Goal: Task Accomplishment & Management: Use online tool/utility

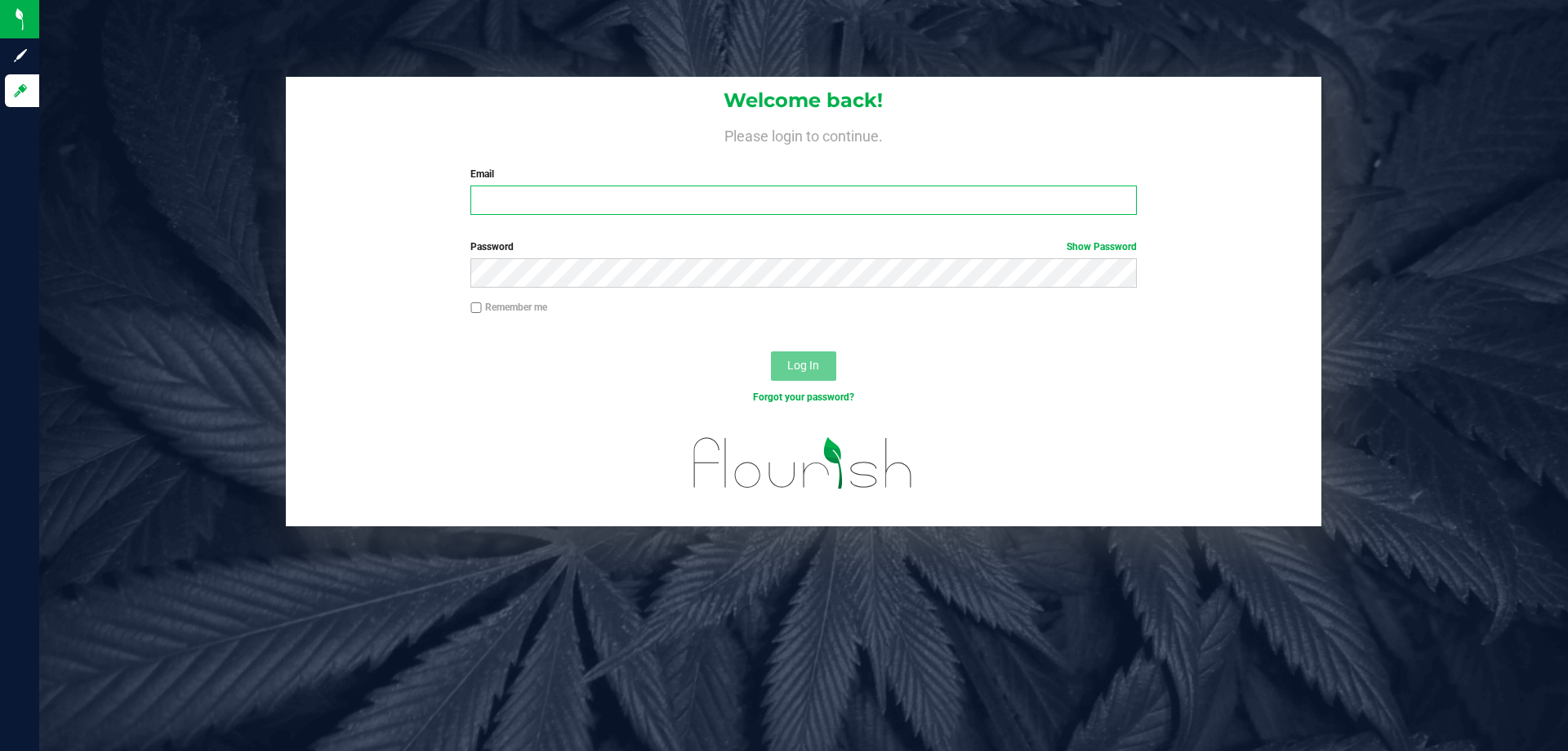
click at [593, 205] on input "Email" at bounding box center [803, 200] width 666 height 29
type input "[EMAIL_ADDRESS][DOMAIN_NAME]"
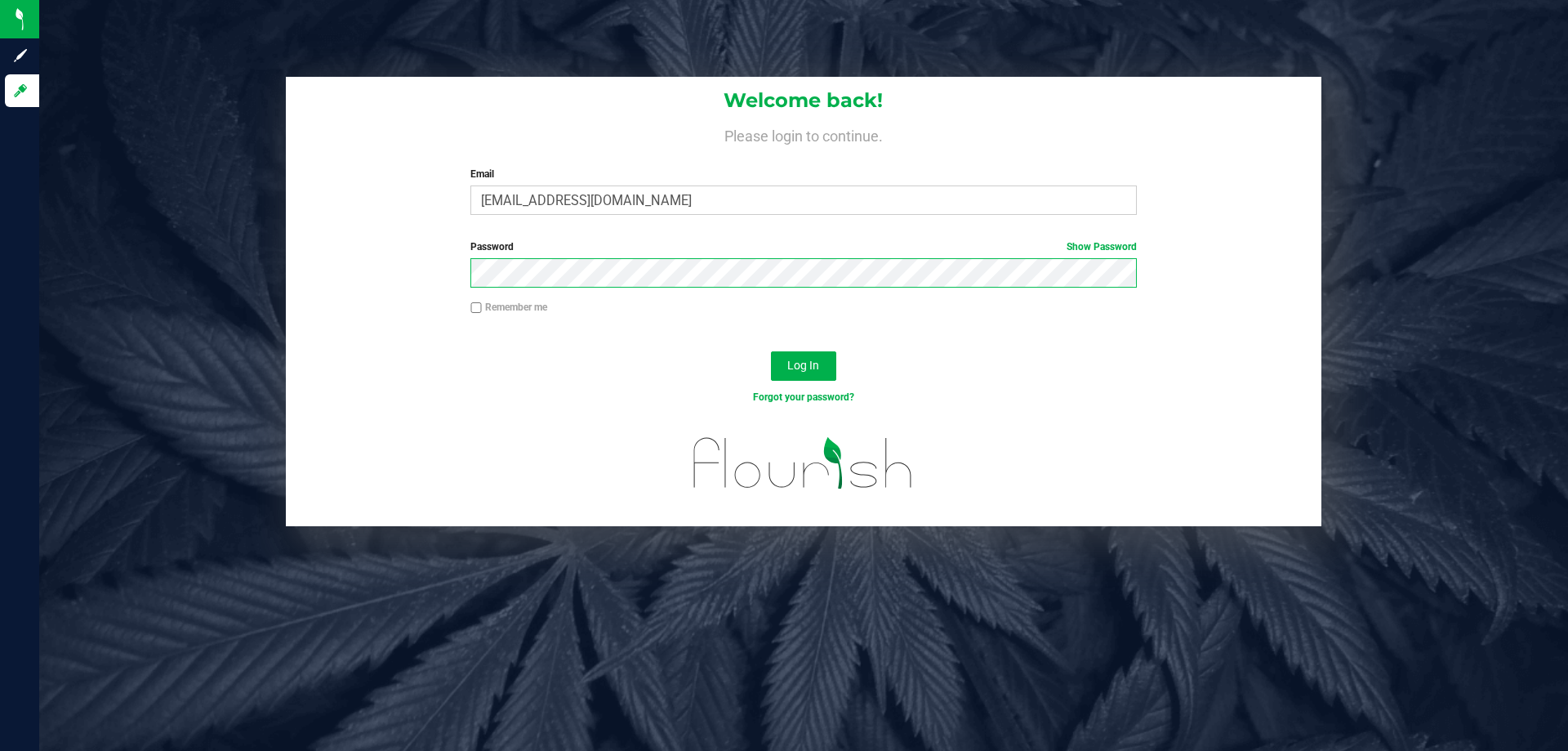
click at [771, 351] on button "Log In" at bounding box center [803, 366] width 65 height 29
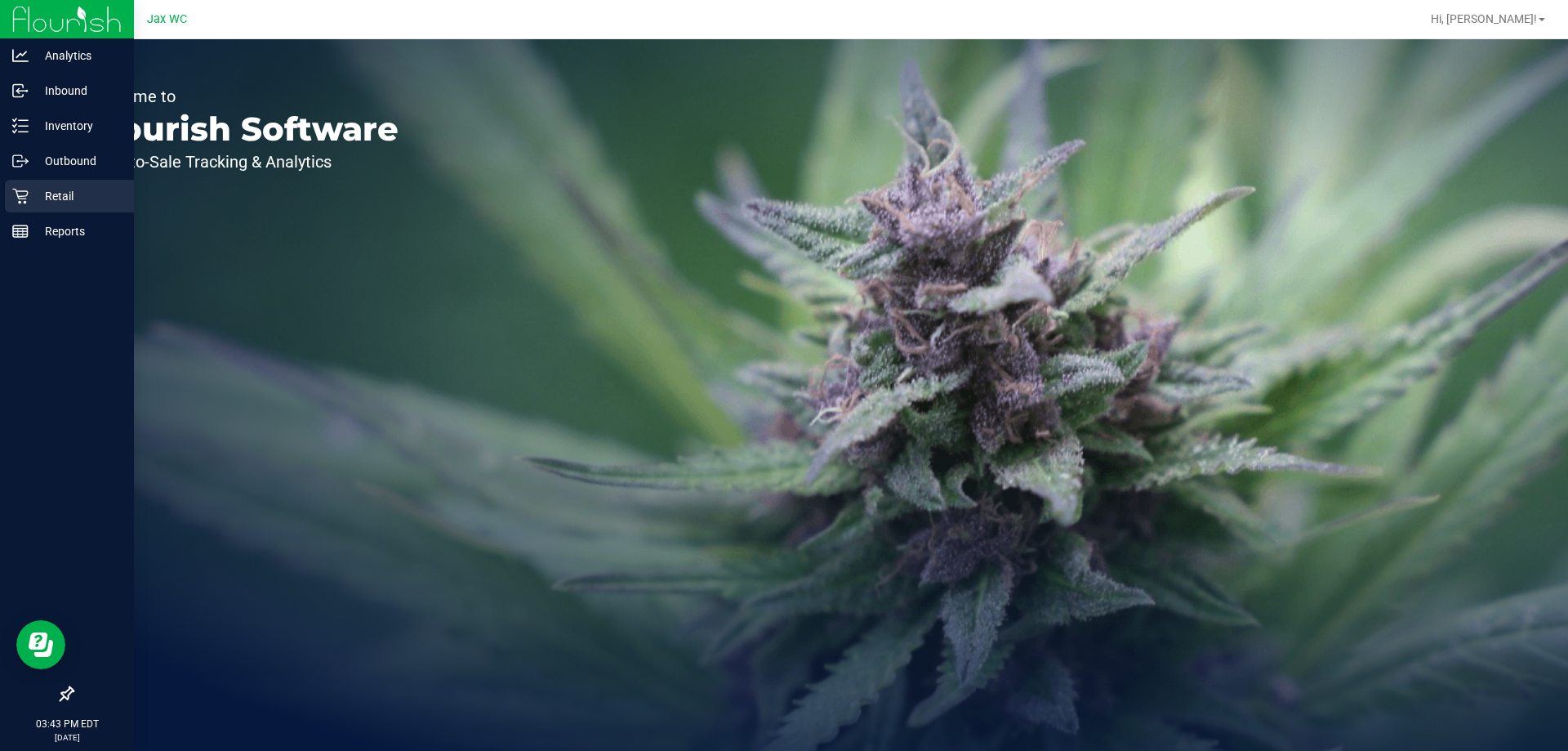
click at [26, 187] on div "Retail" at bounding box center [69, 196] width 129 height 32
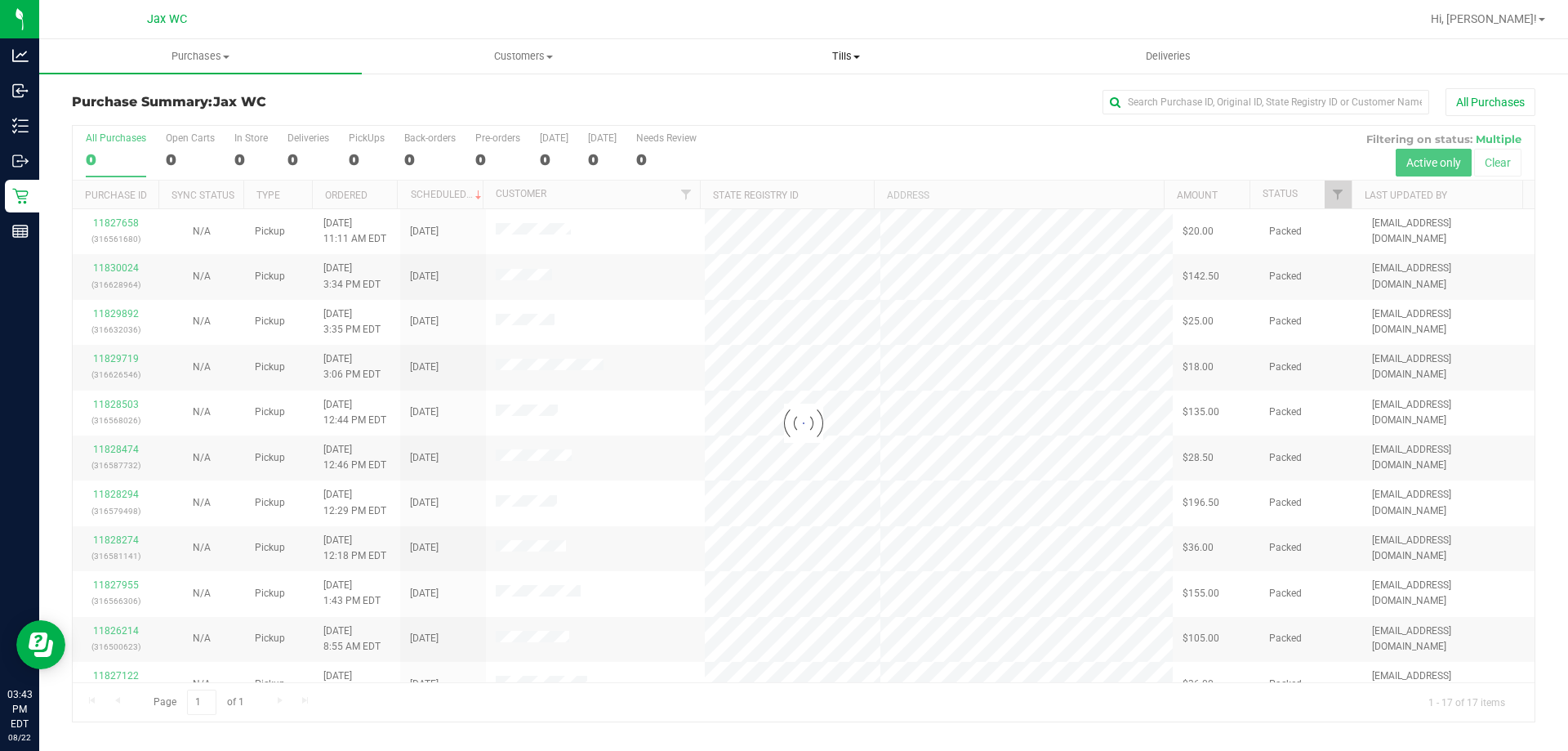
click at [838, 62] on span "Tills" at bounding box center [846, 57] width 321 height 15
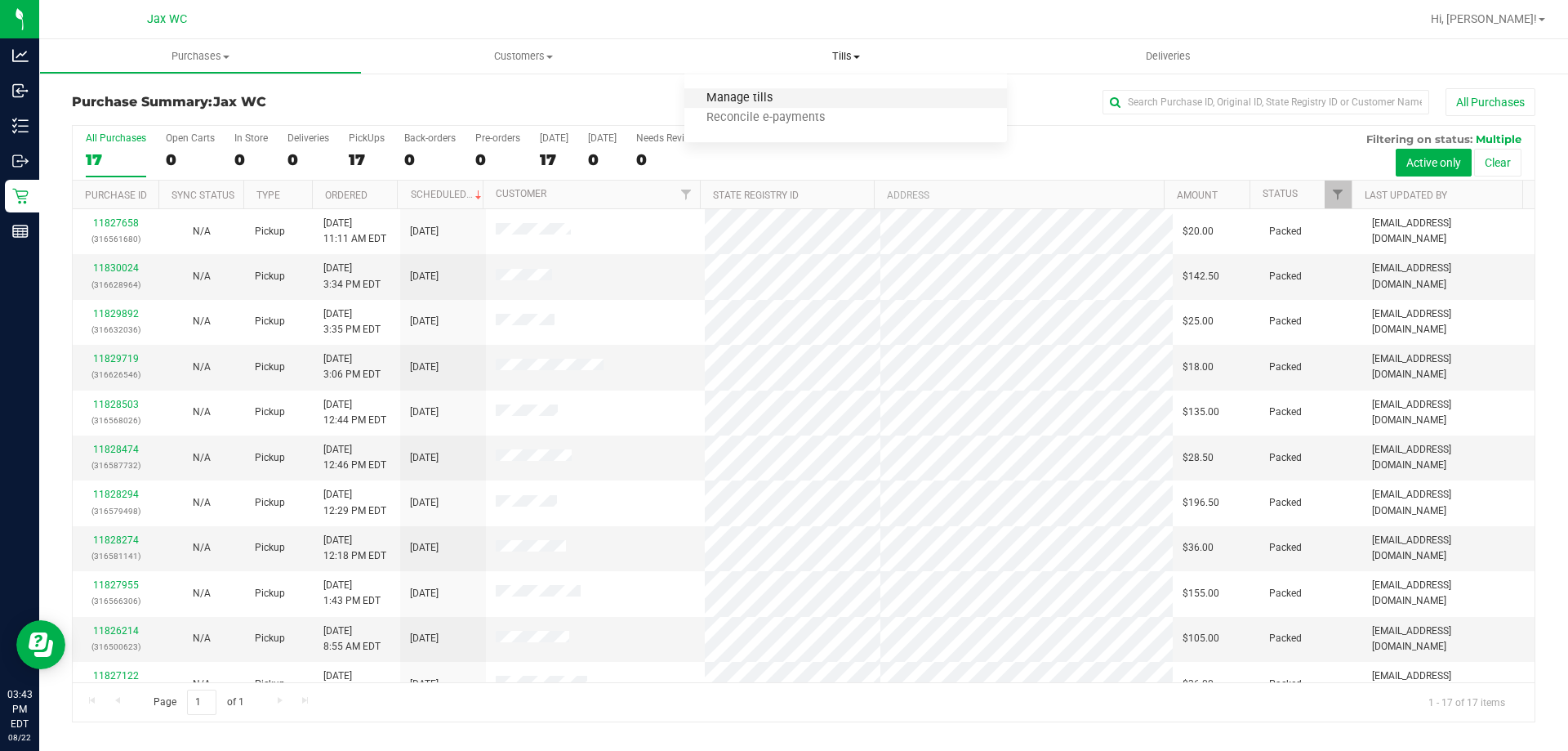
click at [791, 99] on span "Manage tills" at bounding box center [739, 98] width 110 height 14
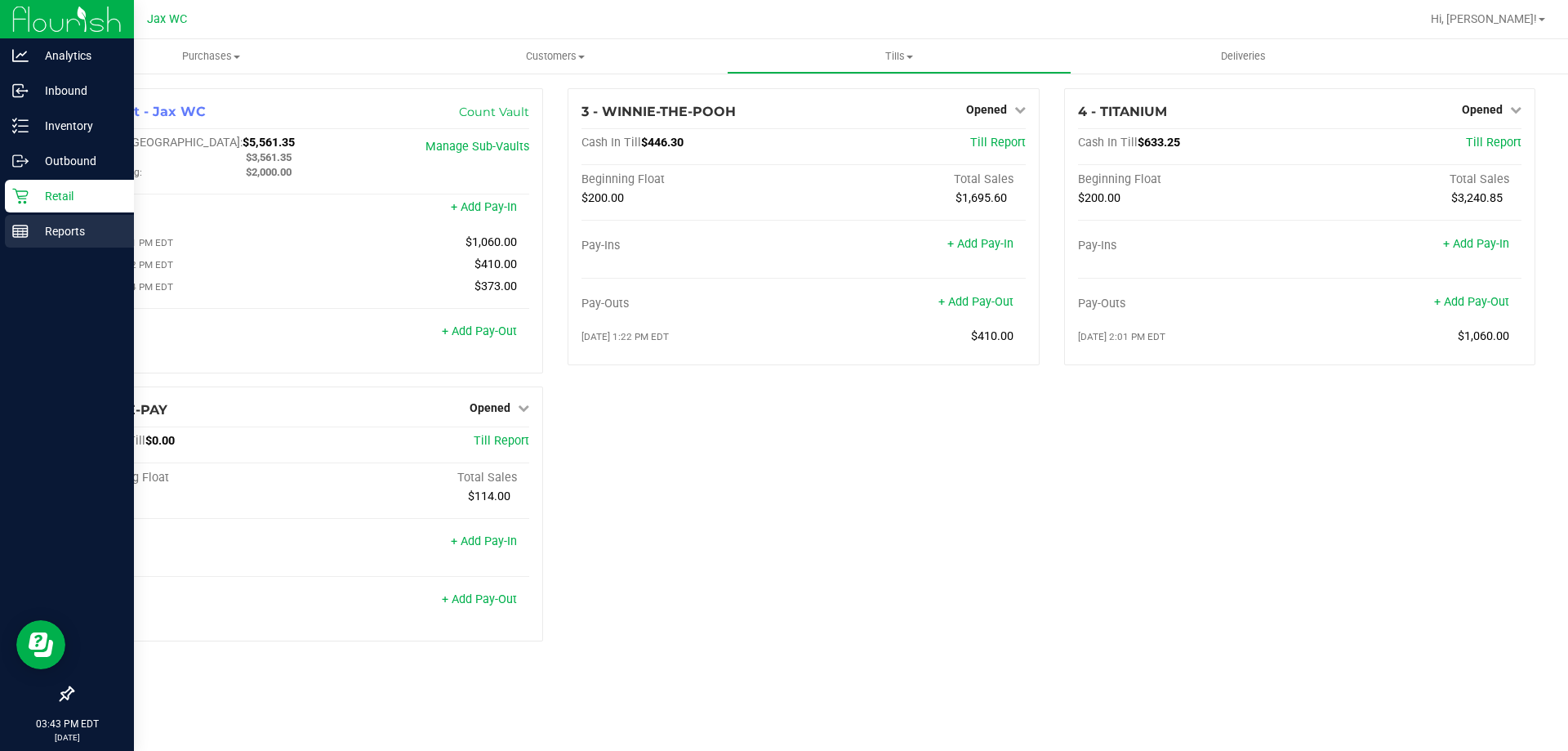
click at [27, 231] on line at bounding box center [21, 231] width 15 height 0
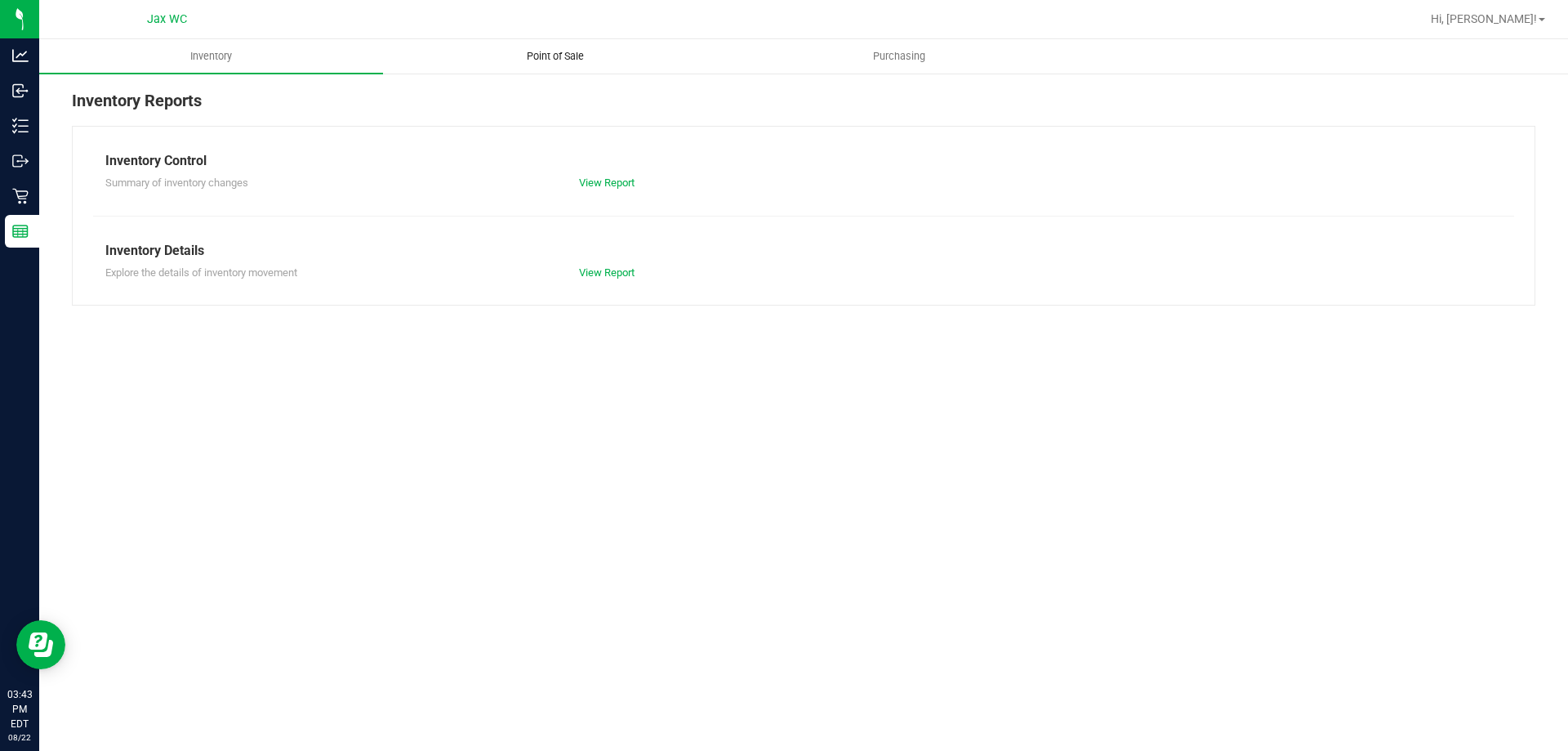
click at [542, 52] on span "Point of Sale" at bounding box center [555, 57] width 102 height 15
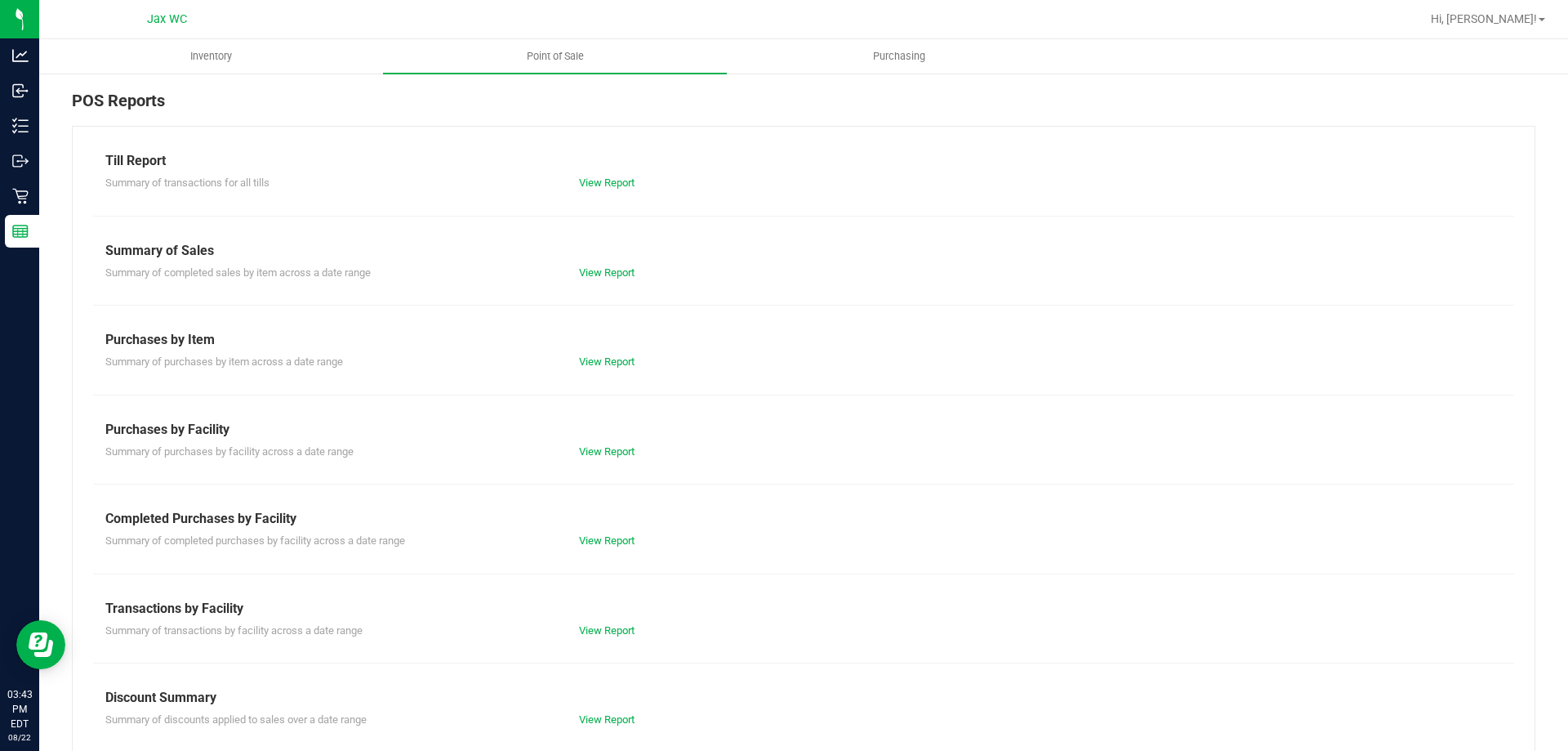
click at [615, 533] on div "View Report" at bounding box center [685, 541] width 237 height 17
click at [614, 533] on div "View Report" at bounding box center [685, 541] width 237 height 17
click at [626, 541] on link "View Report" at bounding box center [607, 540] width 56 height 12
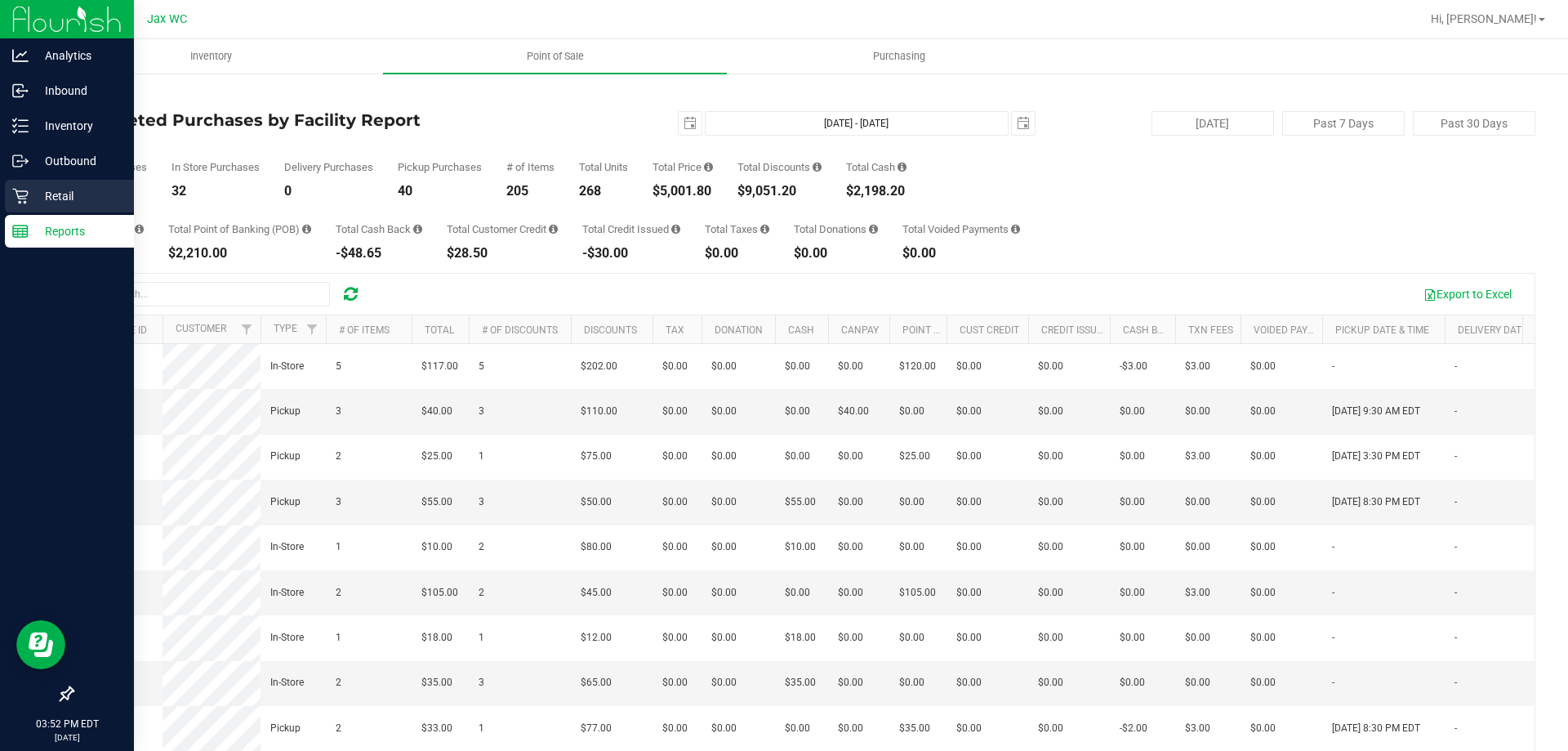
click at [12, 188] on div "Retail" at bounding box center [69, 196] width 129 height 32
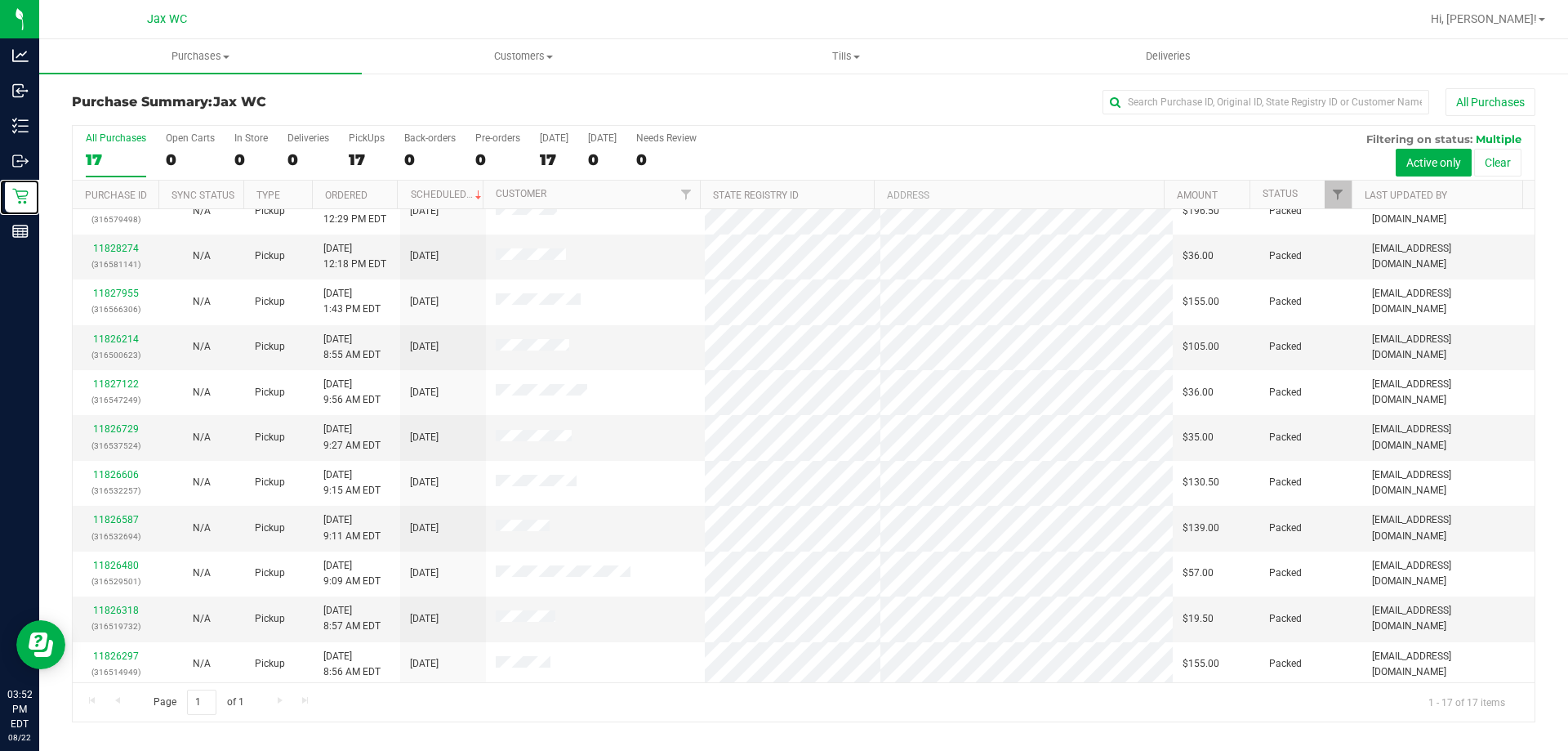
scroll to position [296, 0]
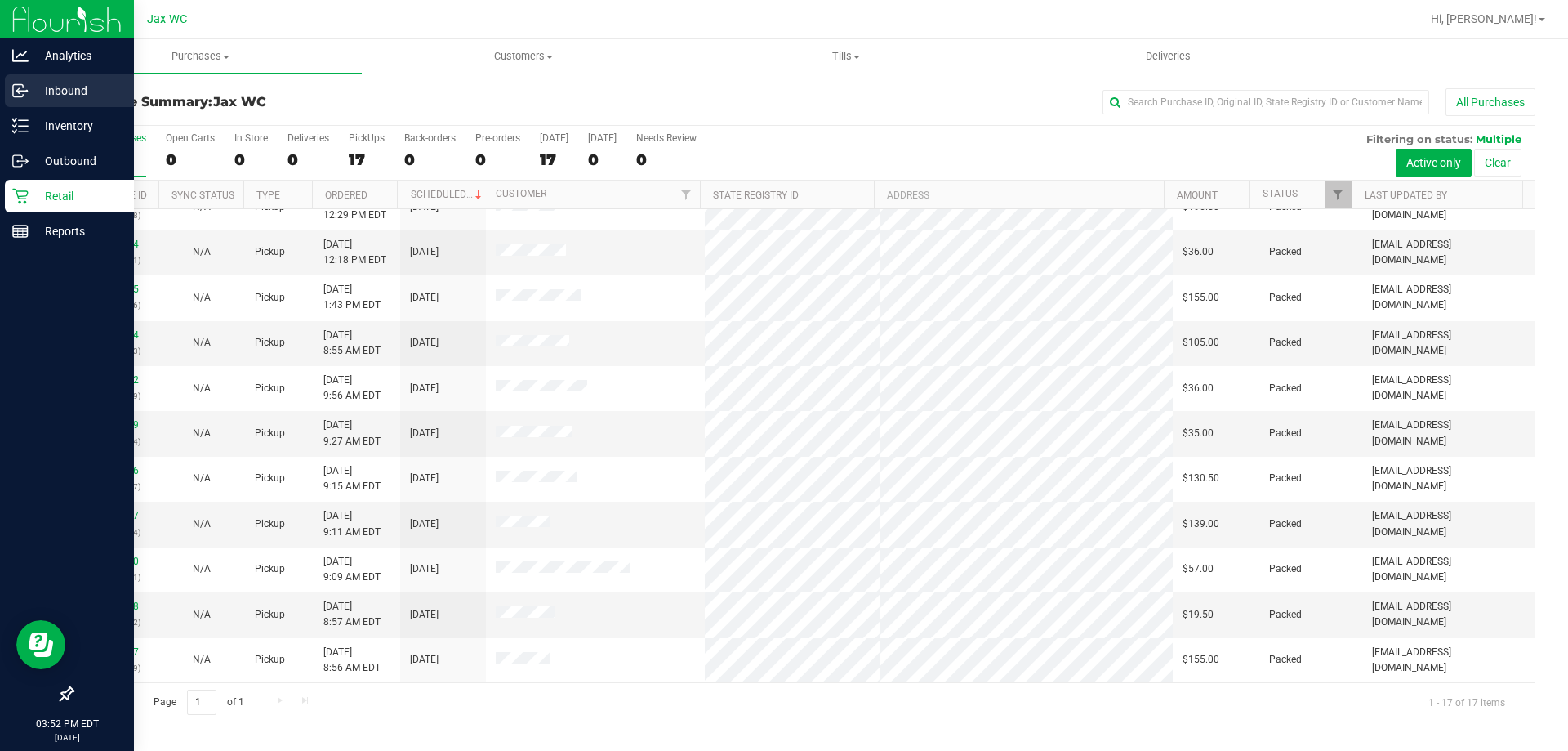
click at [27, 97] on icon at bounding box center [21, 91] width 17 height 17
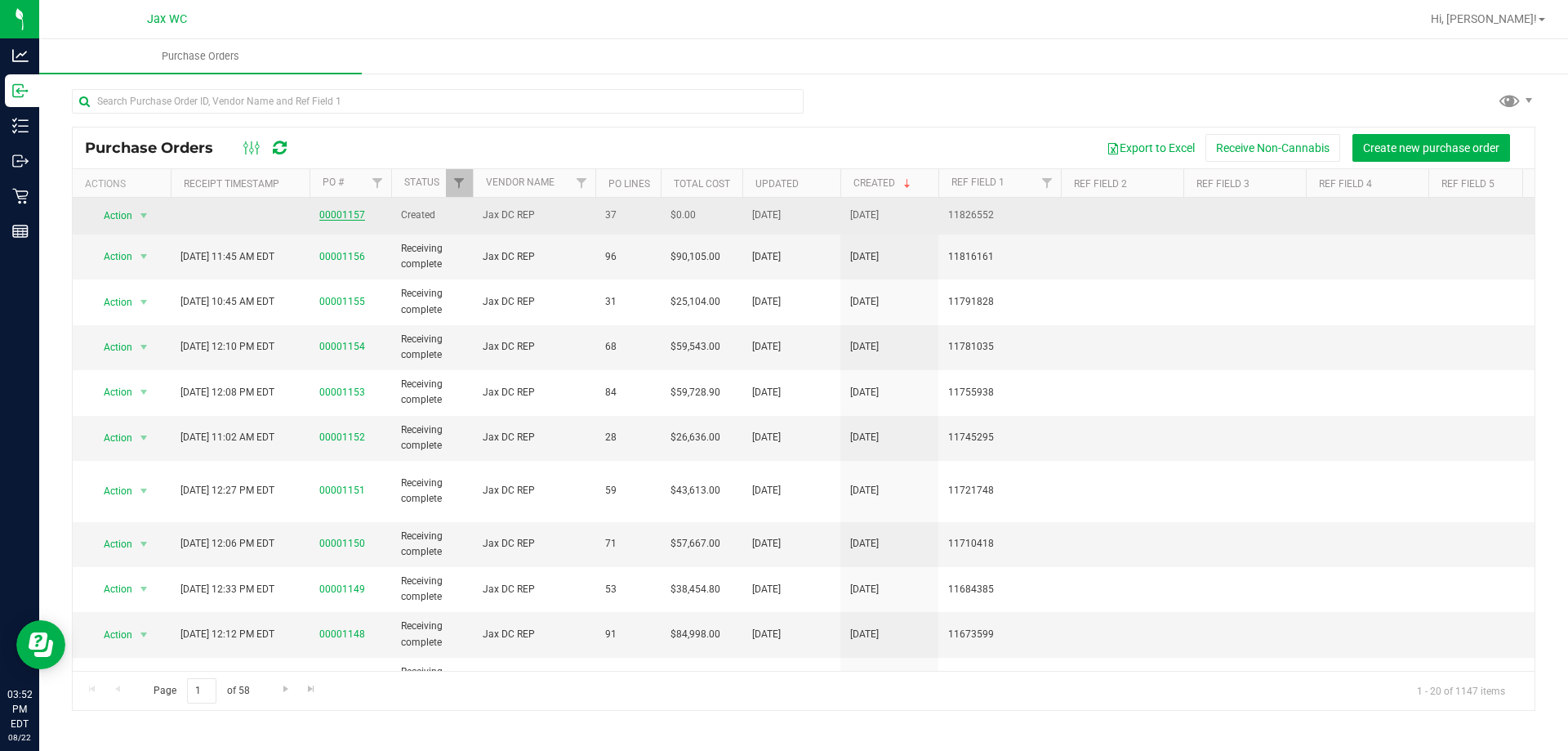
click at [335, 218] on link "00001157" at bounding box center [342, 215] width 46 height 12
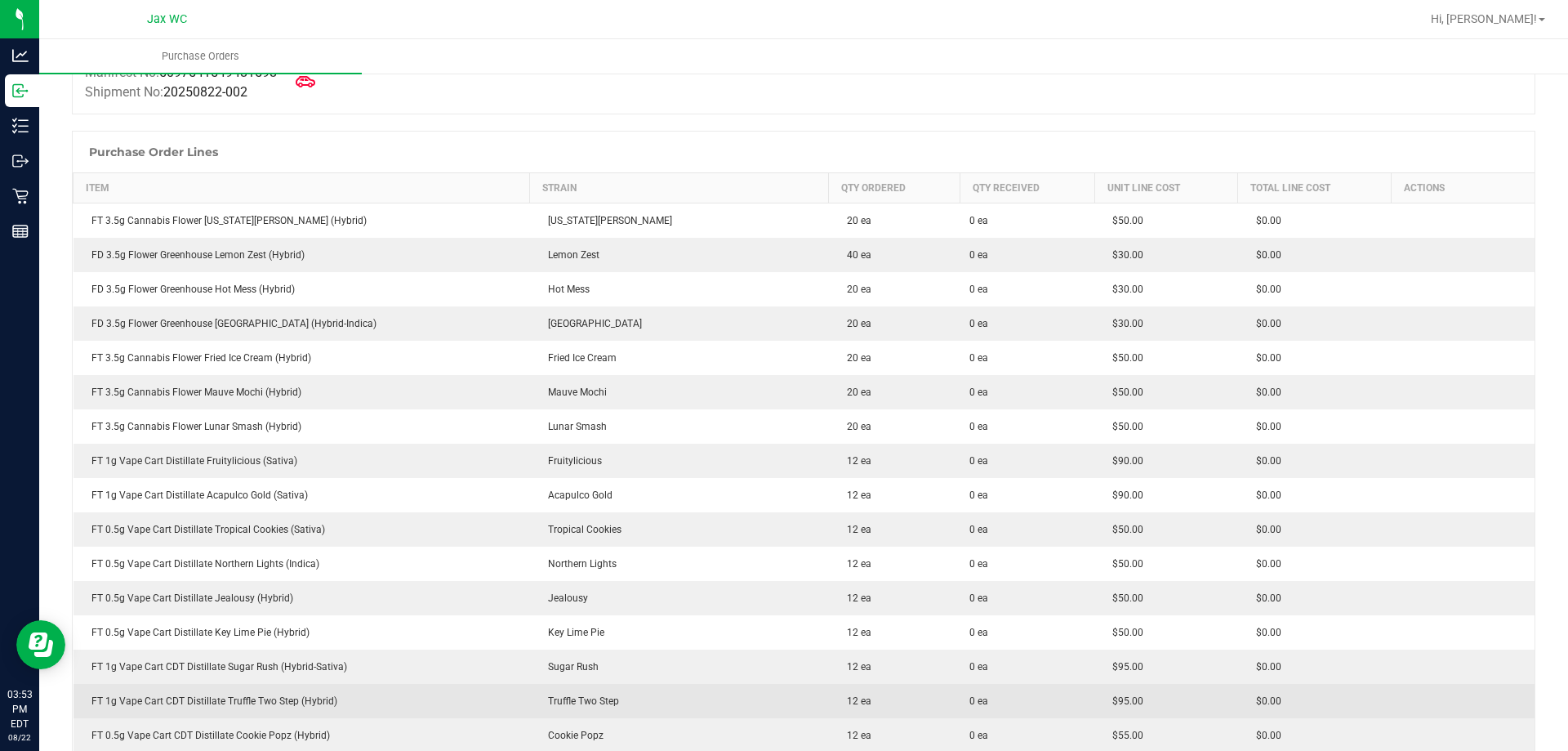
scroll to position [163, 0]
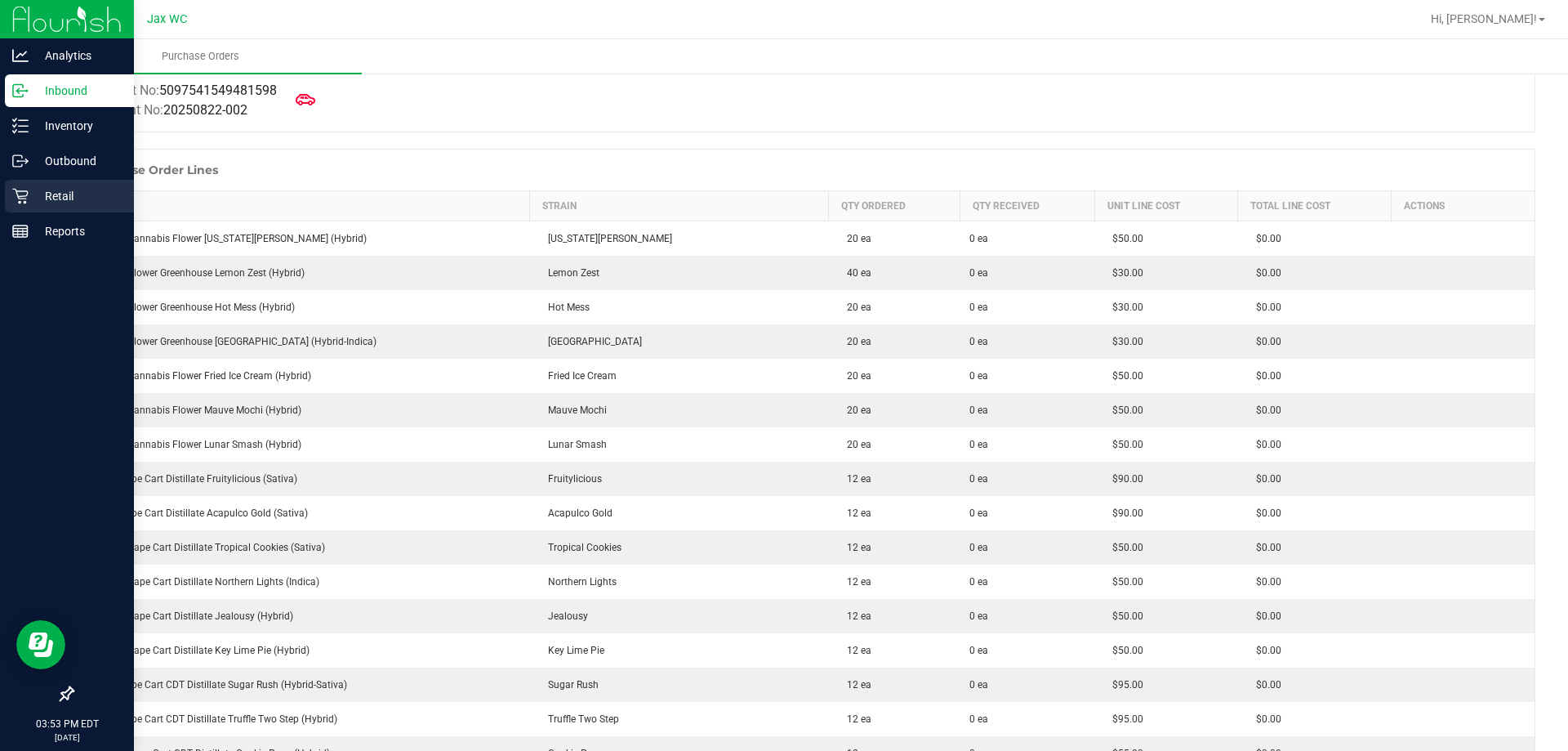
click at [25, 197] on icon at bounding box center [21, 196] width 17 height 17
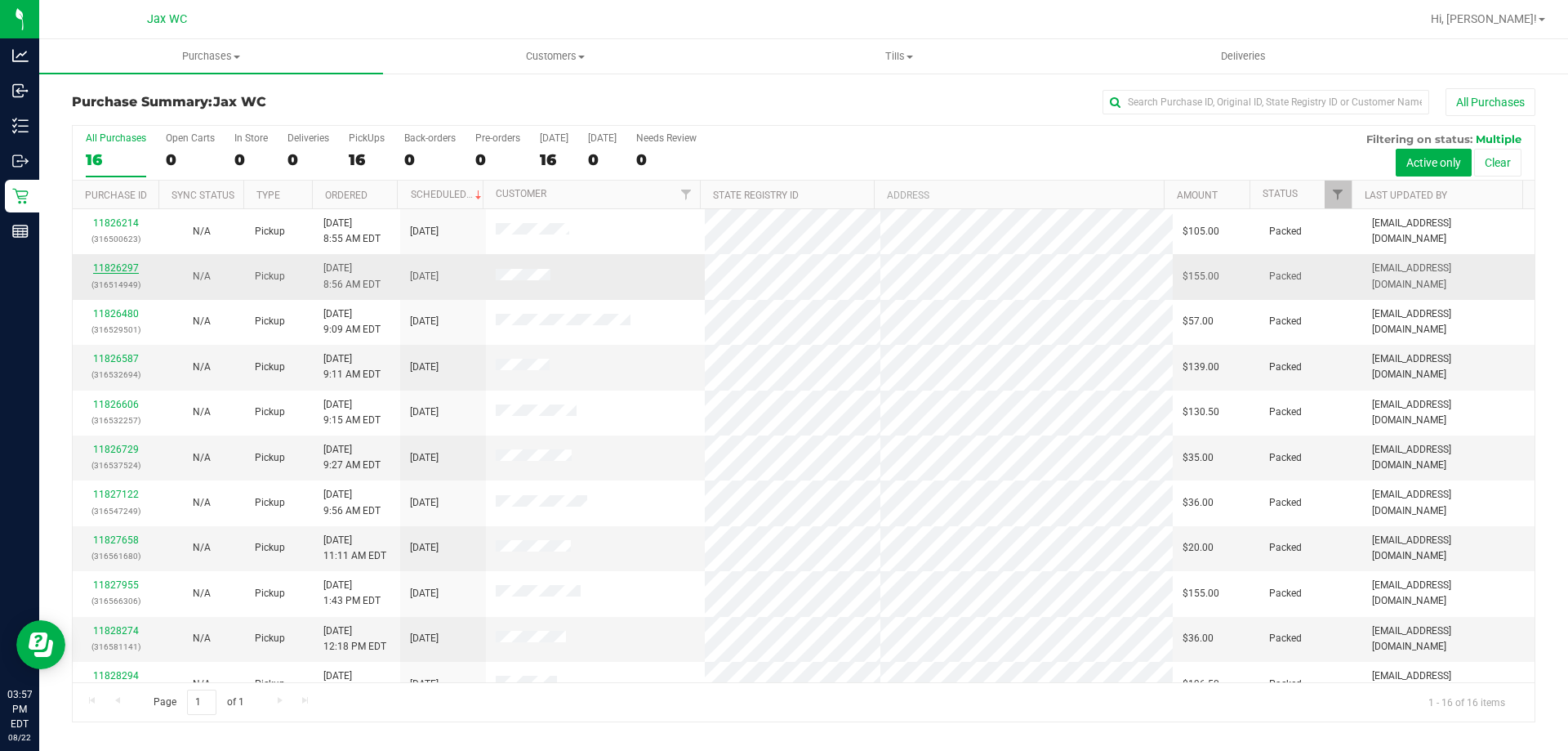
click at [105, 269] on link "11826297" at bounding box center [116, 268] width 46 height 12
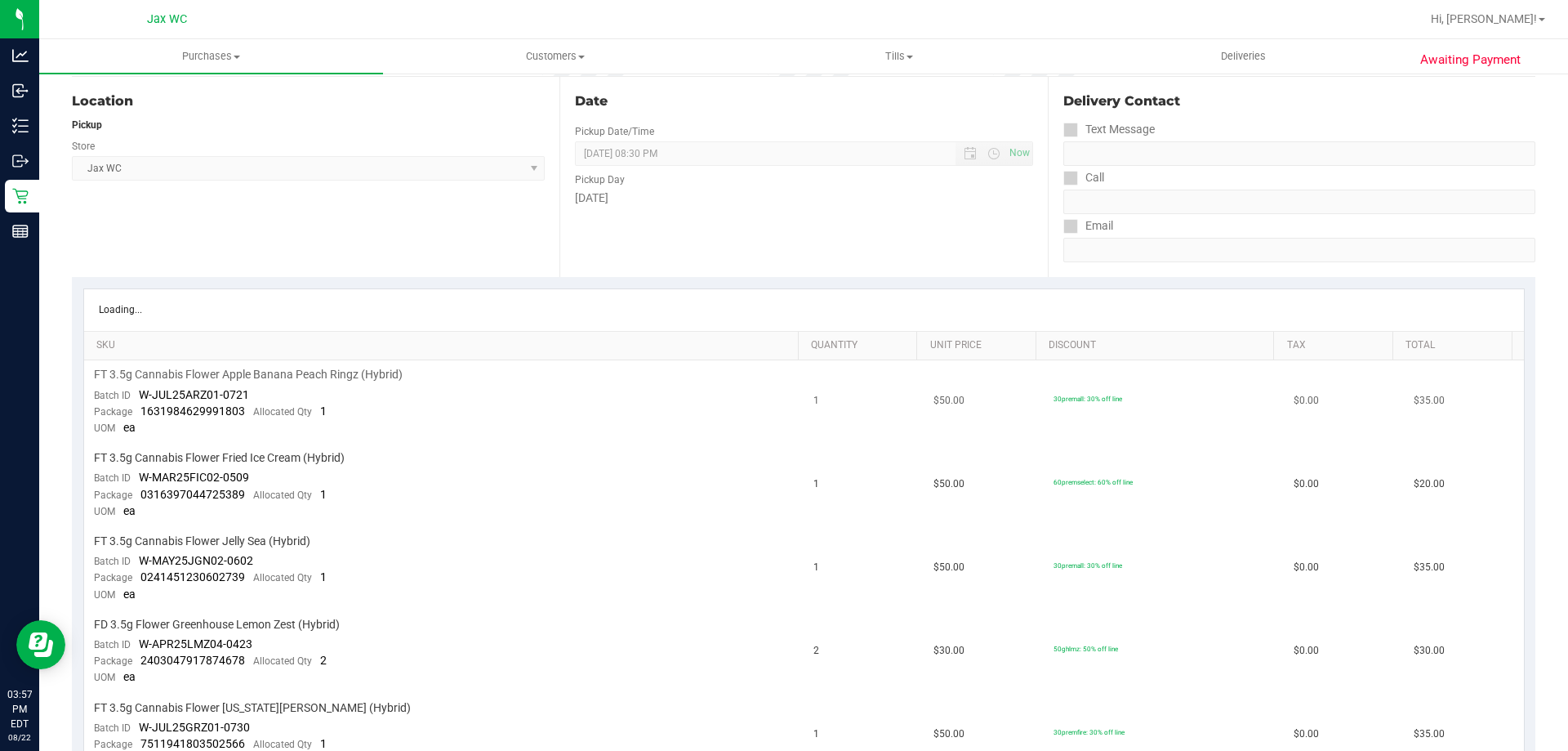
scroll to position [245, 0]
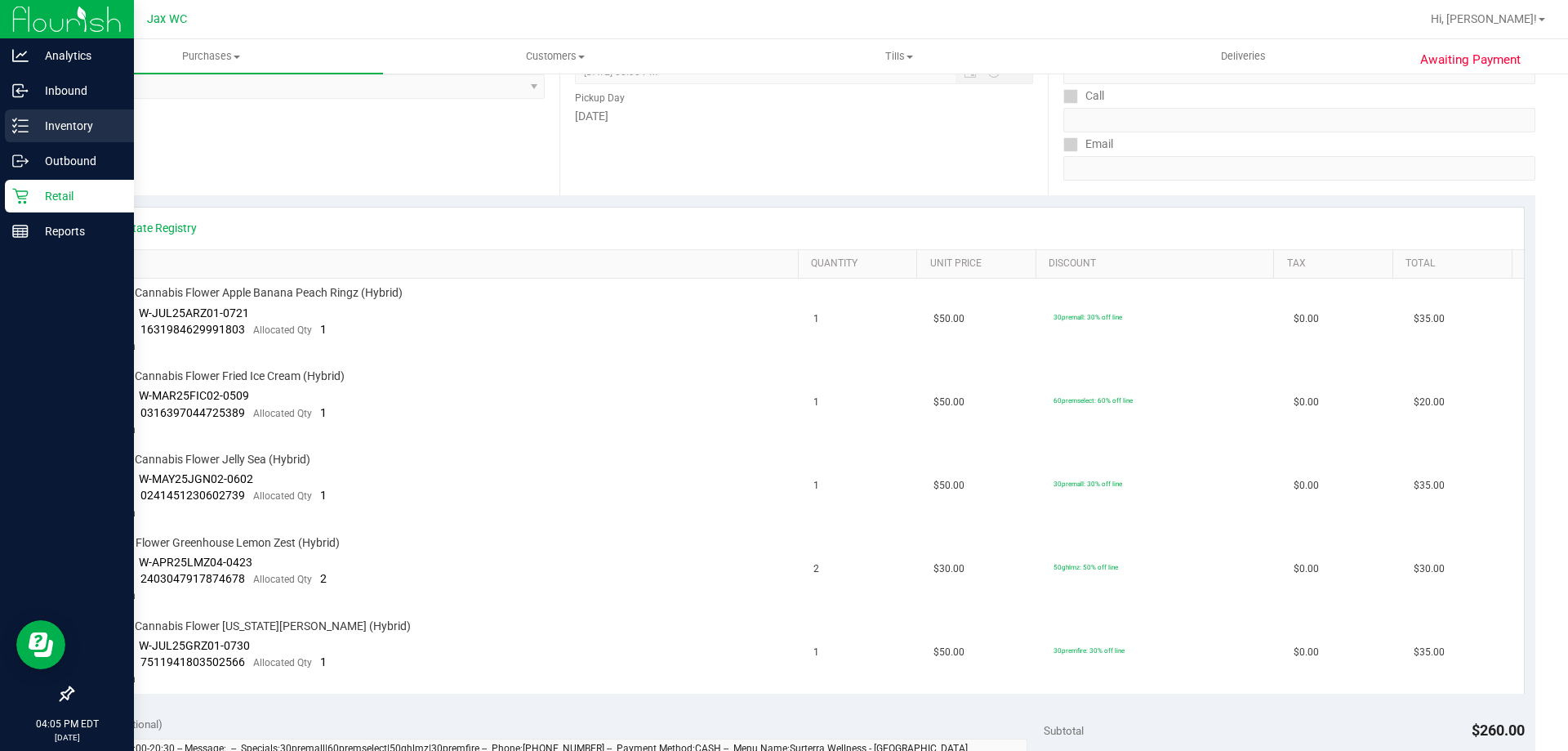
click at [7, 119] on div "Inventory" at bounding box center [69, 125] width 129 height 32
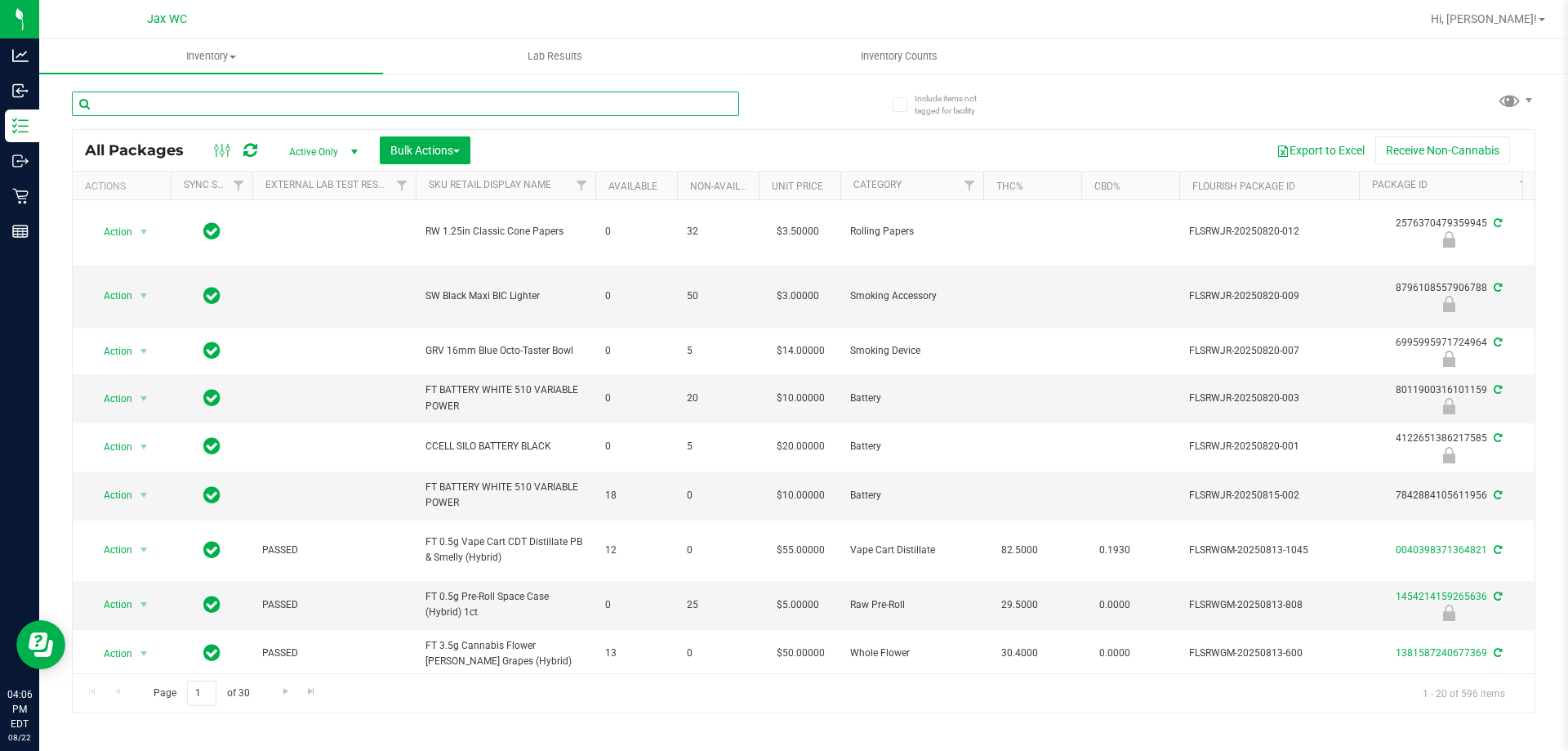
click at [484, 108] on input "text" at bounding box center [405, 103] width 667 height 24
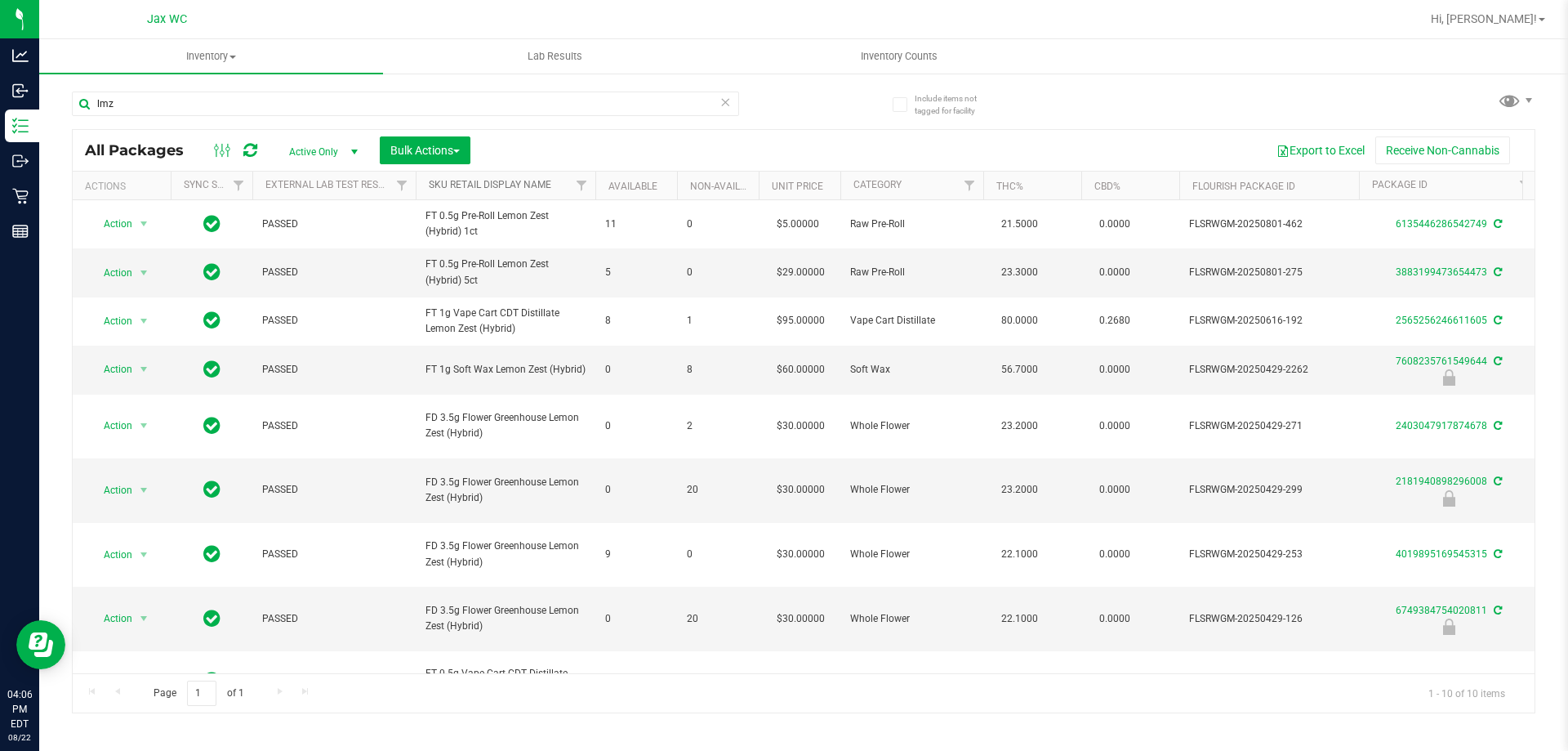
click at [533, 190] on link "Sku Retail Display Name" at bounding box center [489, 185] width 122 height 12
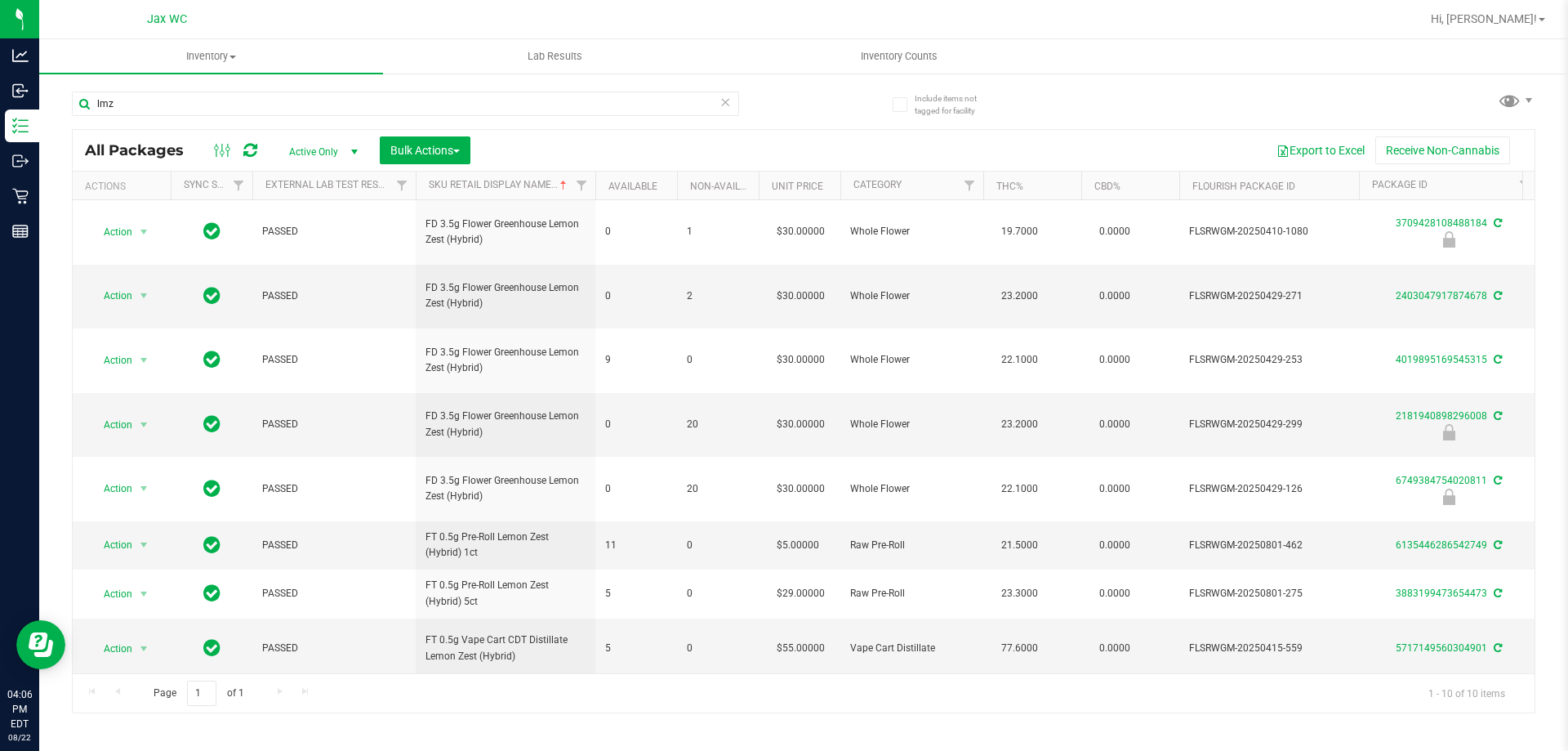
click at [249, 87] on div "lmz" at bounding box center [437, 102] width 732 height 52
click at [251, 101] on input "lmz" at bounding box center [405, 103] width 667 height 24
click at [255, 102] on input "lmz" at bounding box center [405, 103] width 667 height 24
click at [285, 108] on input "lmz" at bounding box center [405, 103] width 667 height 24
click at [287, 108] on input "lmz" at bounding box center [405, 103] width 667 height 24
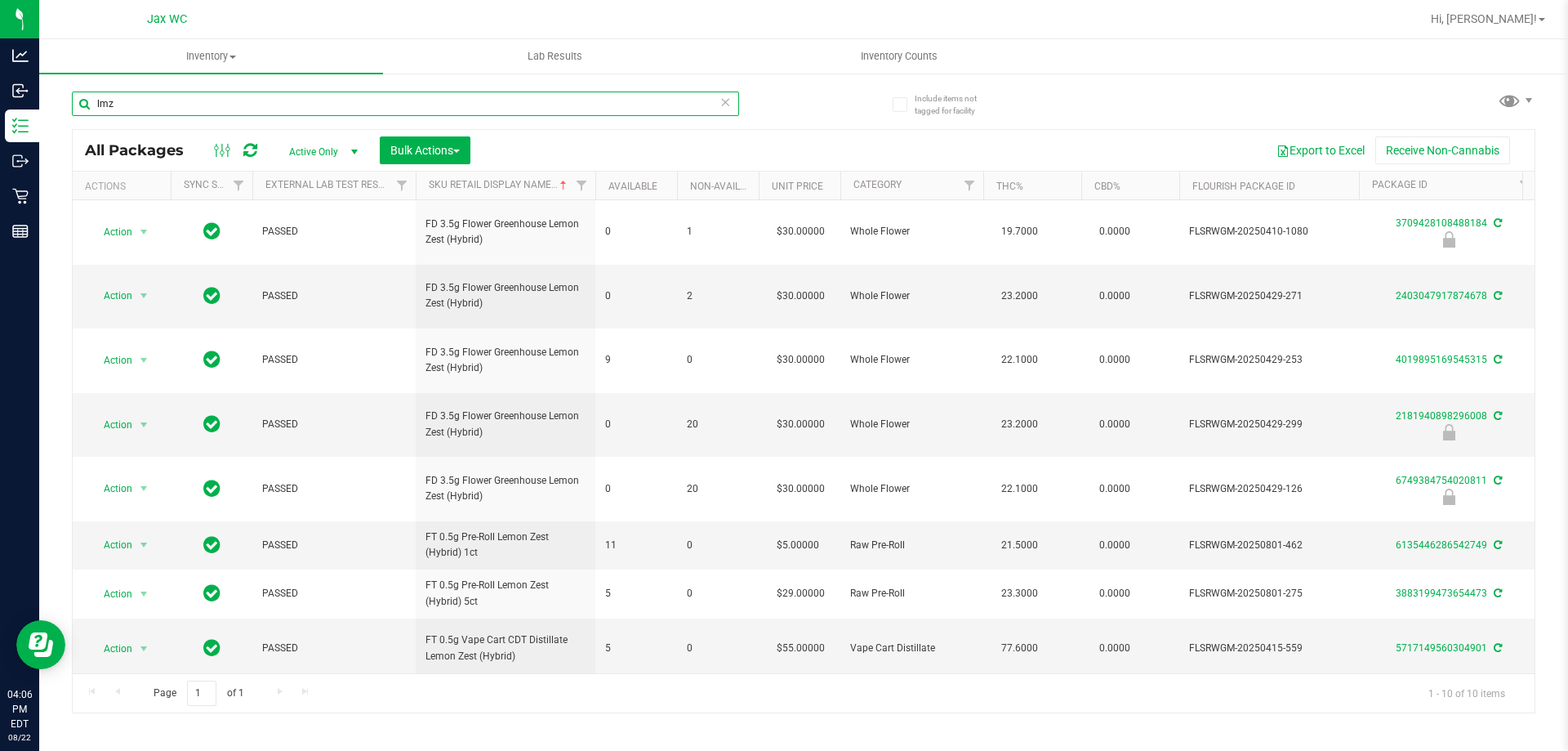
click at [287, 108] on input "lmz" at bounding box center [405, 103] width 667 height 24
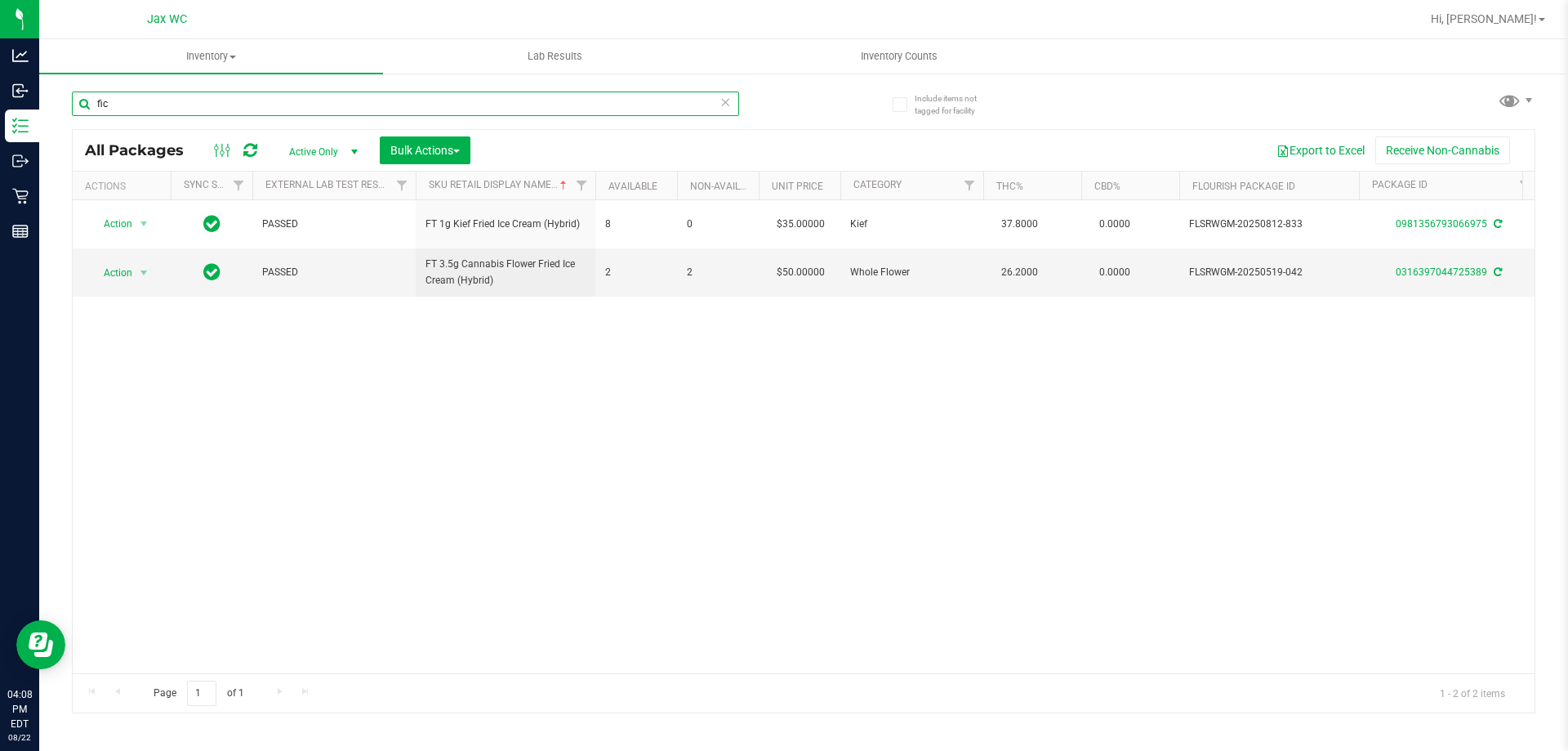
type input "fic"
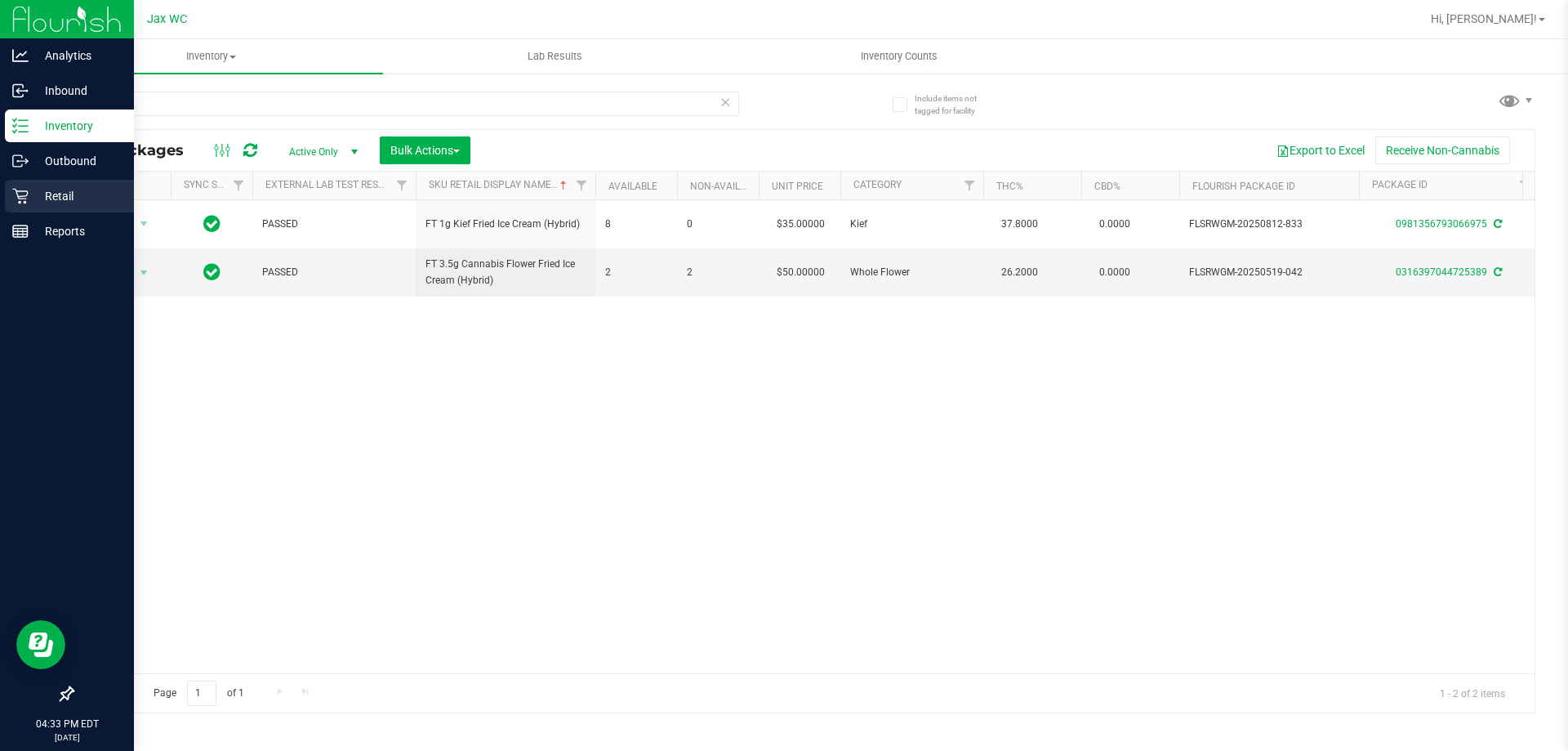
click at [15, 200] on icon at bounding box center [21, 196] width 17 height 17
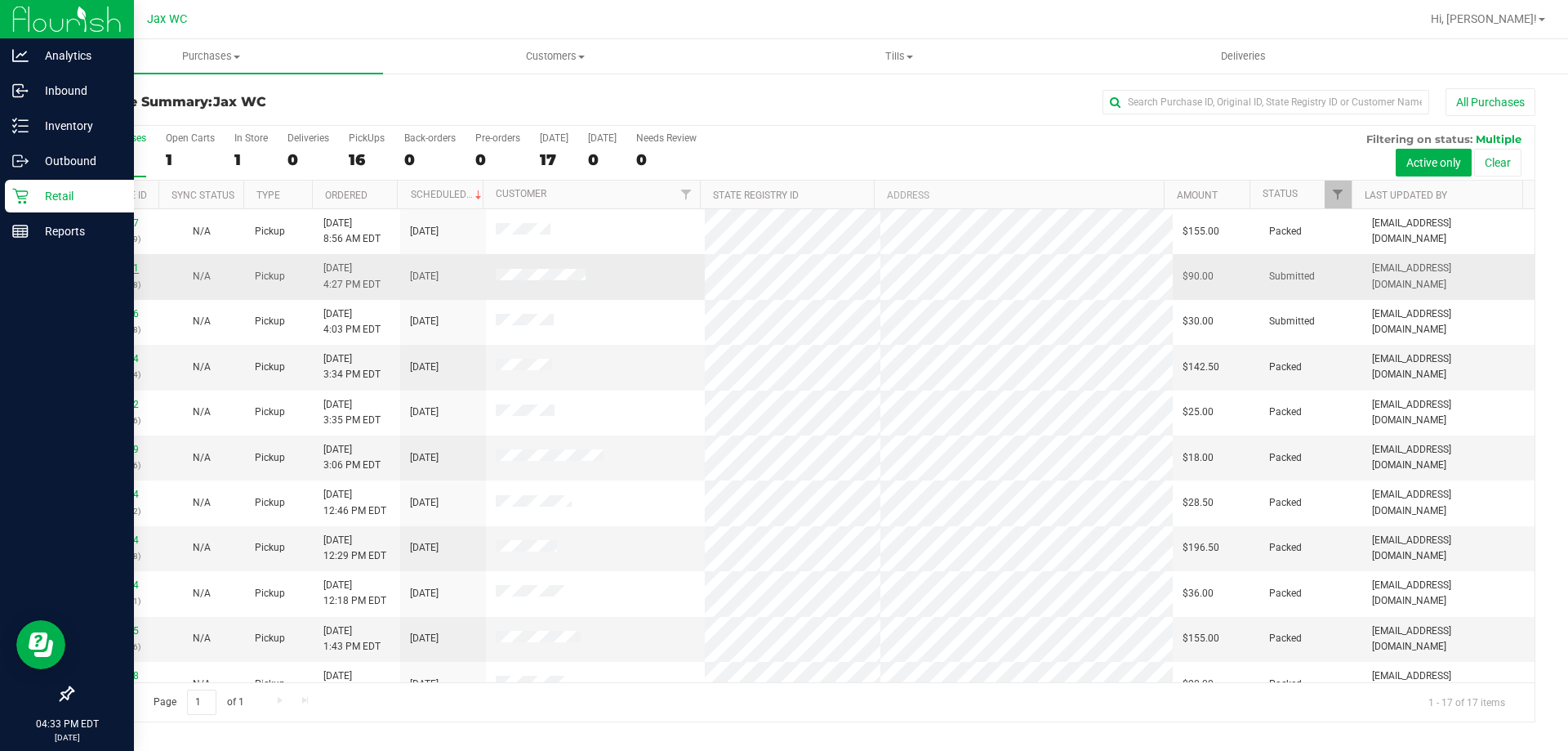
click at [124, 265] on link "11830511" at bounding box center [116, 268] width 46 height 12
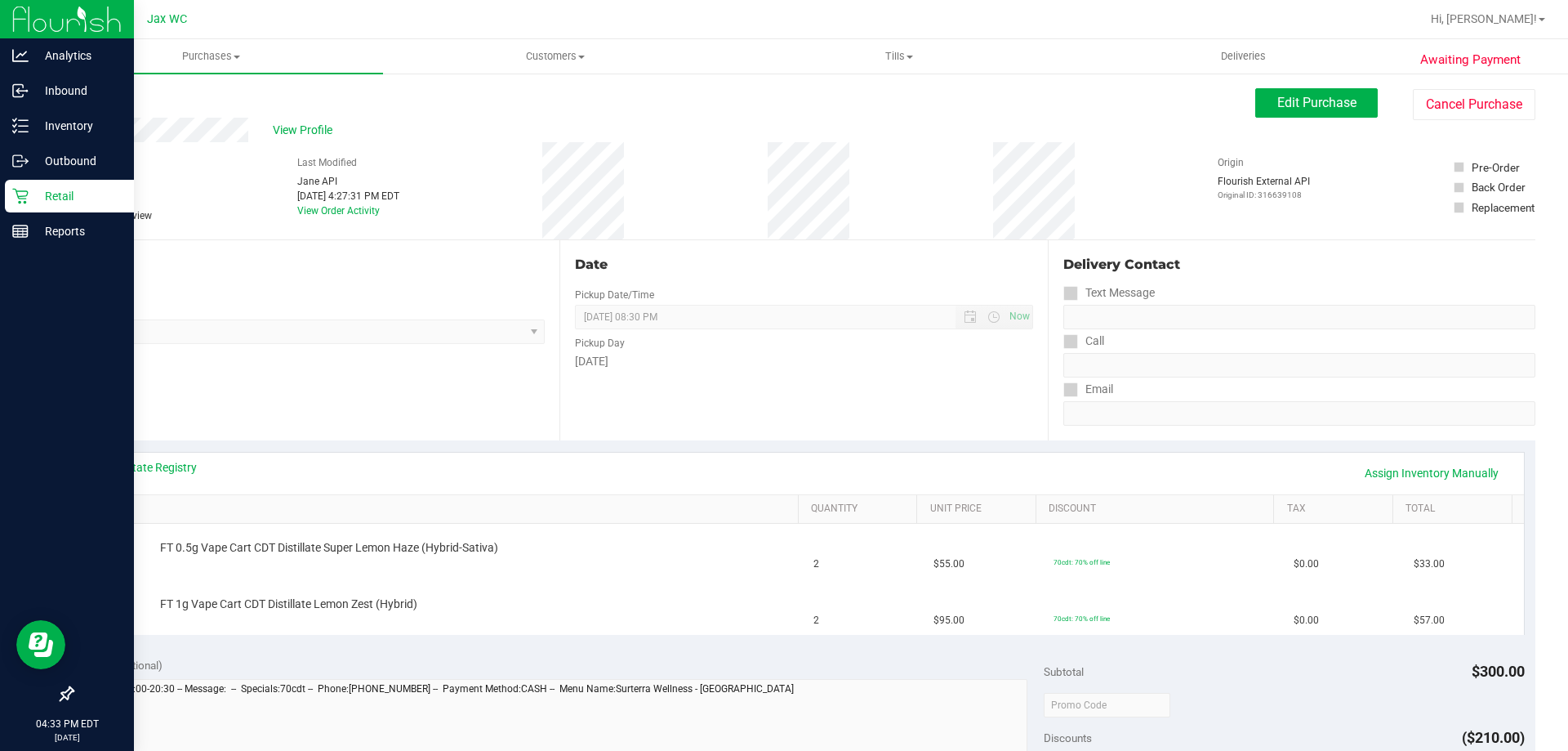
scroll to position [82, 0]
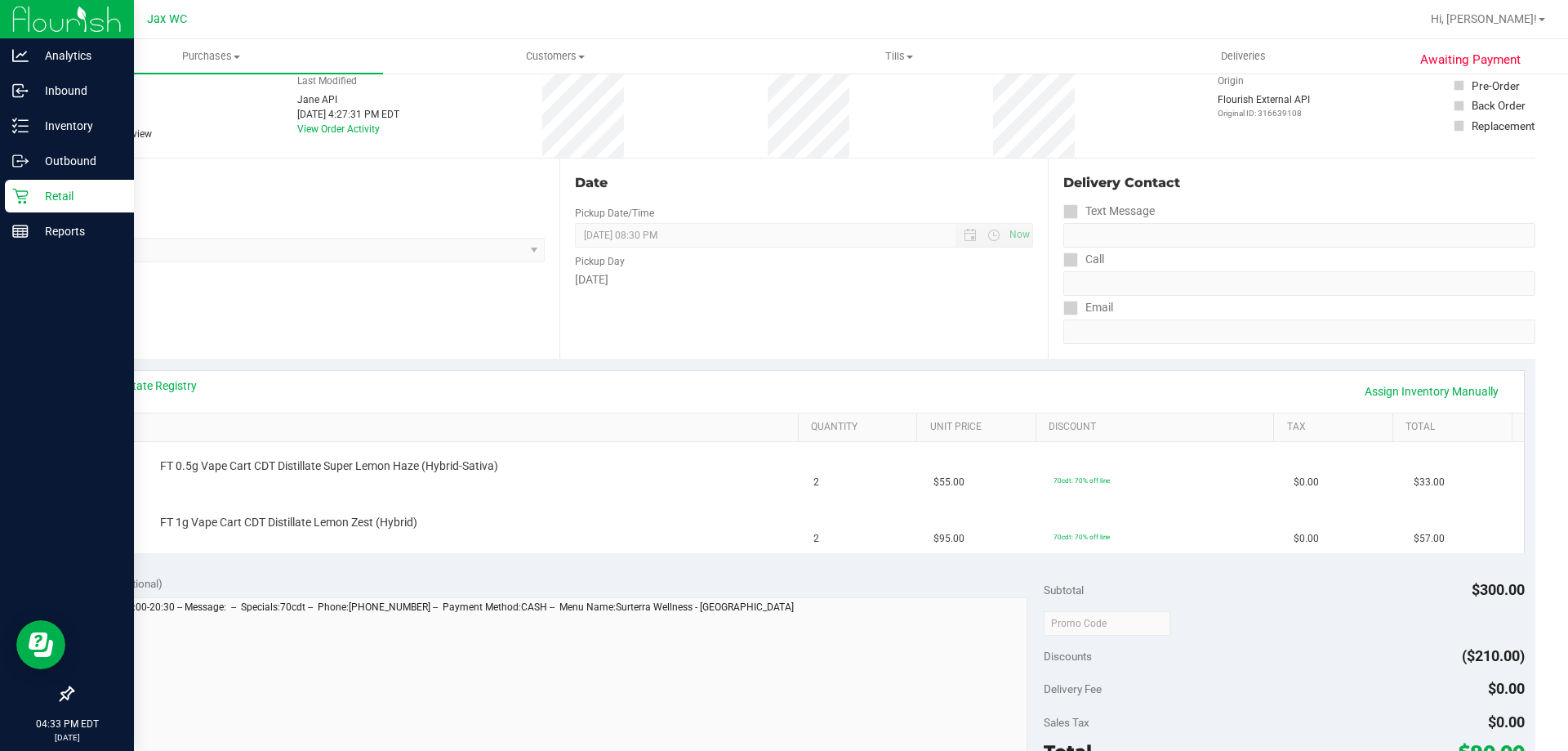
click at [5, 200] on div "Retail" at bounding box center [69, 196] width 129 height 32
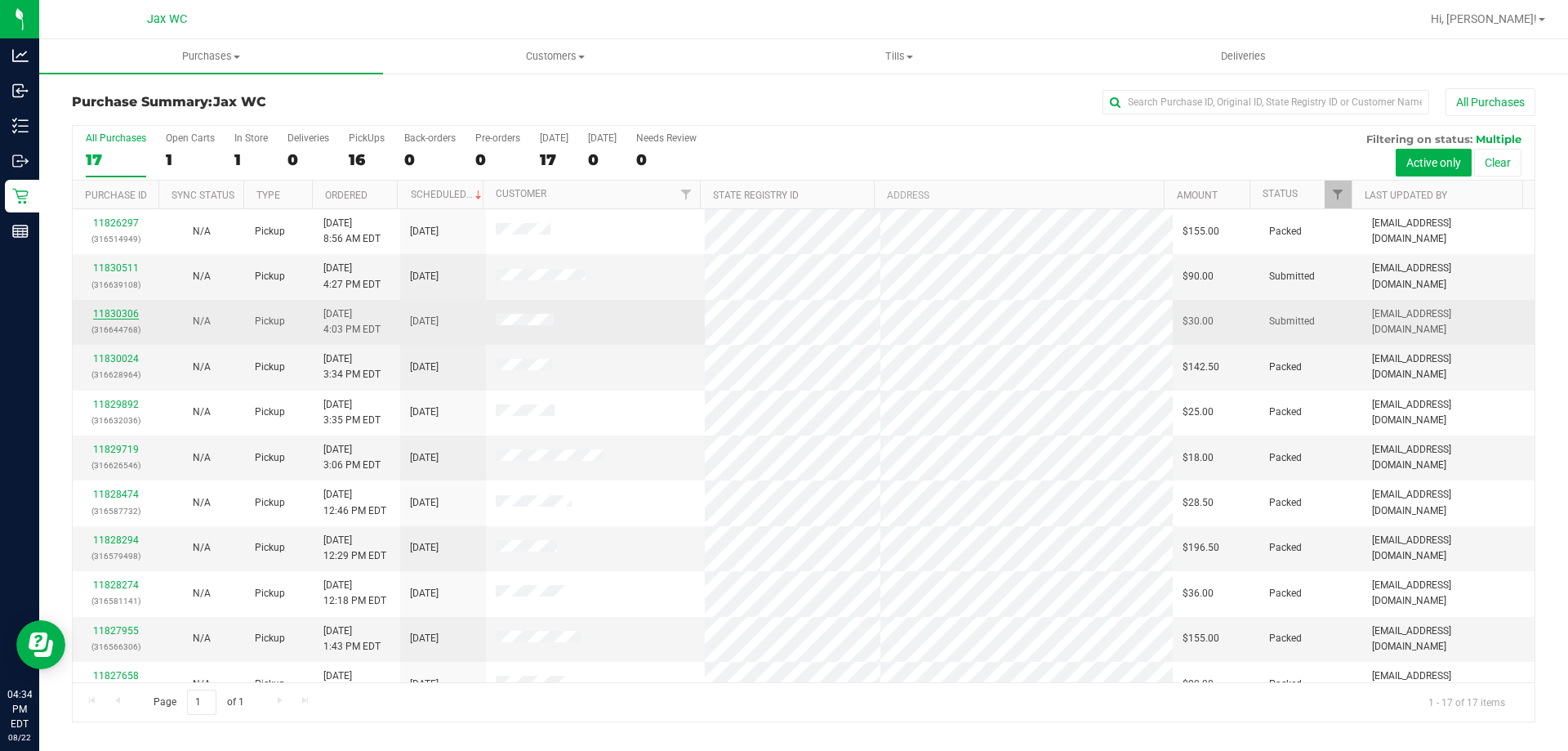
click at [120, 312] on link "11830306" at bounding box center [116, 314] width 46 height 12
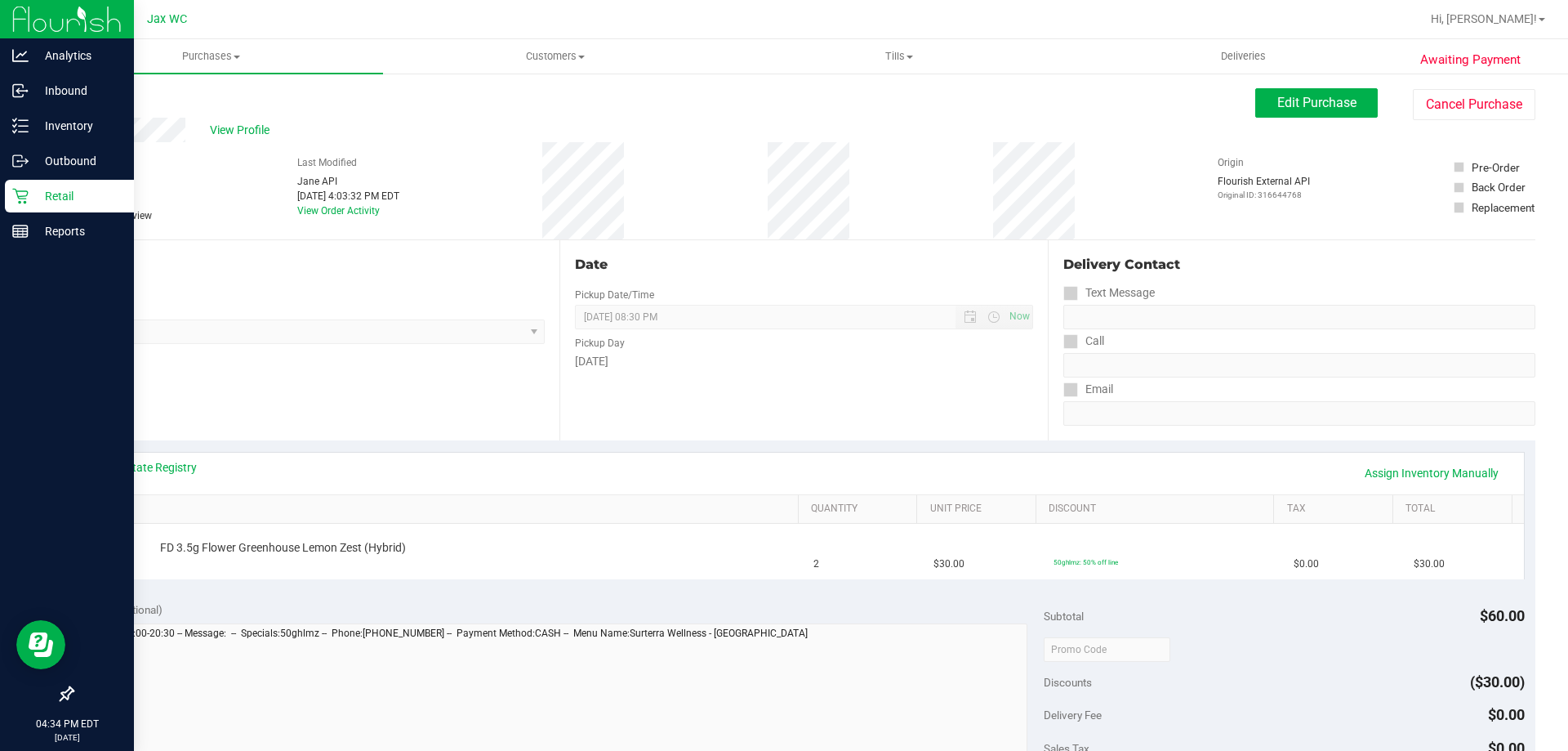
click at [46, 200] on p "Retail" at bounding box center [77, 196] width 98 height 20
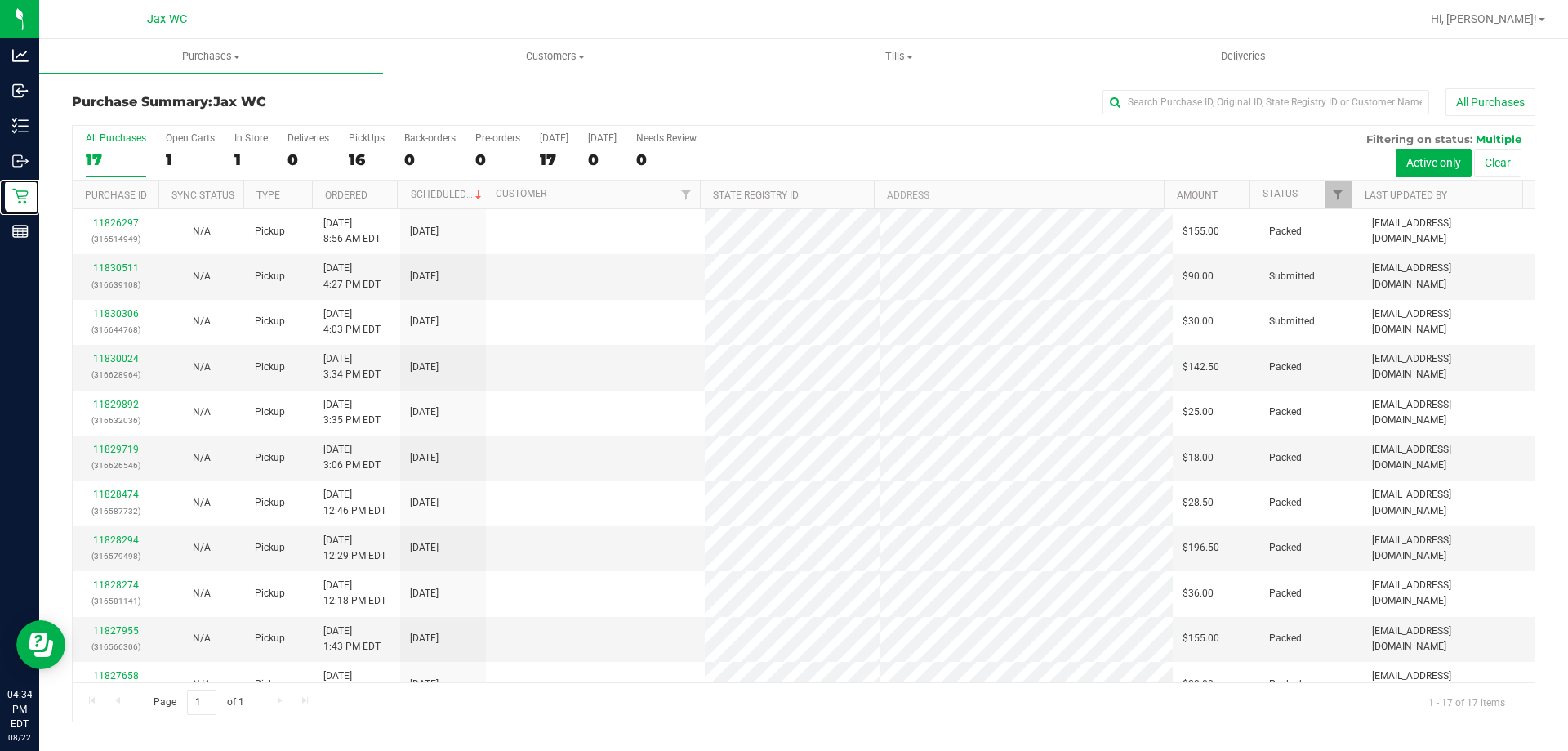
scroll to position [296, 0]
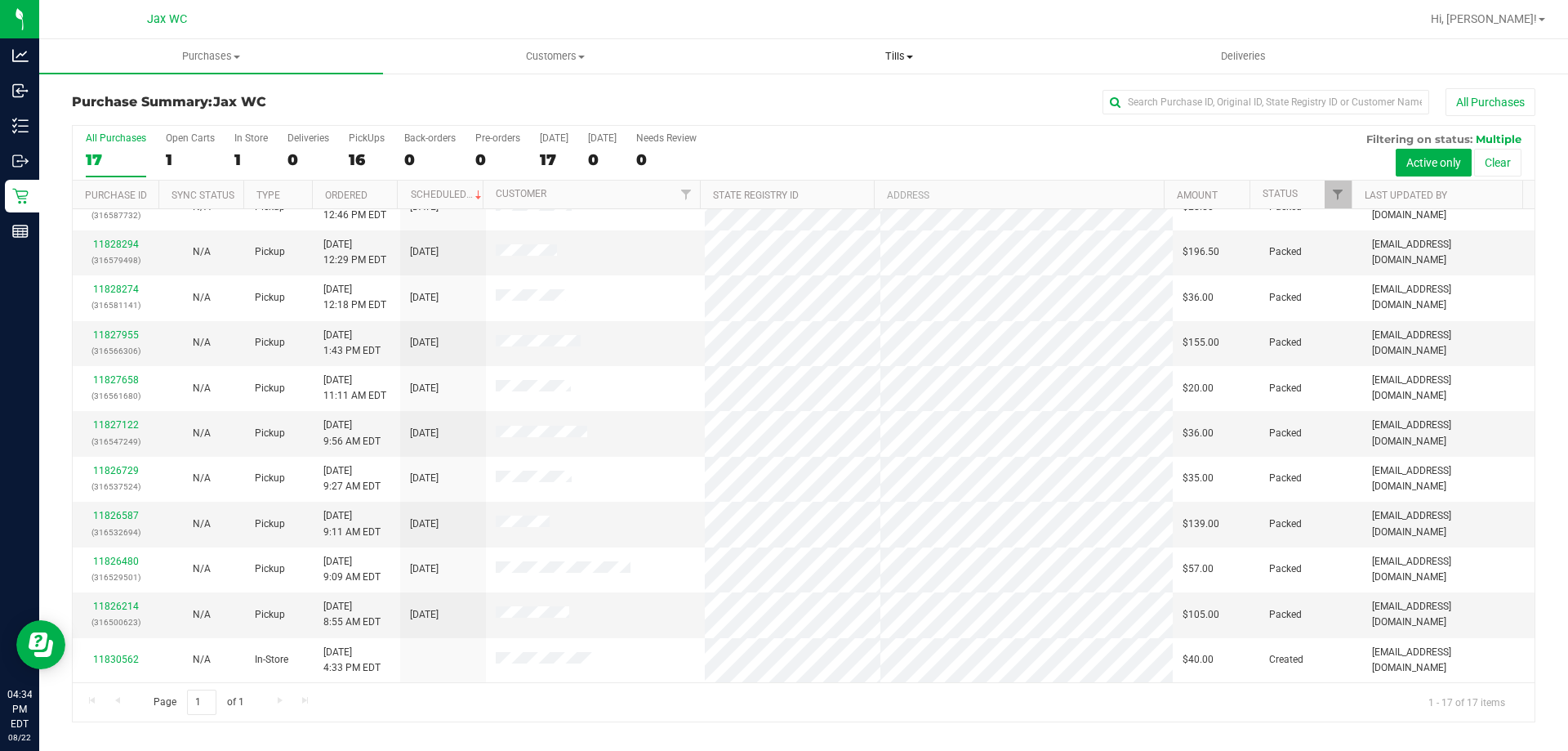
click at [886, 53] on span "Tills" at bounding box center [898, 57] width 342 height 15
click at [820, 96] on span "Manage tills" at bounding box center [782, 98] width 110 height 14
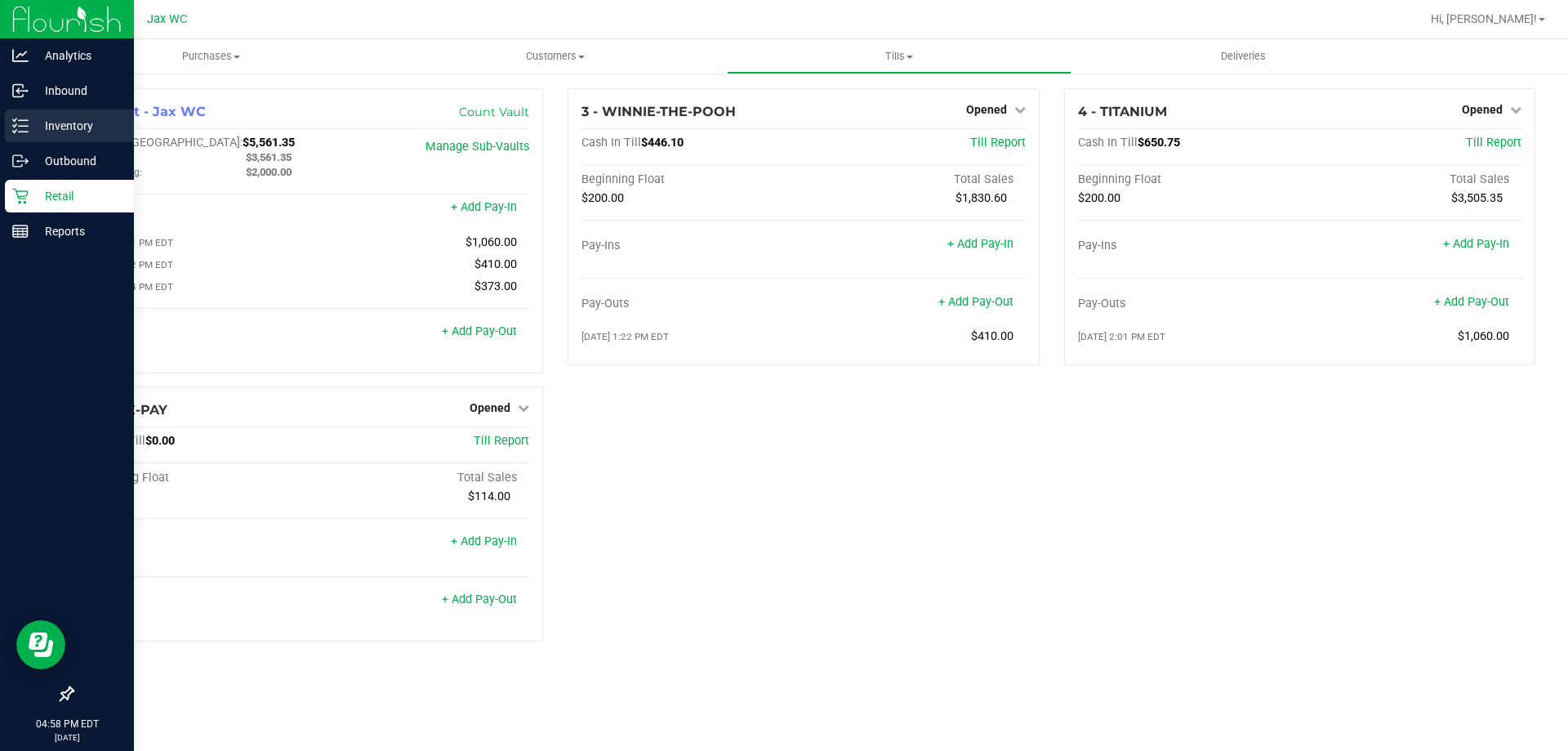
click at [53, 127] on p "Inventory" at bounding box center [77, 126] width 98 height 20
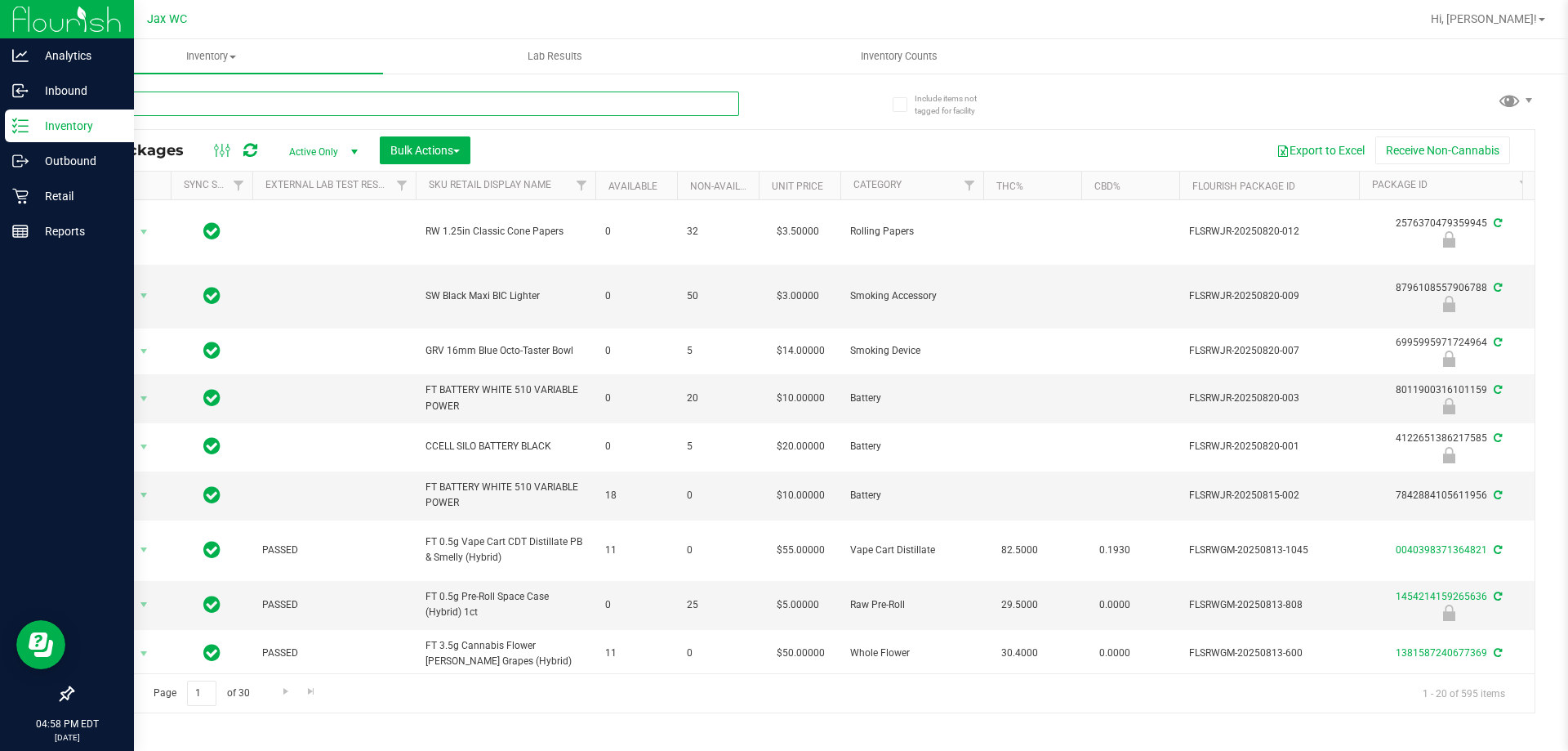
click at [491, 107] on input "text" at bounding box center [405, 103] width 667 height 24
type input "9594939478141441"
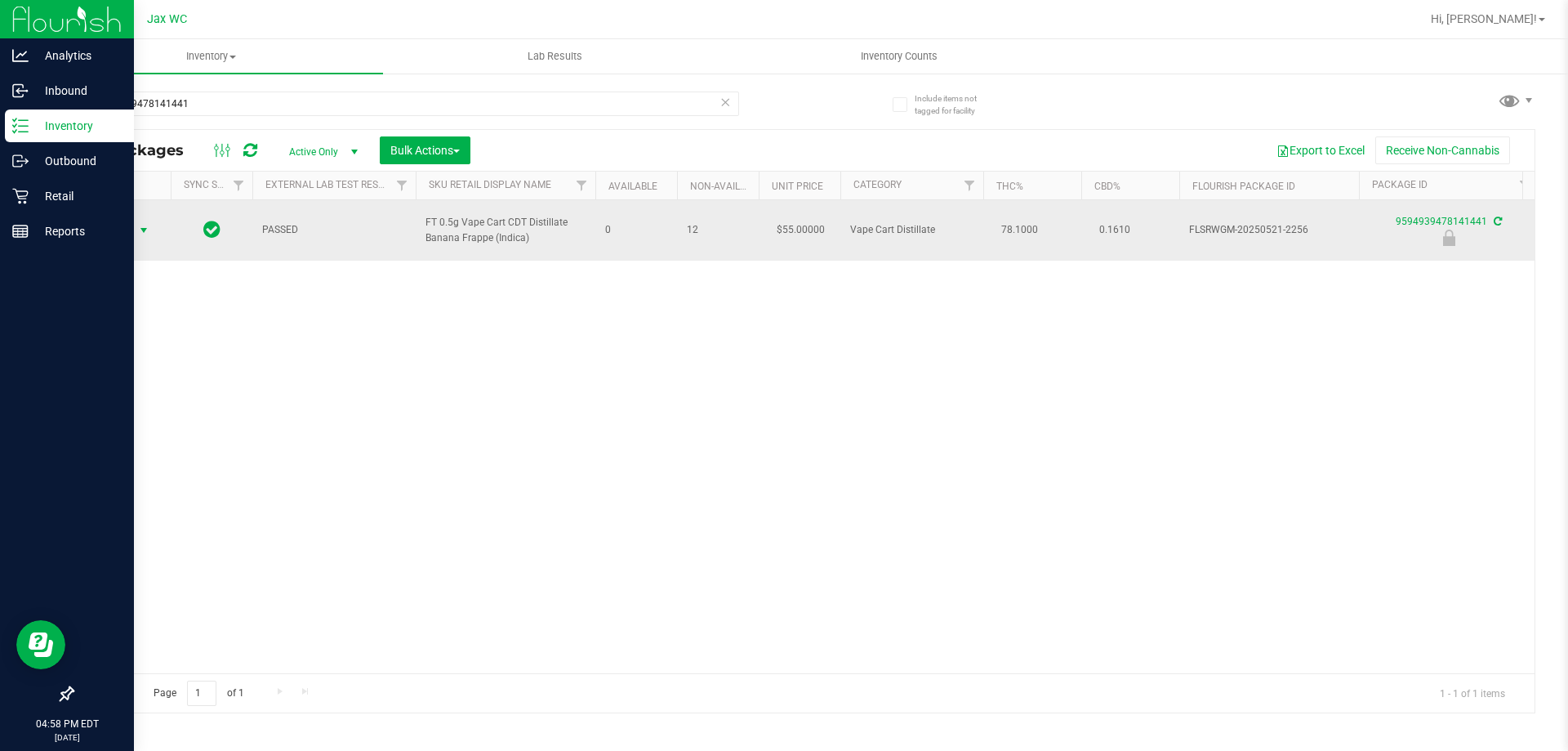
click at [138, 233] on span "select" at bounding box center [144, 231] width 13 height 13
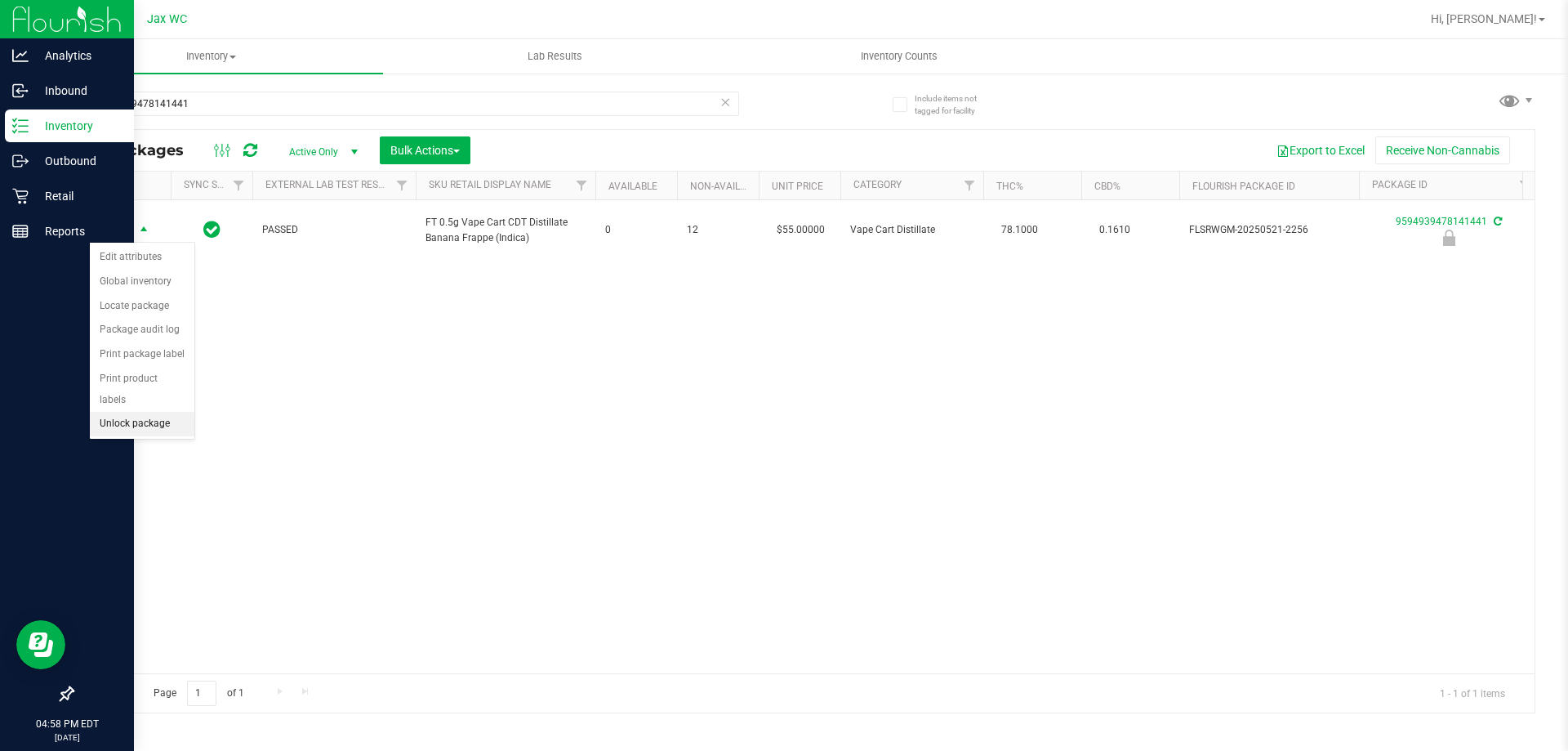
click at [166, 411] on li "Unlock package" at bounding box center [142, 423] width 105 height 24
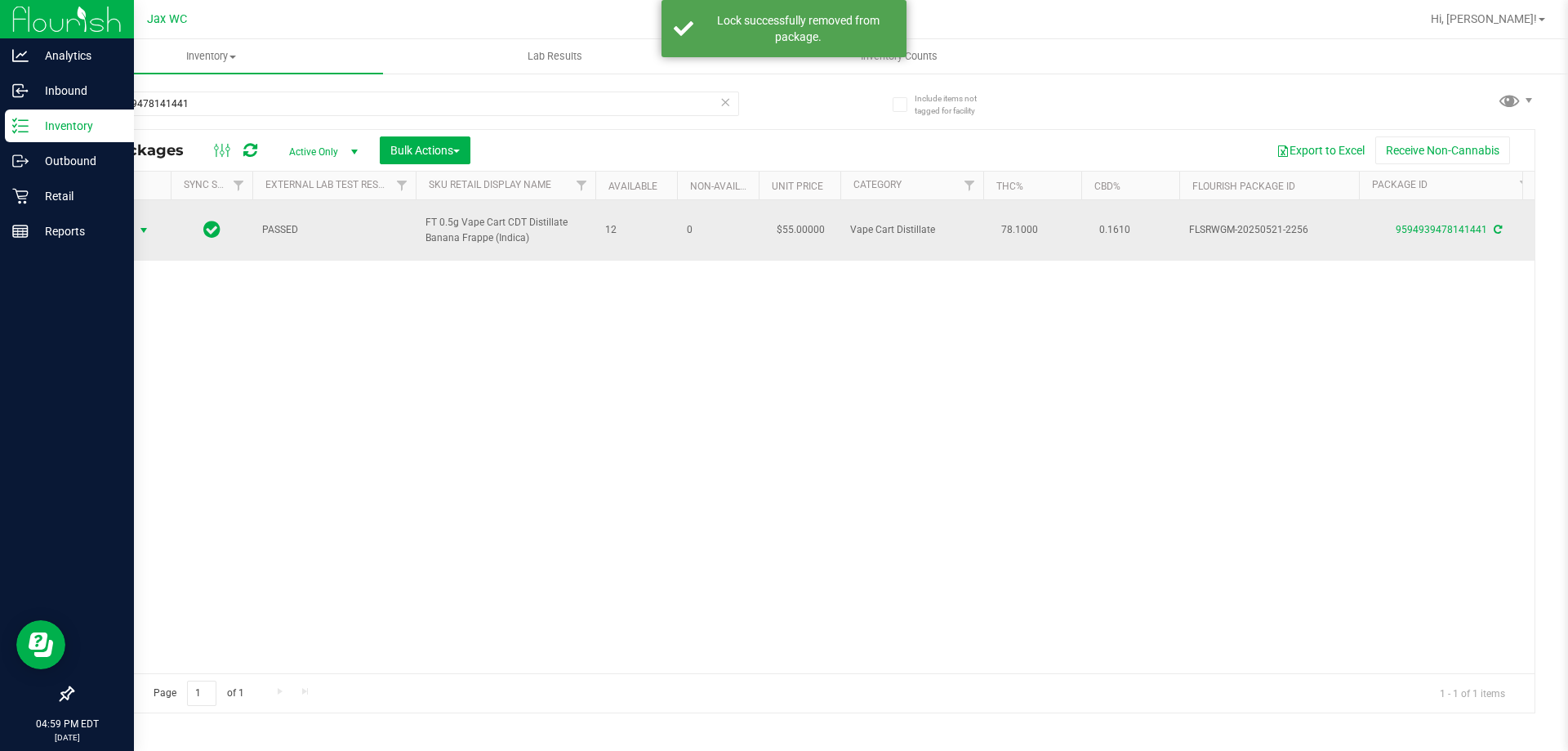
click at [132, 231] on span "Action" at bounding box center [111, 230] width 44 height 22
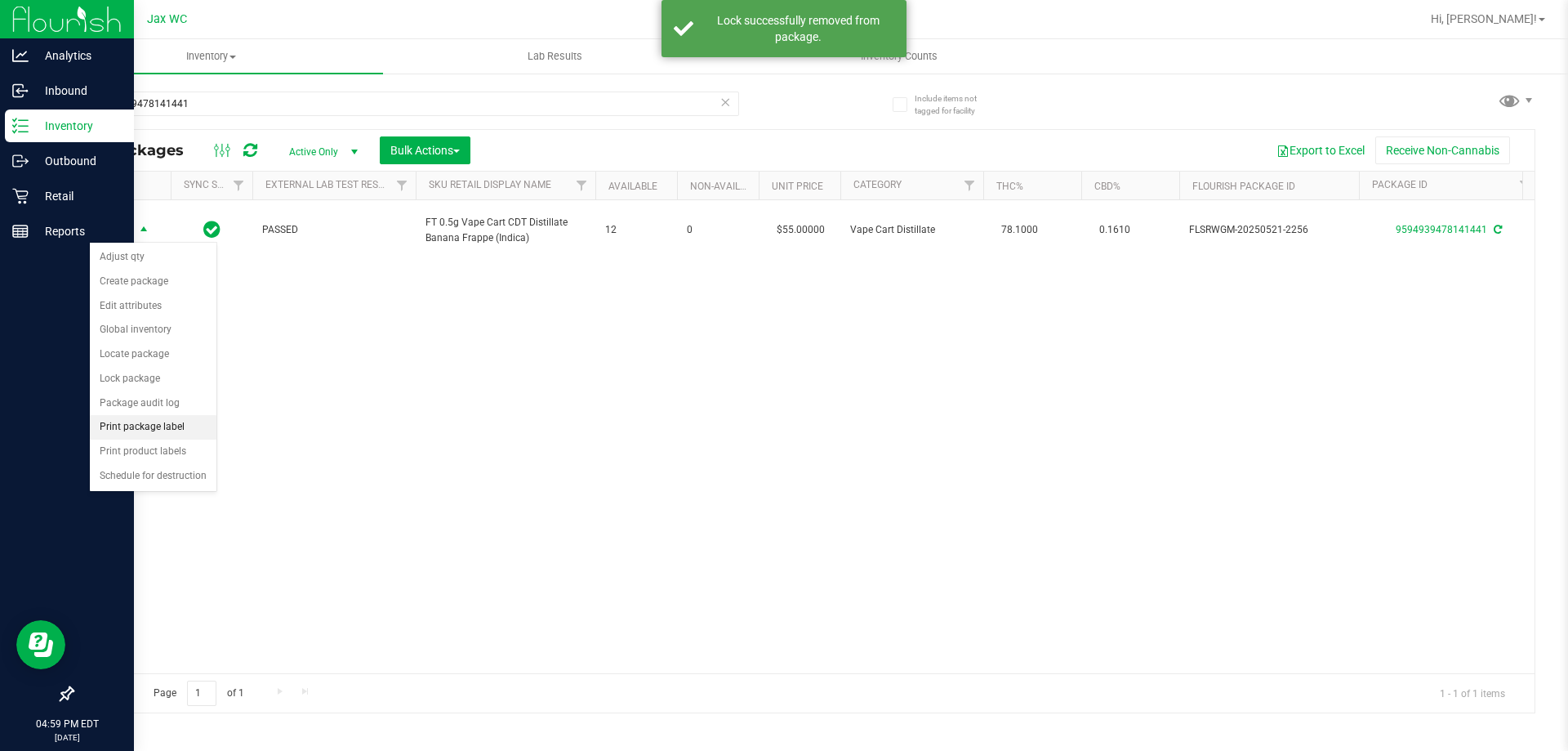
click at [172, 430] on li "Print package label" at bounding box center [153, 426] width 127 height 24
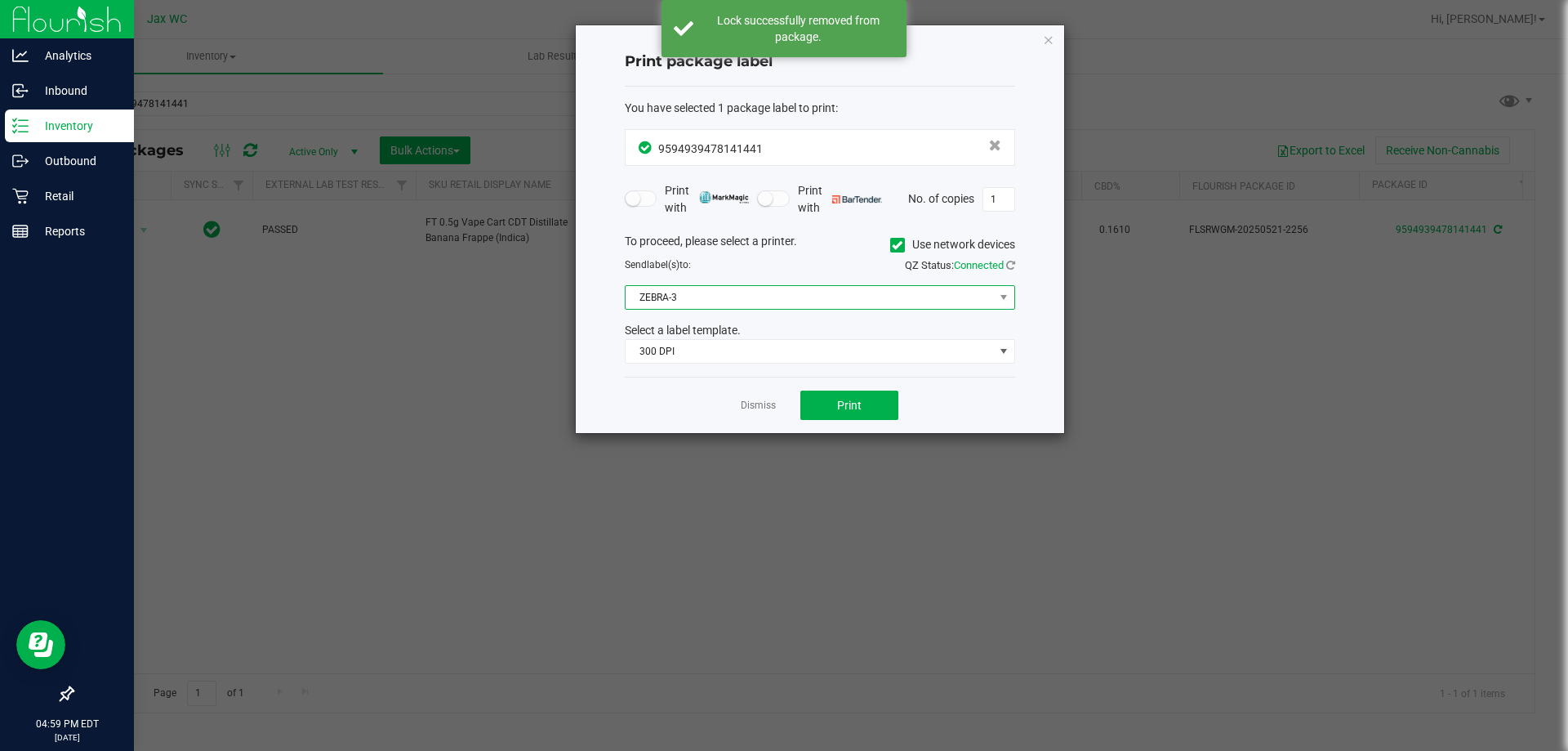
click at [738, 300] on span "ZEBRA-3" at bounding box center [809, 296] width 368 height 22
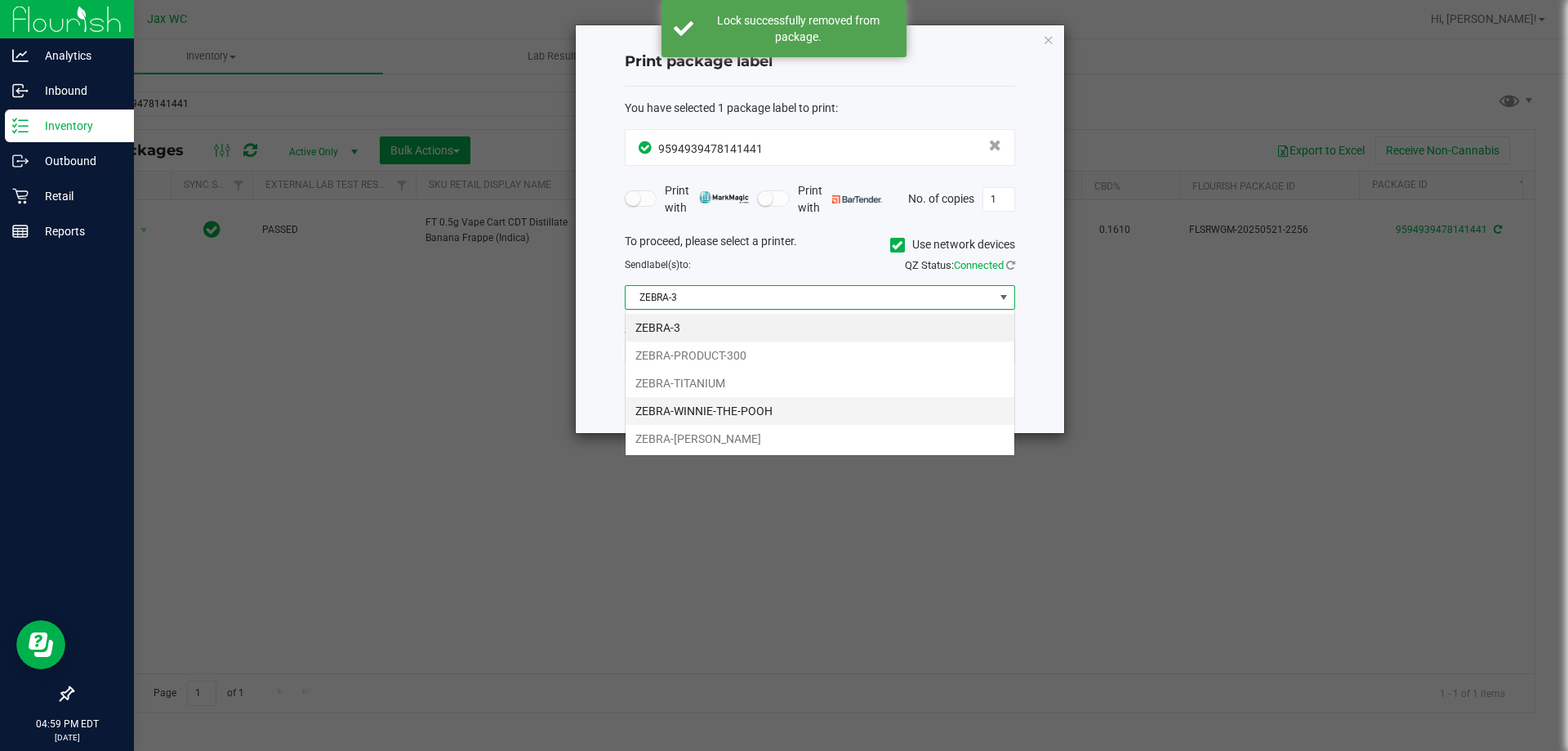
scroll to position [24, 390]
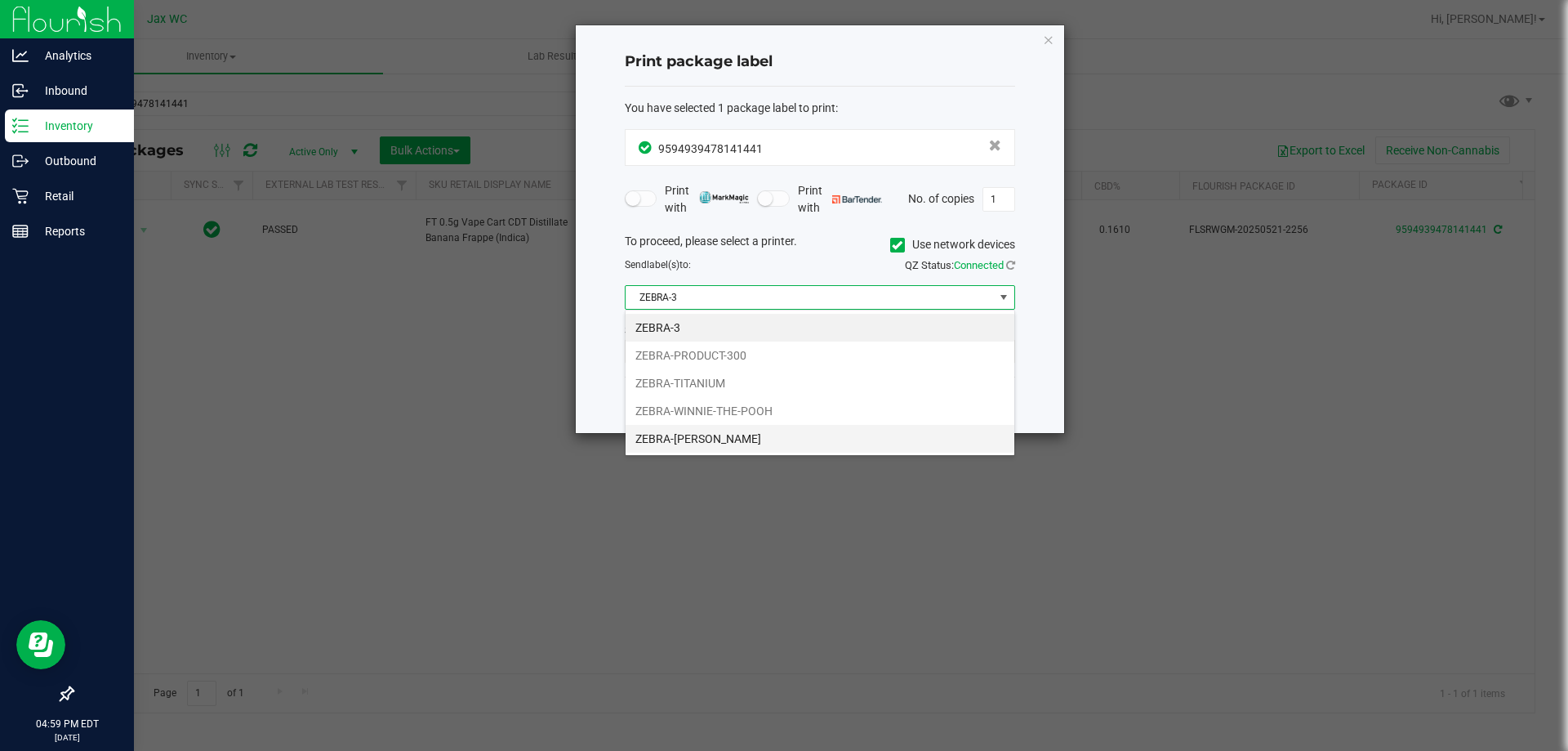
click at [761, 435] on li "ZEBRA-[PERSON_NAME]" at bounding box center [819, 438] width 389 height 27
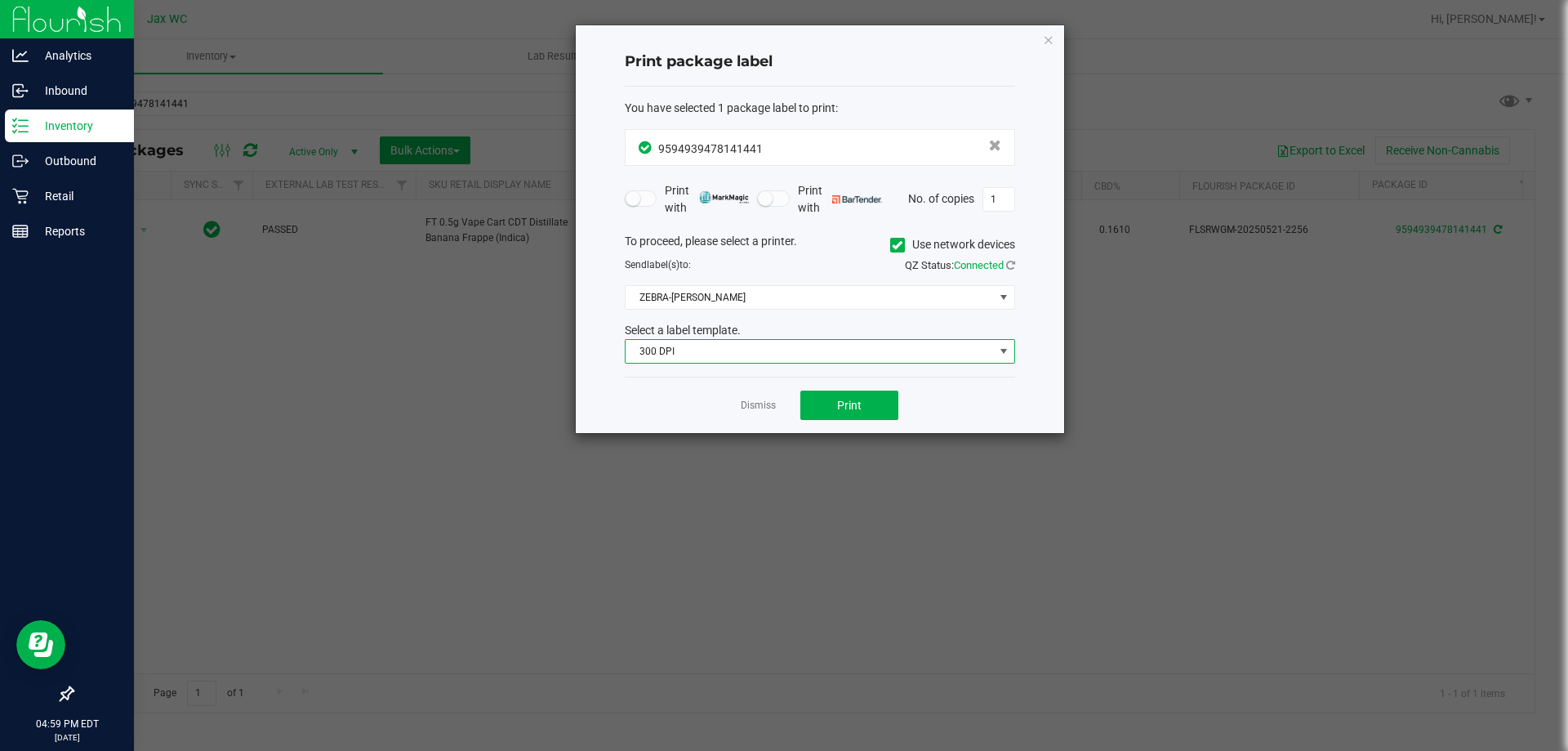
click at [732, 356] on span "300 DPI" at bounding box center [809, 351] width 368 height 22
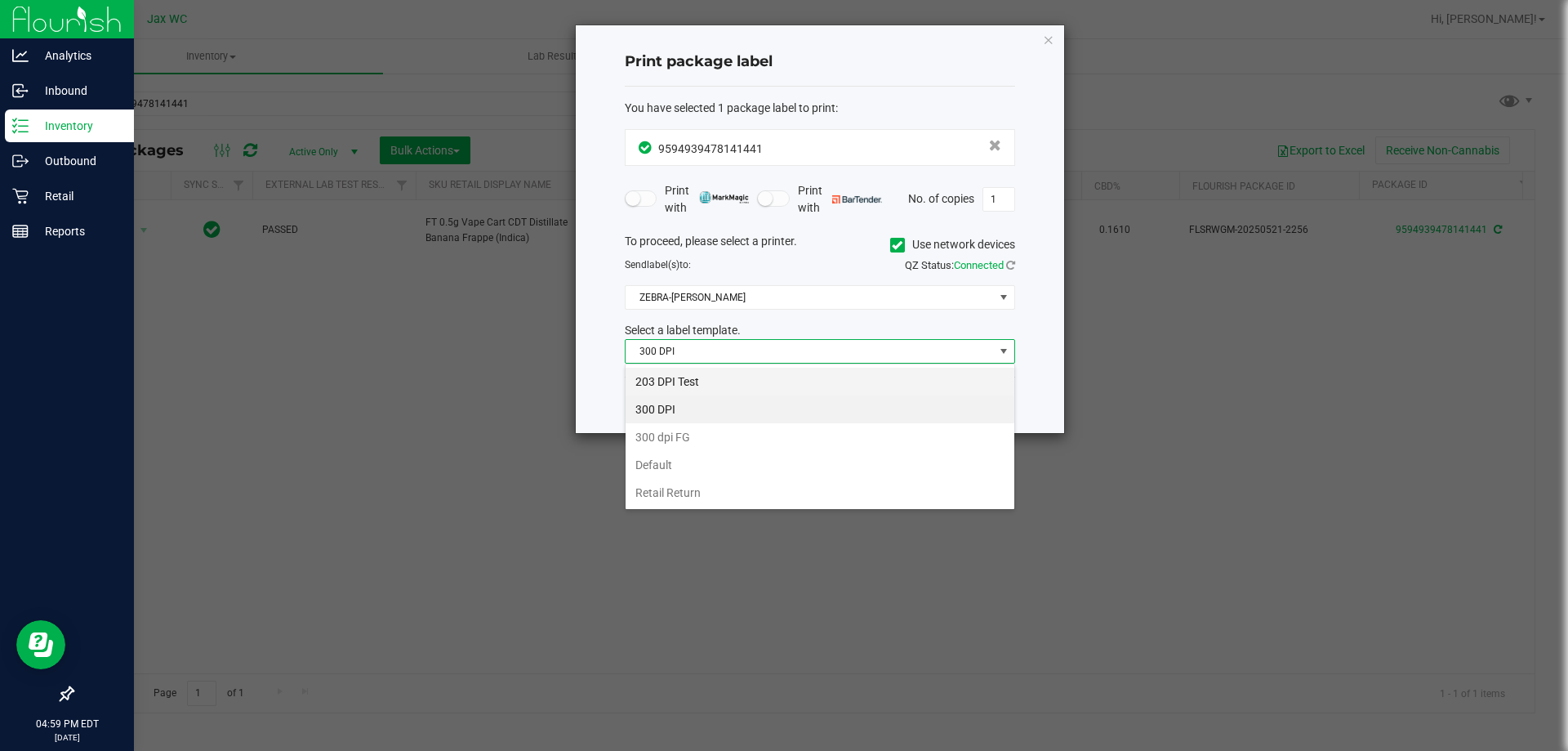
click at [811, 380] on li "203 DPI Test" at bounding box center [819, 380] width 389 height 27
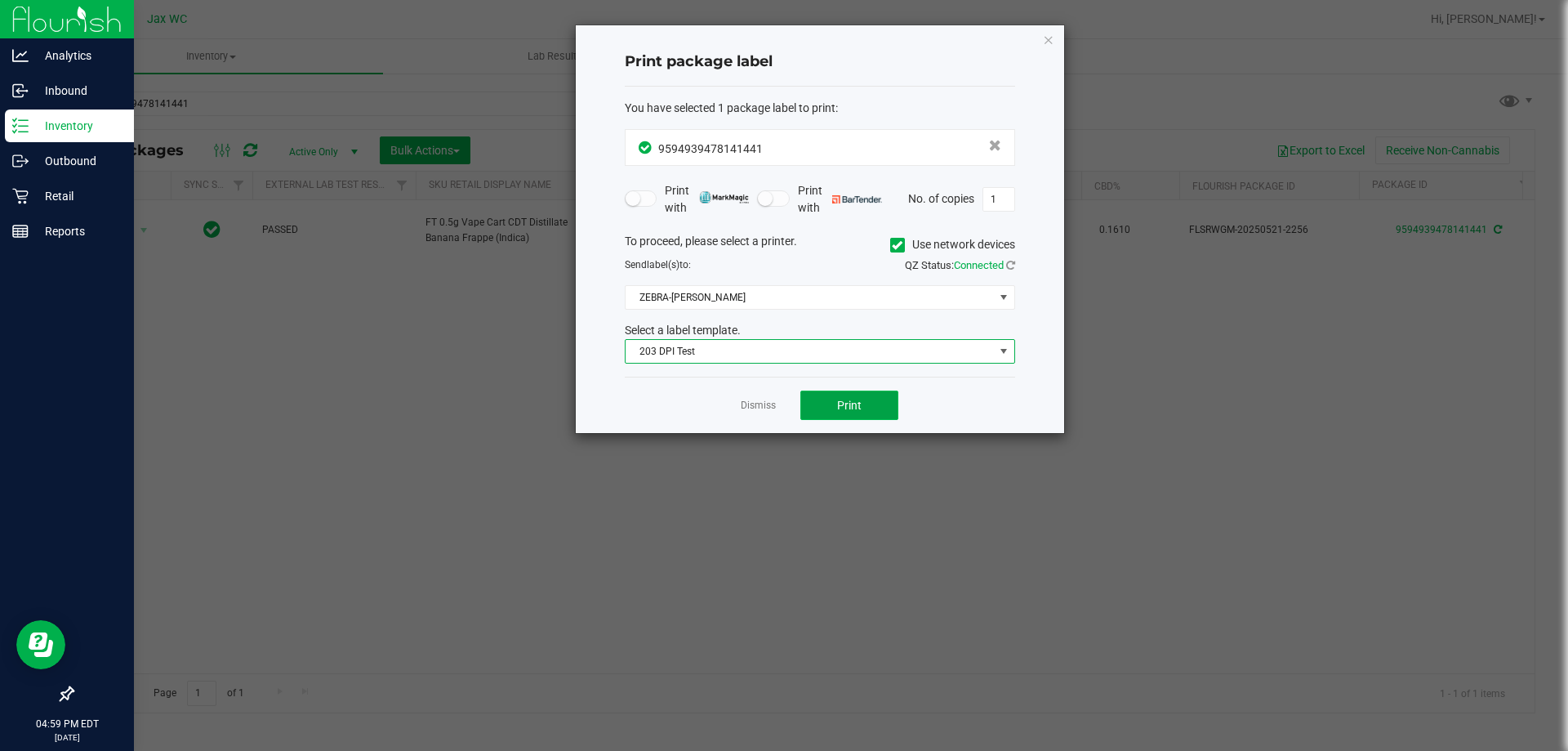
click at [849, 406] on span "Print" at bounding box center [849, 405] width 24 height 13
click at [752, 405] on link "Dismiss" at bounding box center [758, 405] width 35 height 14
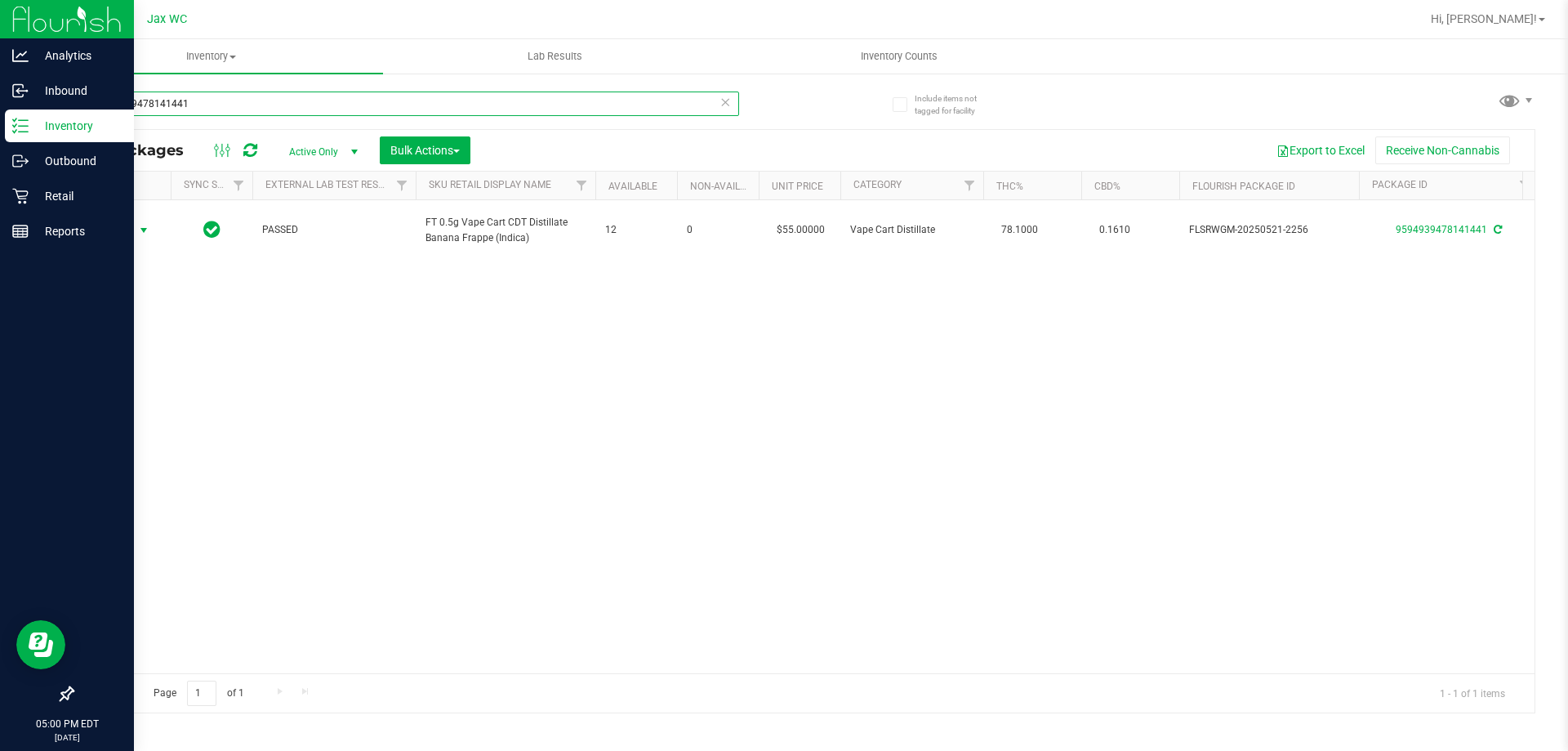
click at [259, 104] on input "9594939478141441" at bounding box center [405, 103] width 667 height 24
type input "5314712358123804"
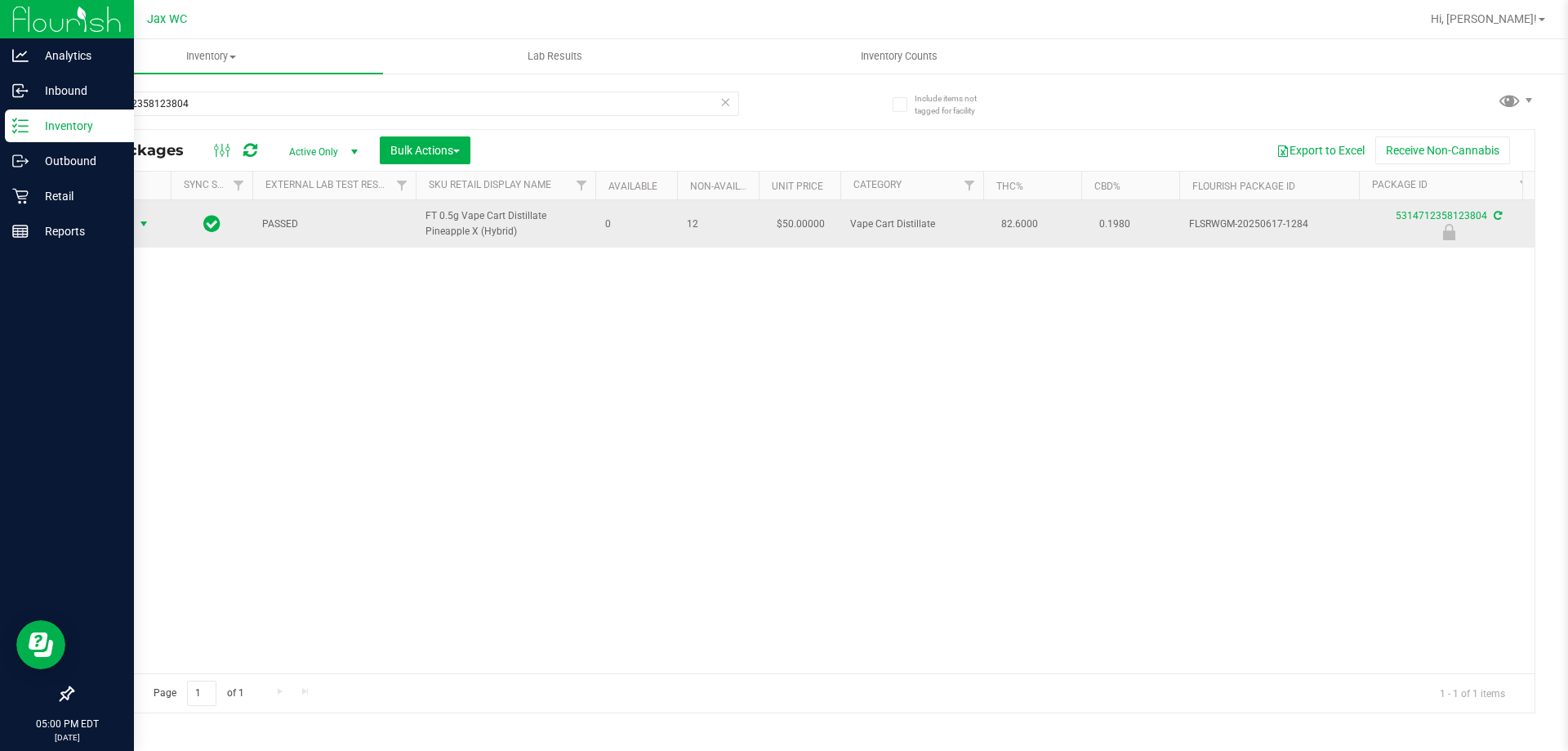
click at [138, 231] on span "select" at bounding box center [144, 223] width 21 height 22
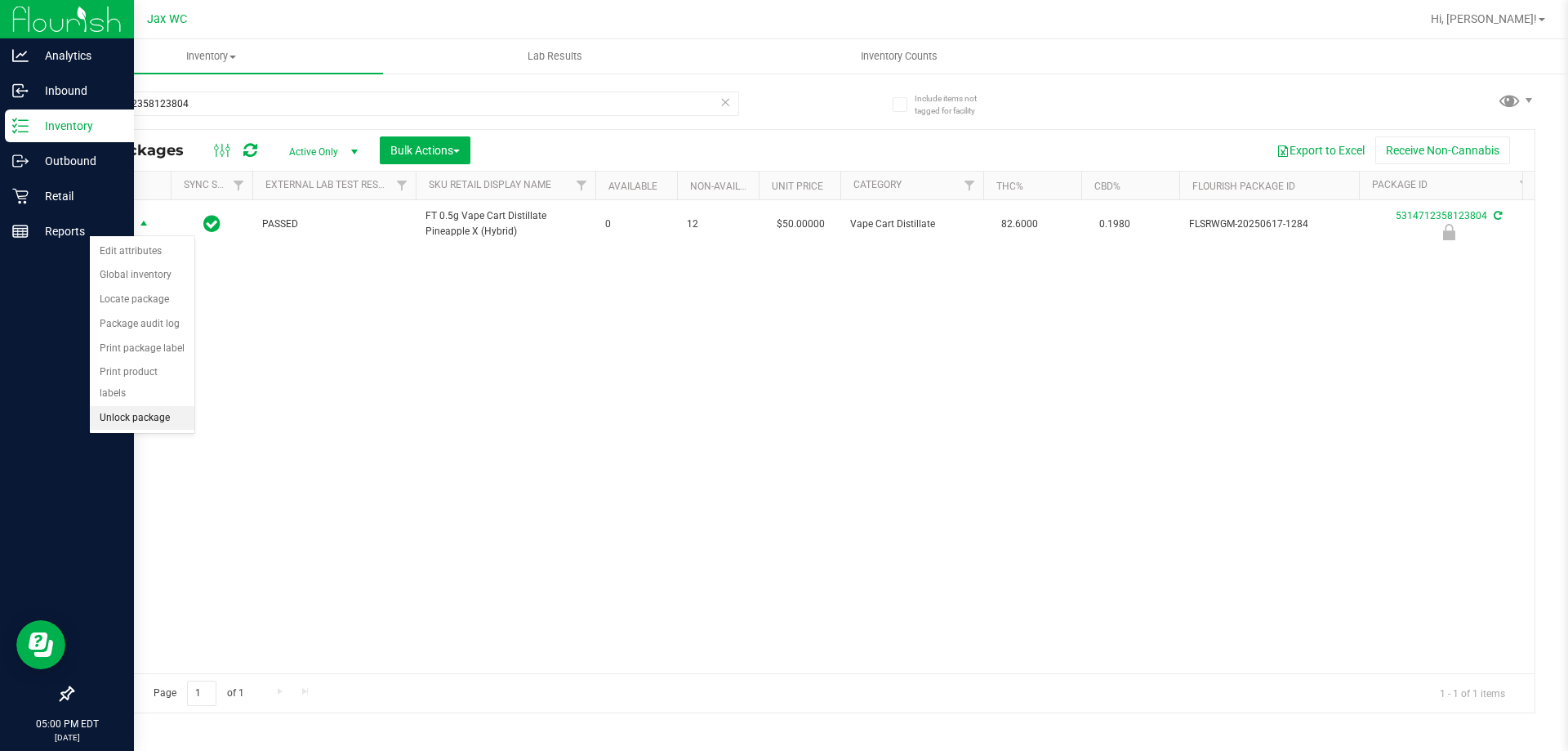
click at [176, 406] on li "Unlock package" at bounding box center [142, 418] width 105 height 24
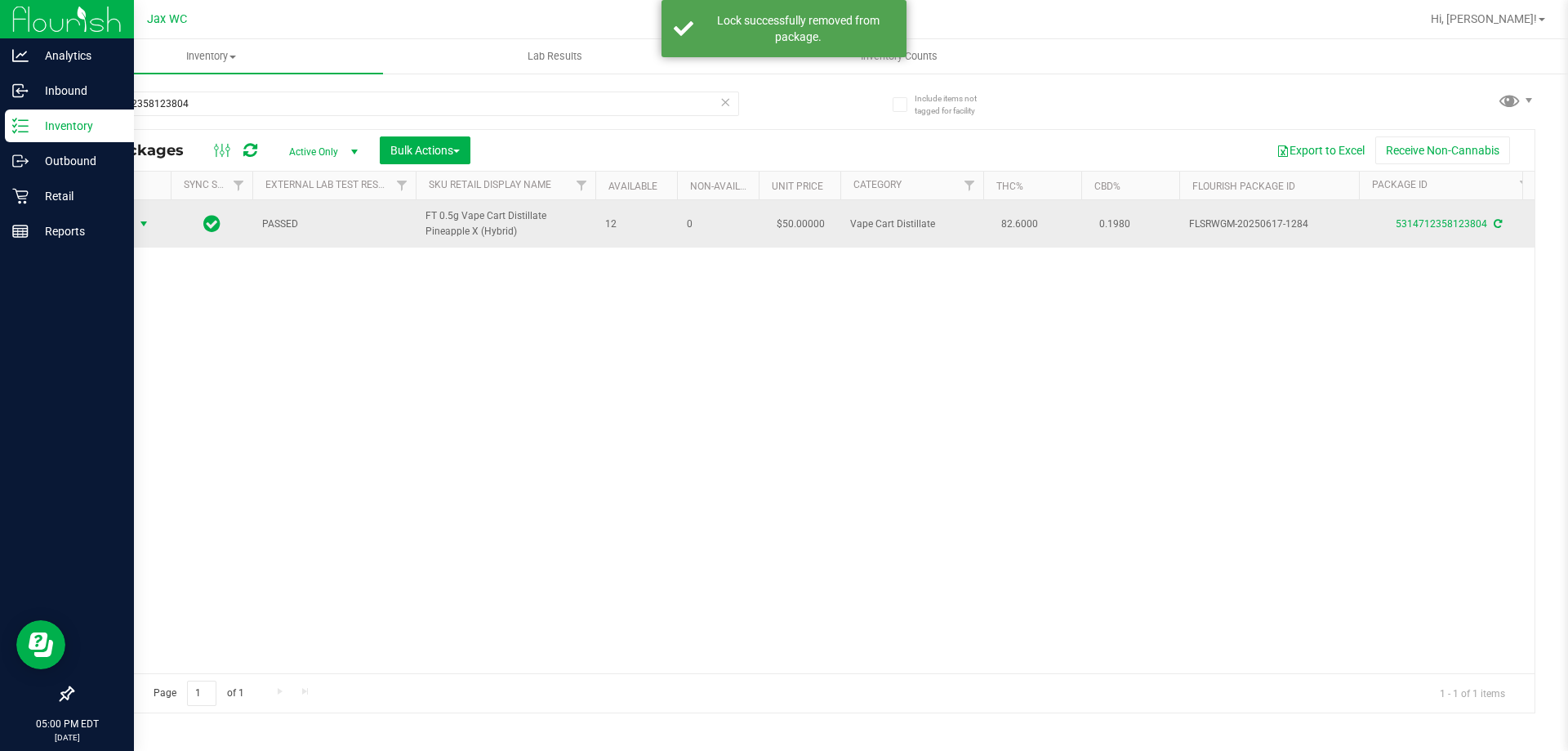
click at [132, 225] on span "Action" at bounding box center [122, 223] width 65 height 22
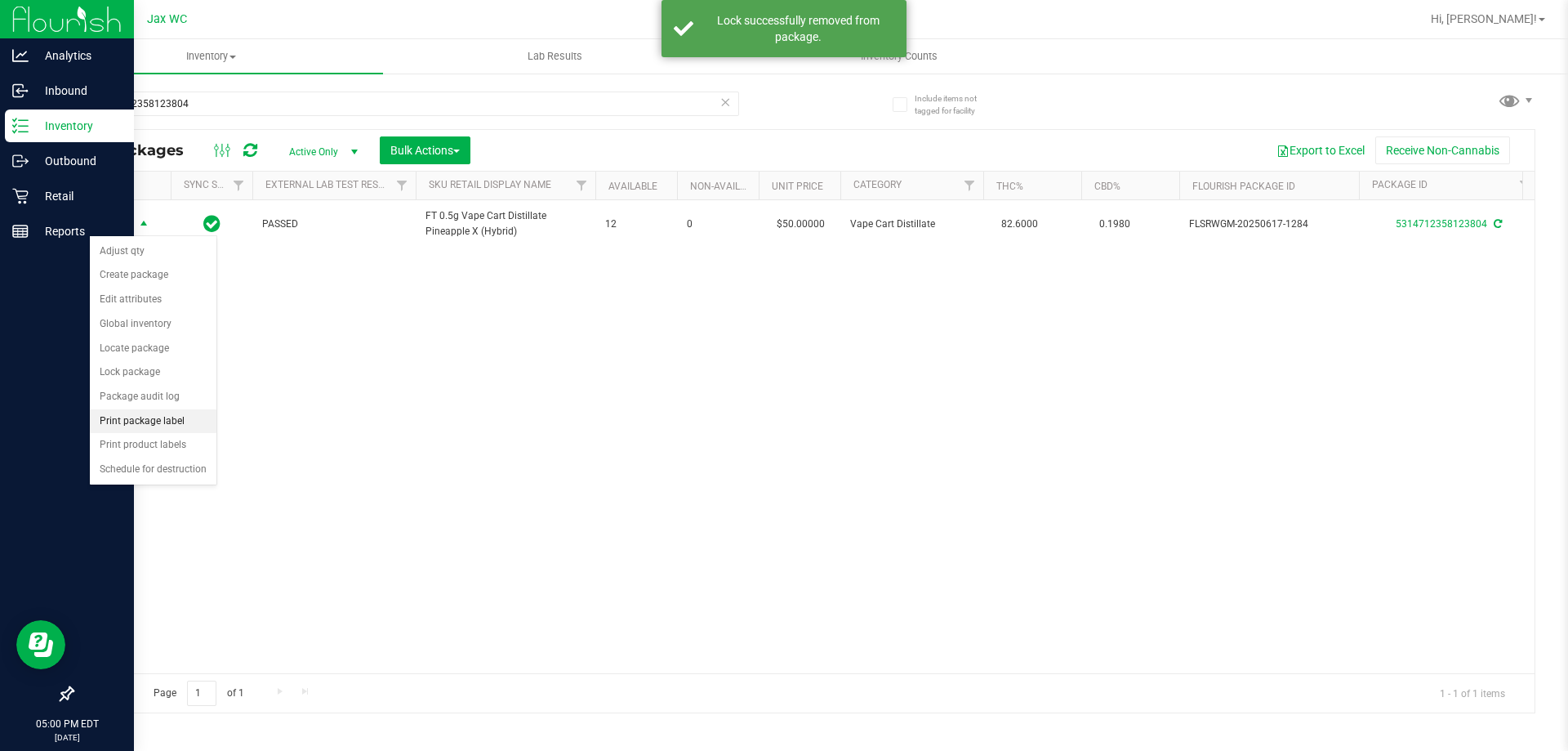
click at [200, 411] on li "Print package label" at bounding box center [153, 421] width 127 height 24
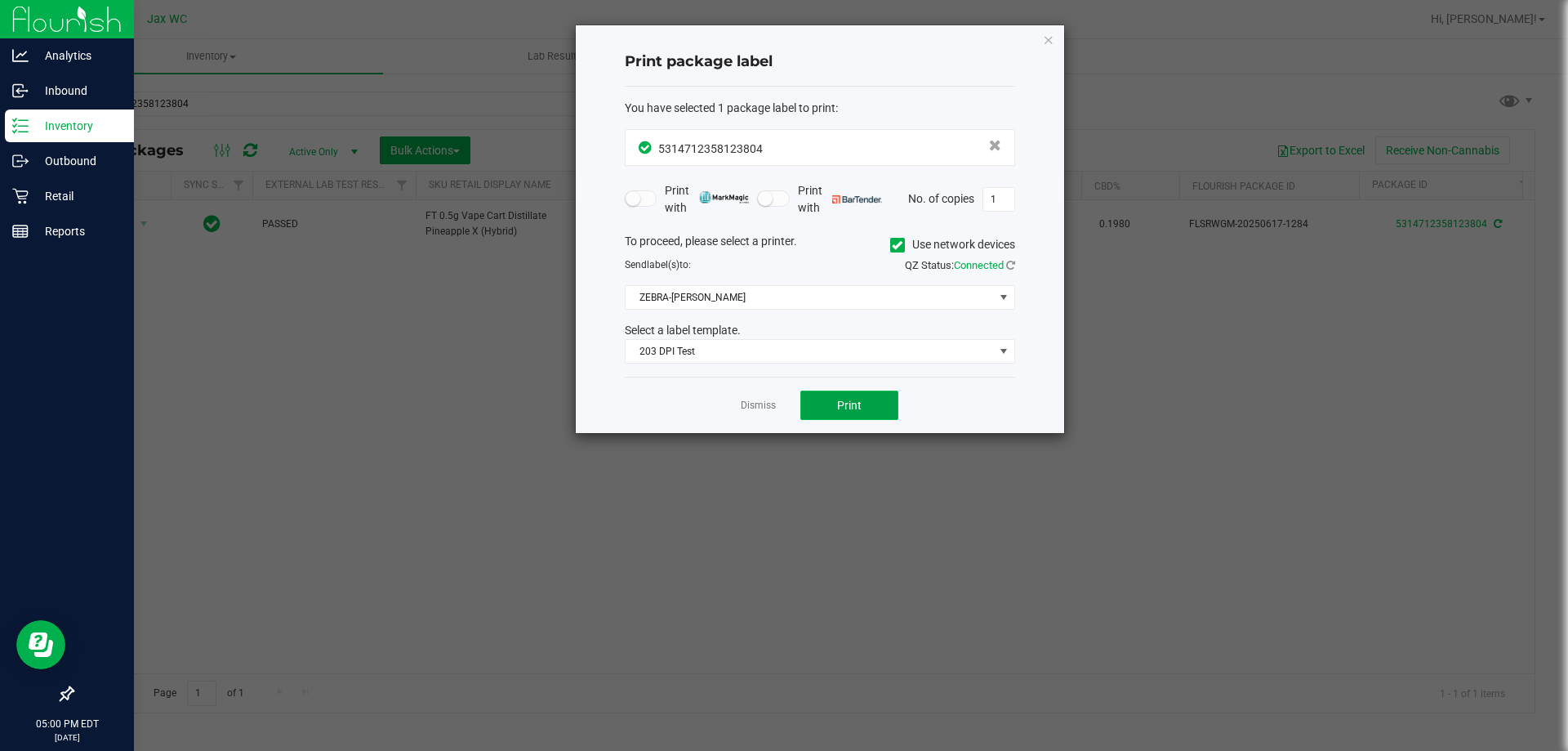
click at [851, 406] on span "Print" at bounding box center [849, 405] width 24 height 13
click at [753, 410] on link "Dismiss" at bounding box center [758, 405] width 35 height 14
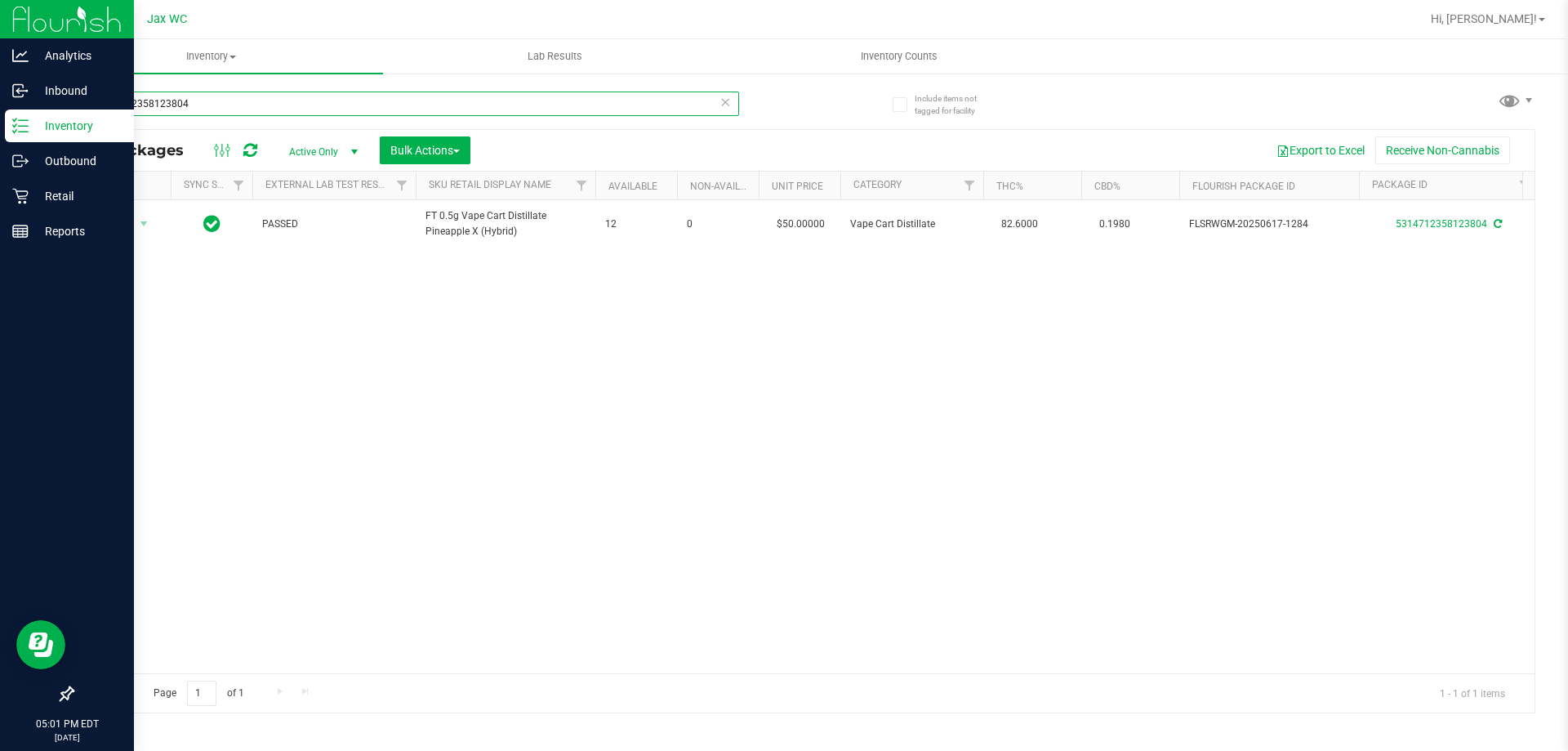
click at [286, 104] on input "5314712358123804" at bounding box center [405, 103] width 667 height 24
type input "3528080760584290"
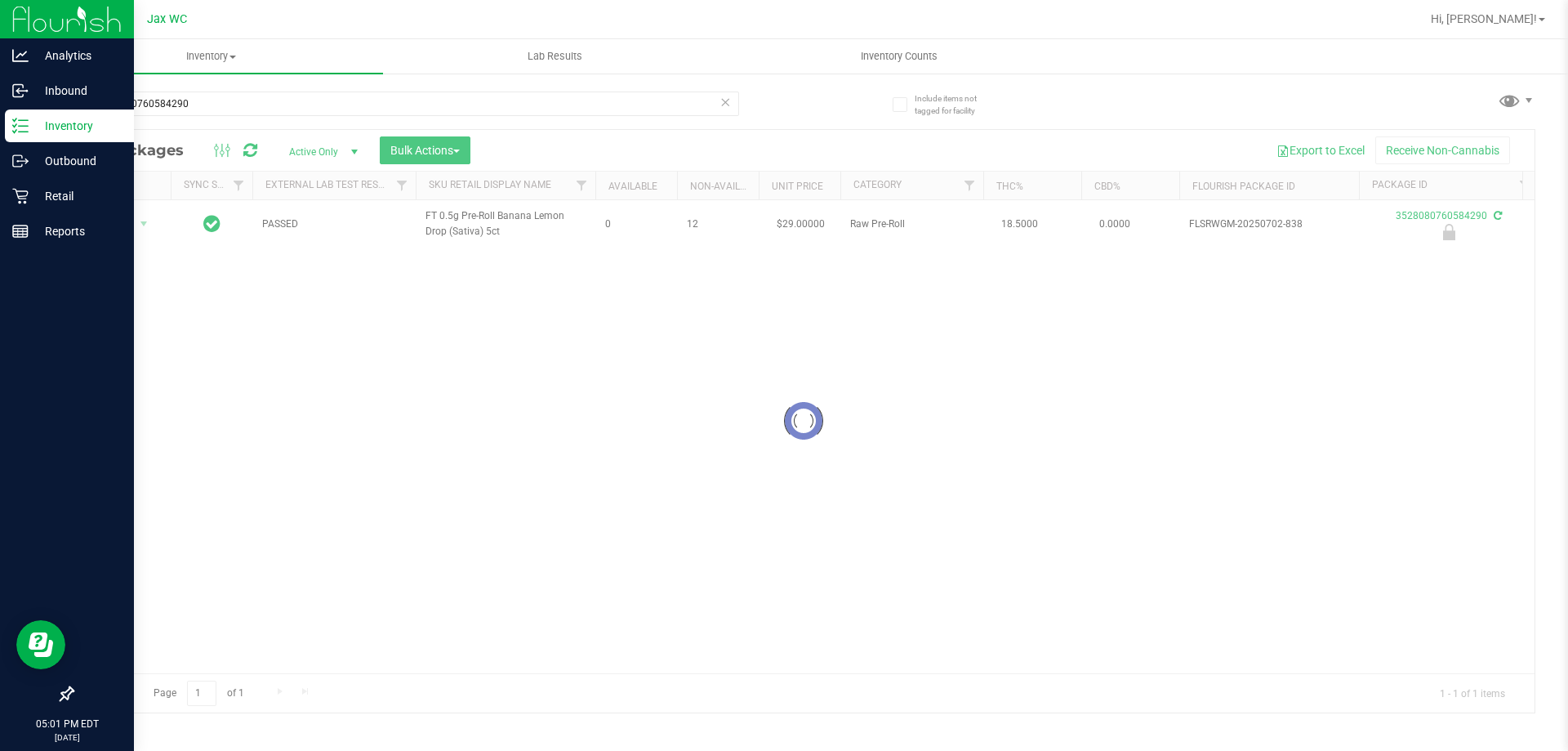
click at [129, 226] on div at bounding box center [803, 421] width 1461 height 583
click at [129, 226] on span "Action" at bounding box center [111, 223] width 44 height 22
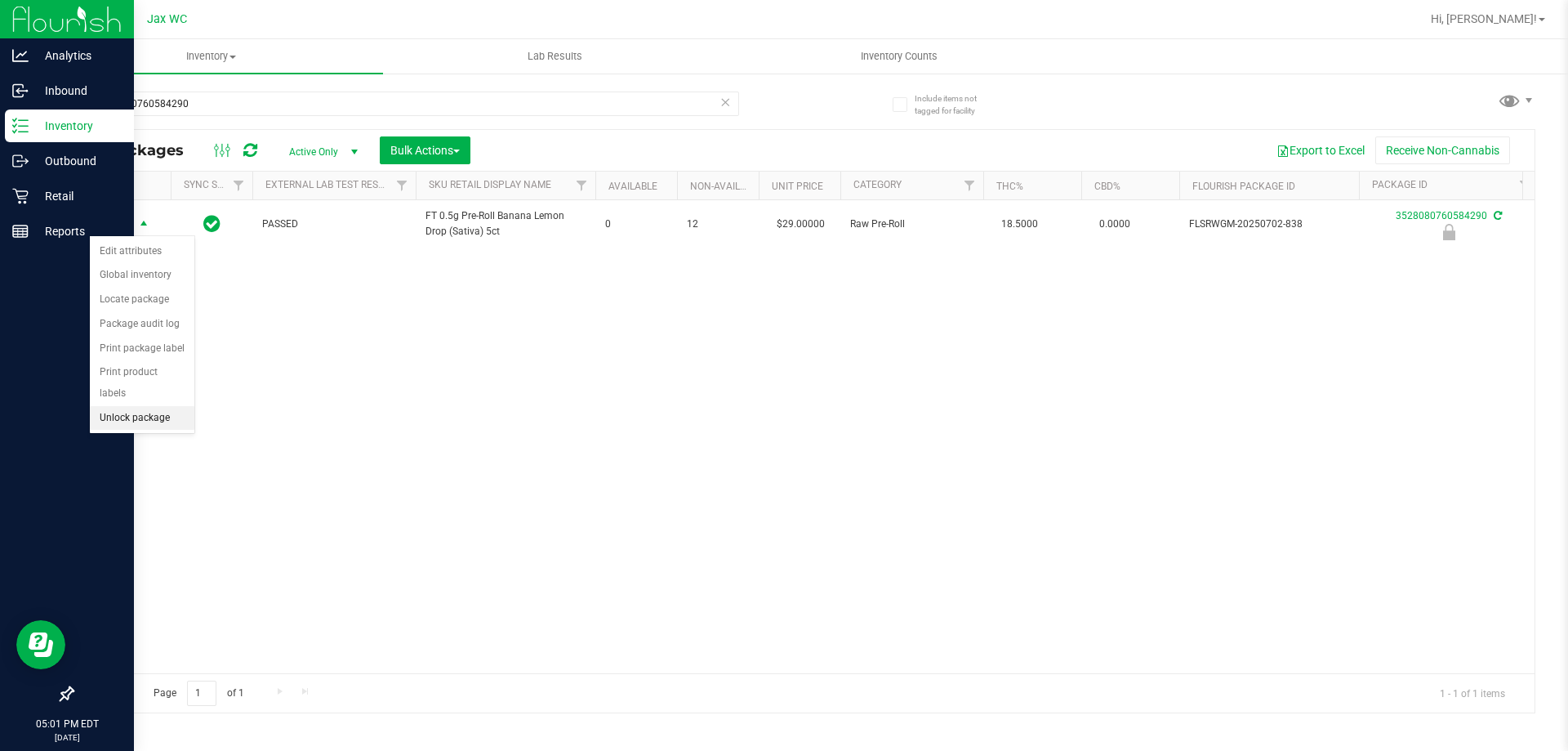
click at [168, 406] on li "Unlock package" at bounding box center [142, 418] width 105 height 24
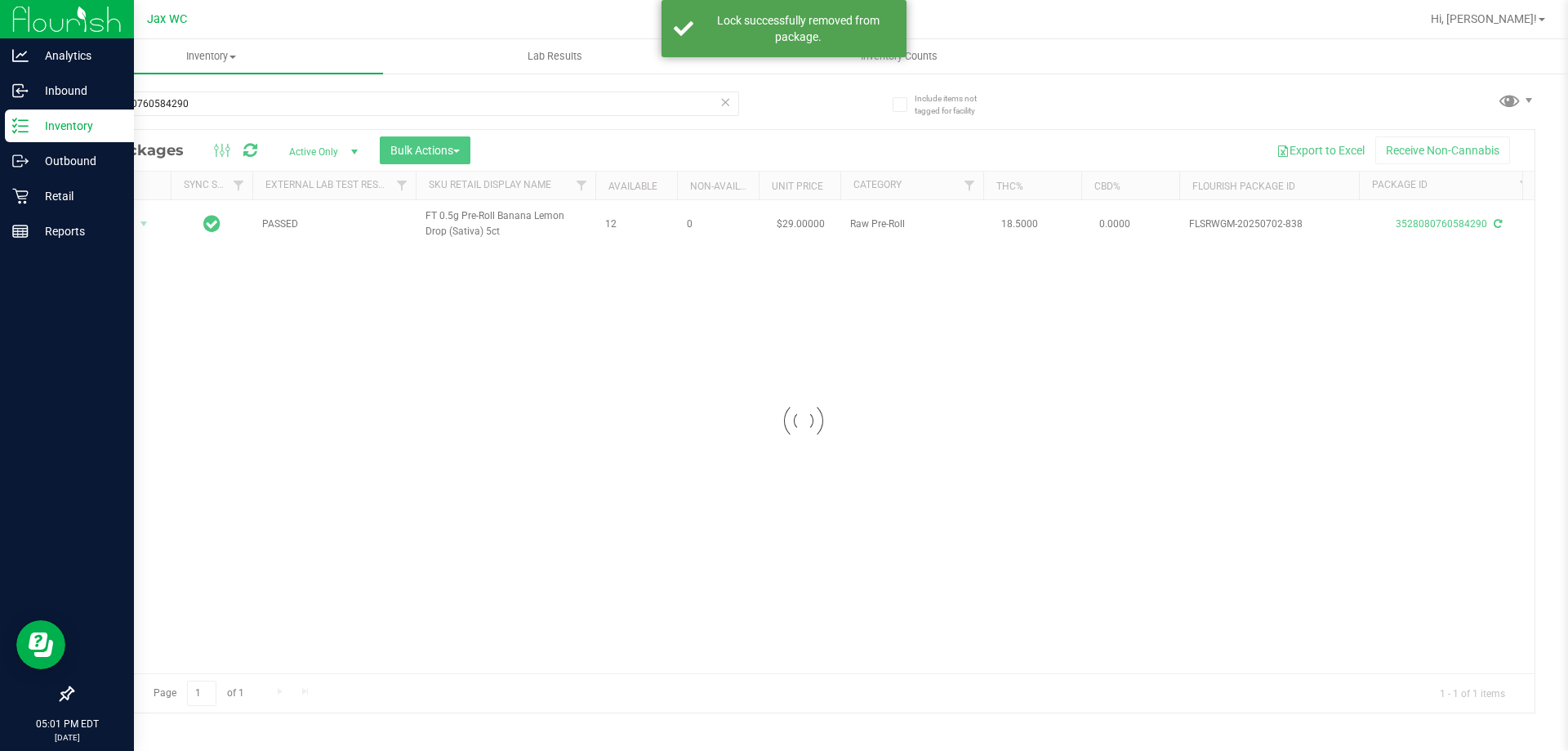
click at [123, 227] on div at bounding box center [803, 421] width 1461 height 583
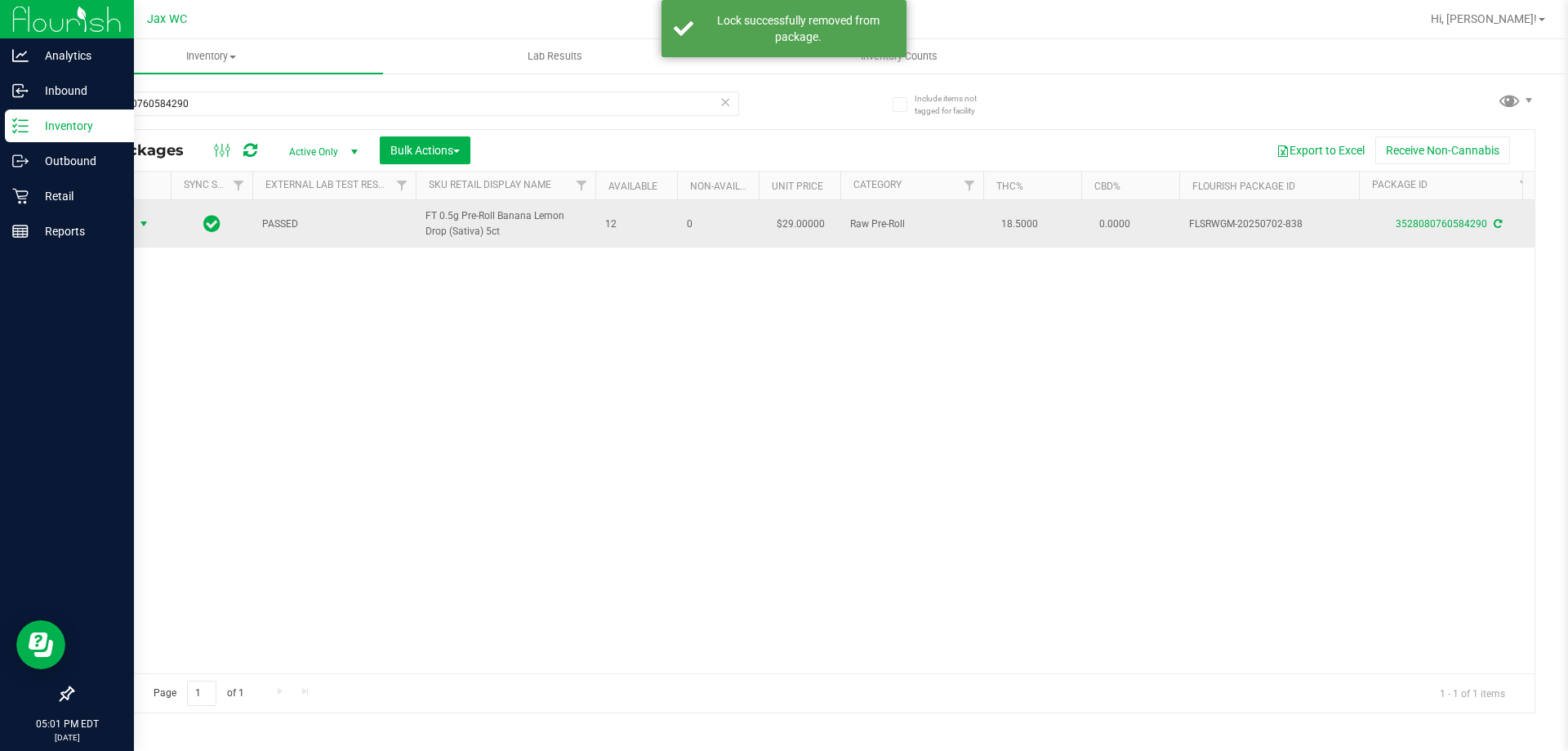
click at [112, 221] on span "Action" at bounding box center [111, 223] width 44 height 22
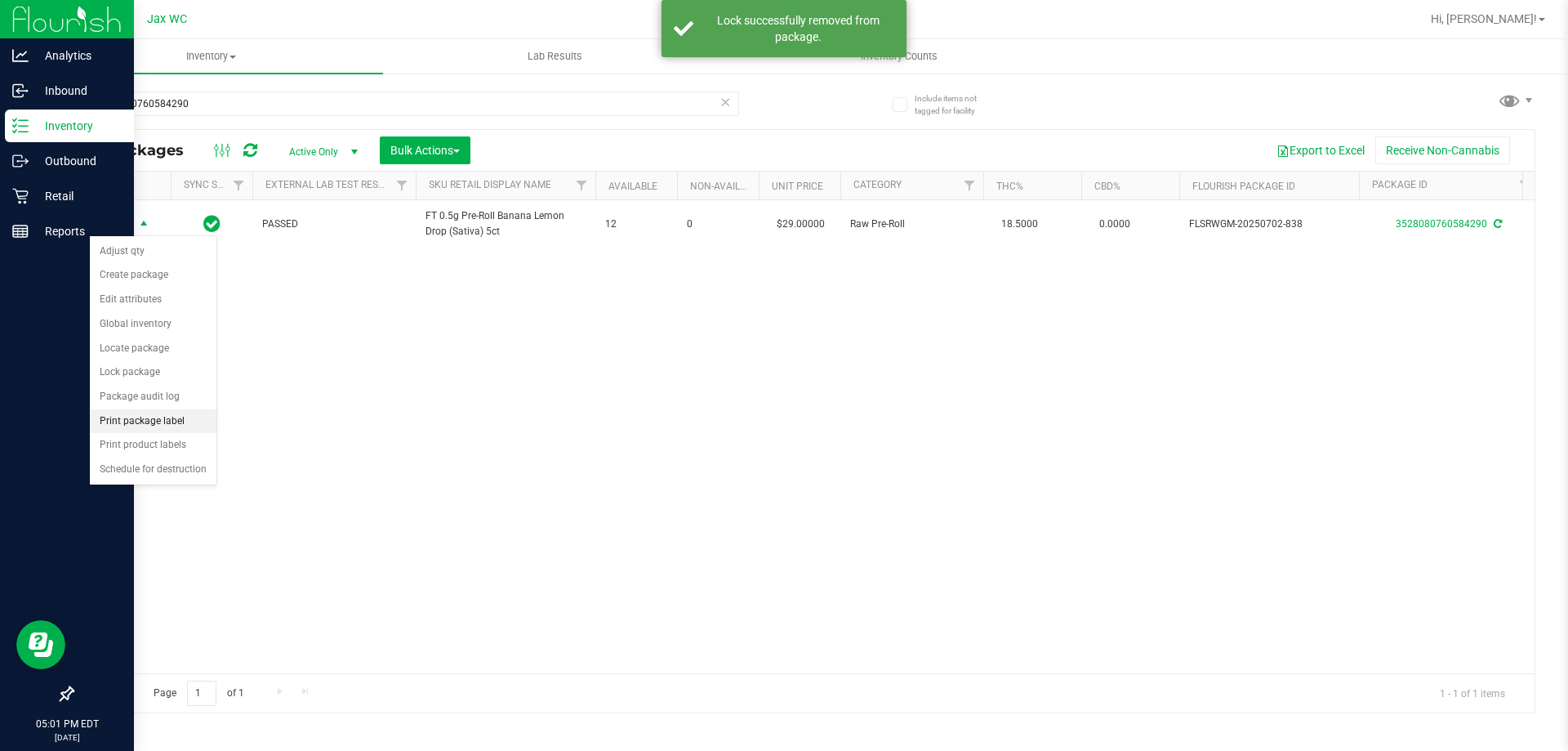
click at [190, 416] on li "Print package label" at bounding box center [153, 421] width 127 height 24
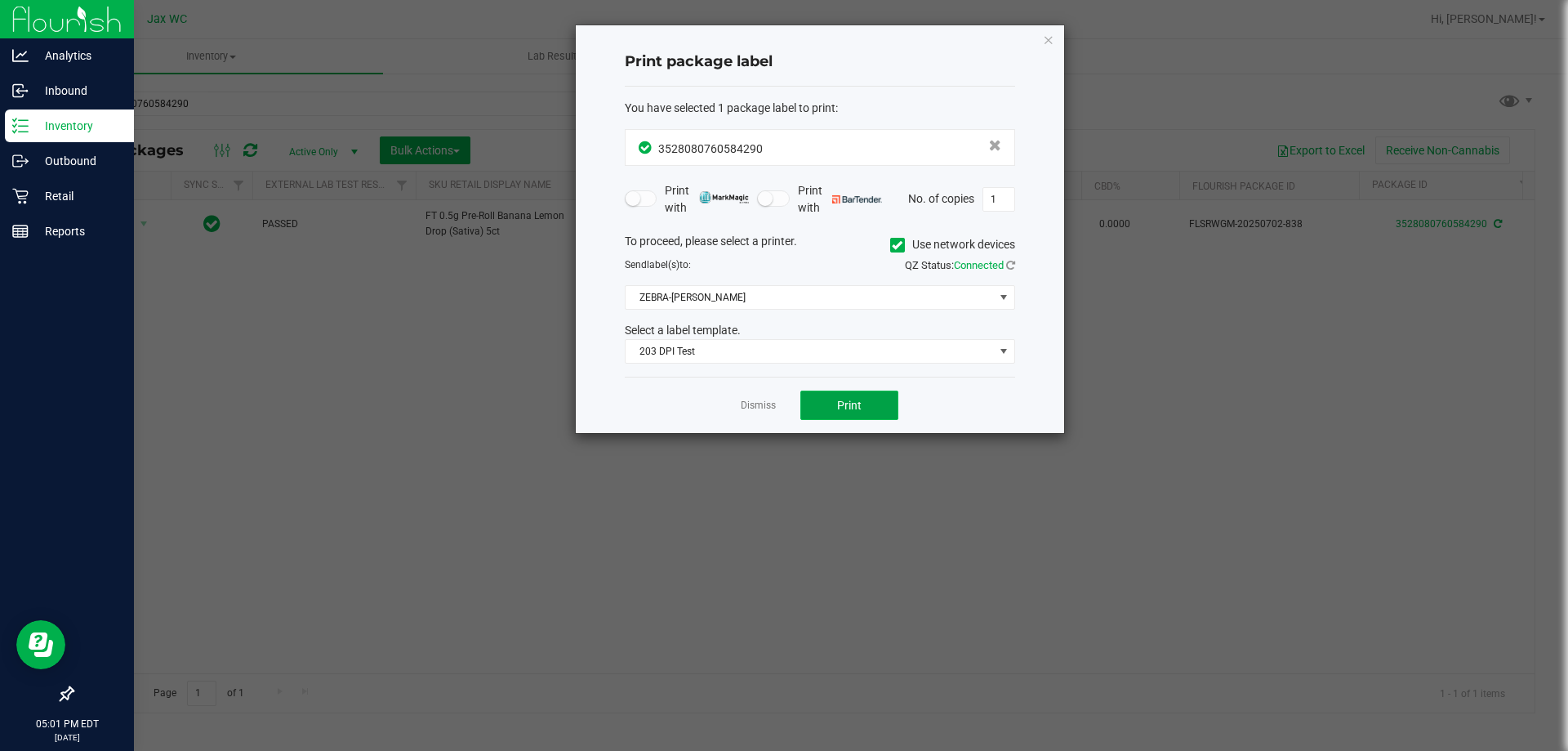
click at [862, 399] on button "Print" at bounding box center [849, 405] width 98 height 29
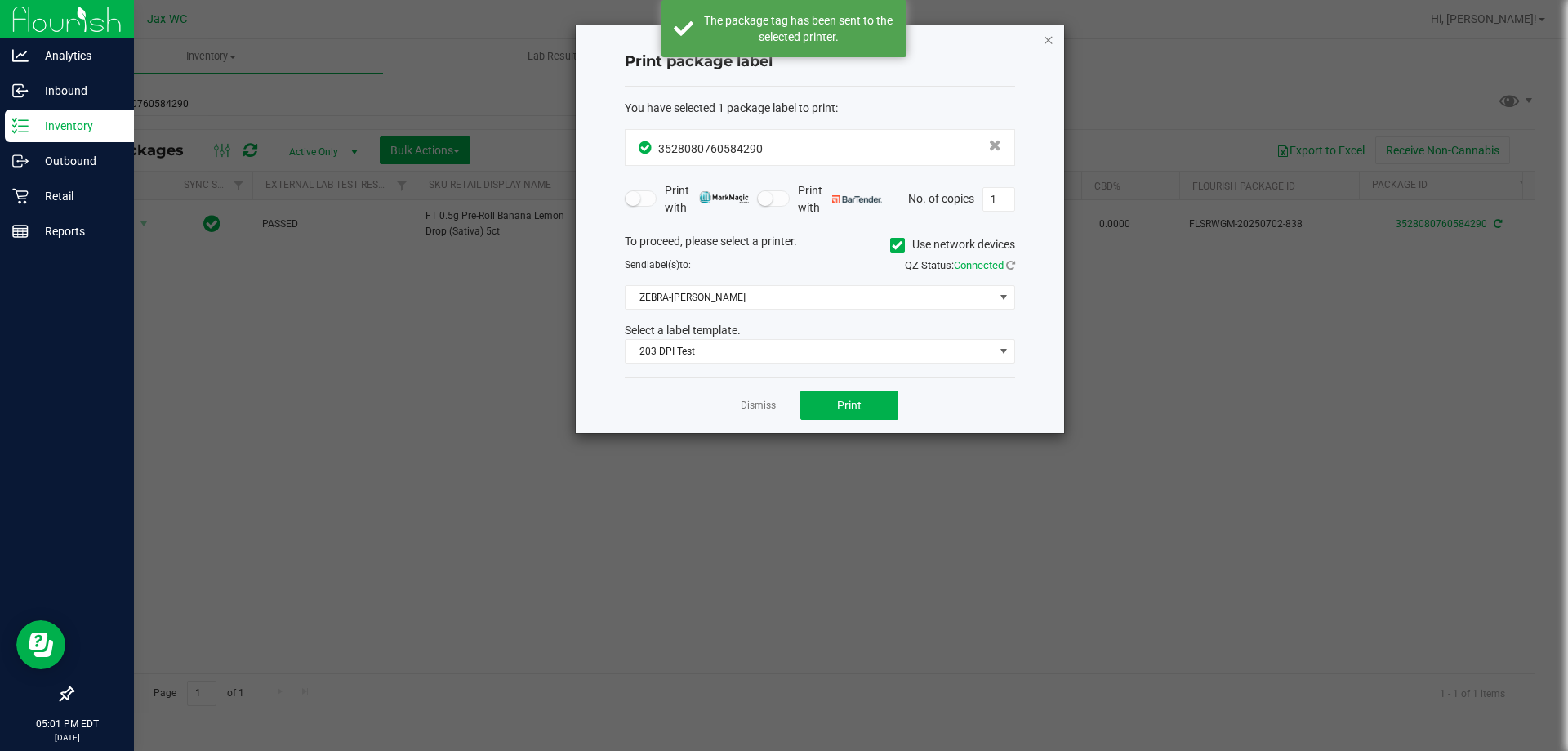
click at [1049, 38] on icon "button" at bounding box center [1049, 39] width 12 height 20
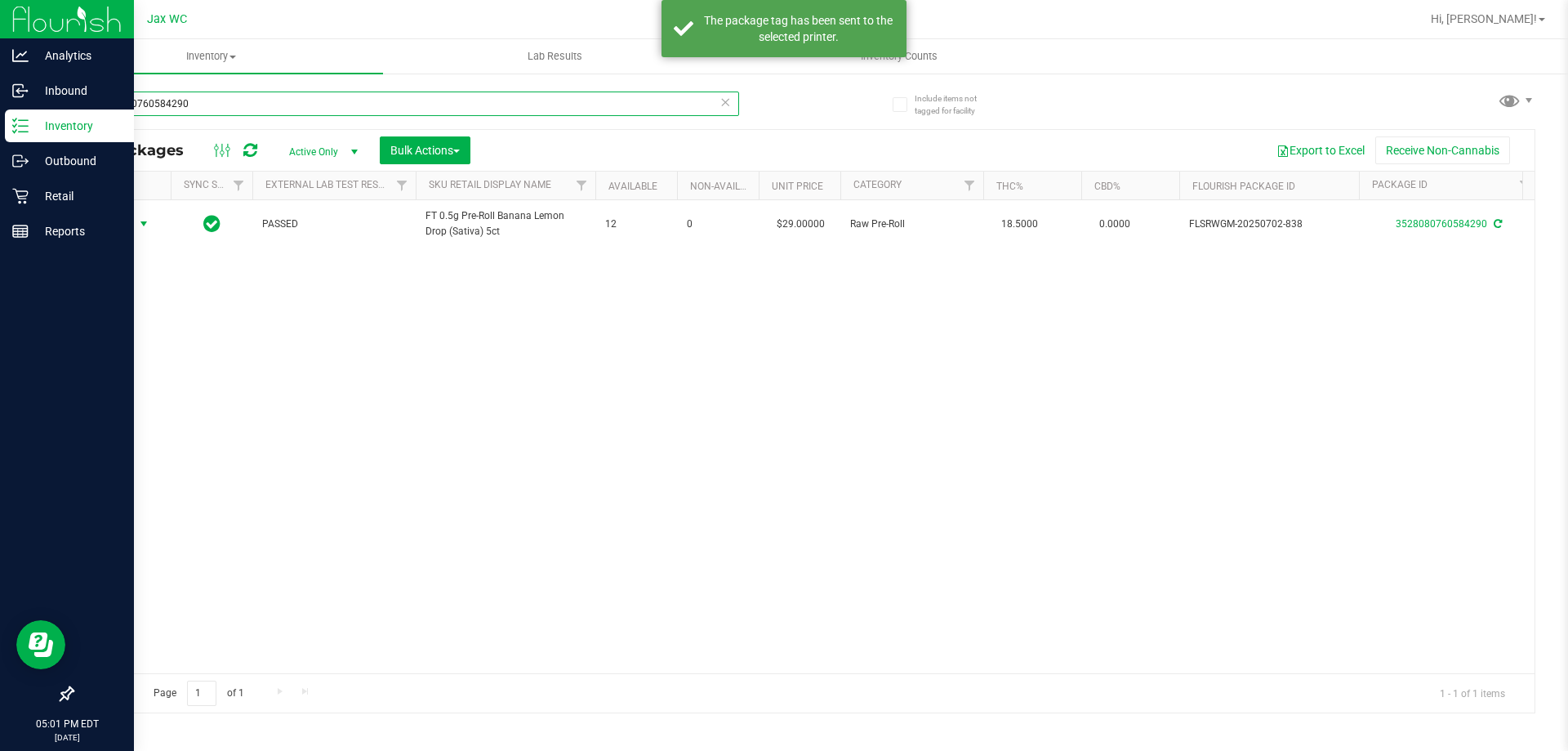
click at [318, 95] on input "3528080760584290" at bounding box center [405, 103] width 667 height 24
click at [317, 95] on input "3528080760584290" at bounding box center [405, 103] width 667 height 24
type input "1586979951472613"
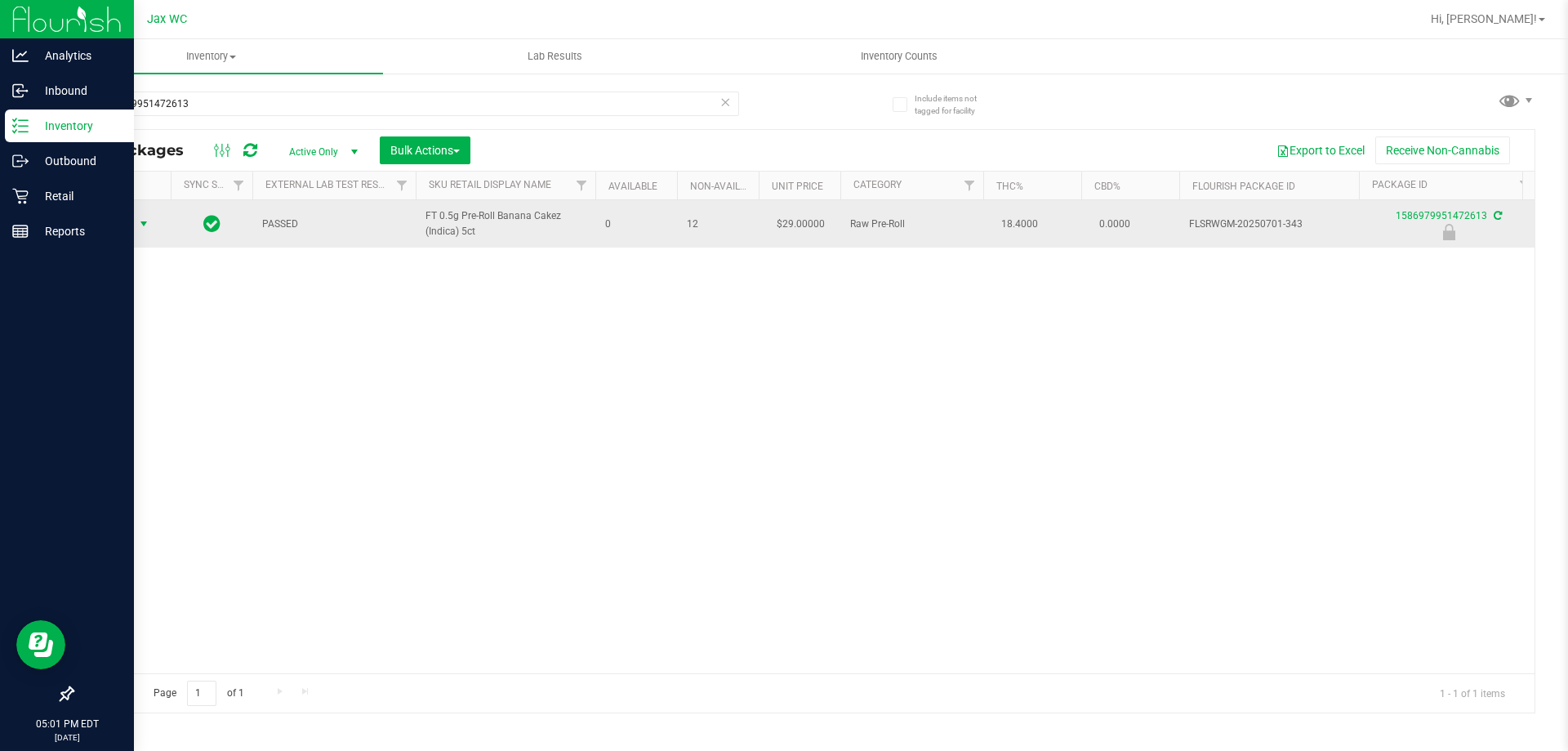
click at [131, 225] on span "Action" at bounding box center [111, 223] width 44 height 22
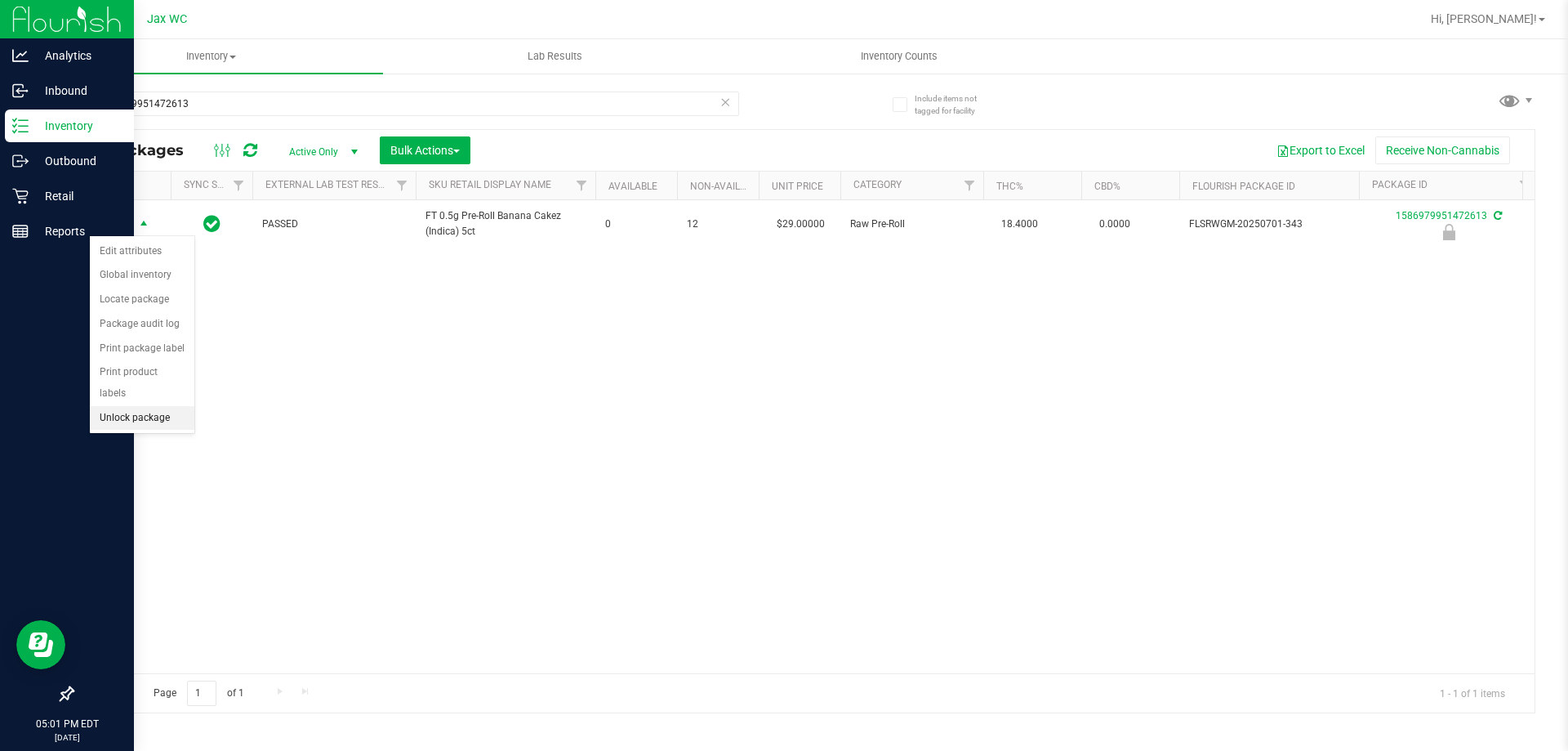
click at [130, 406] on li "Unlock package" at bounding box center [142, 418] width 105 height 24
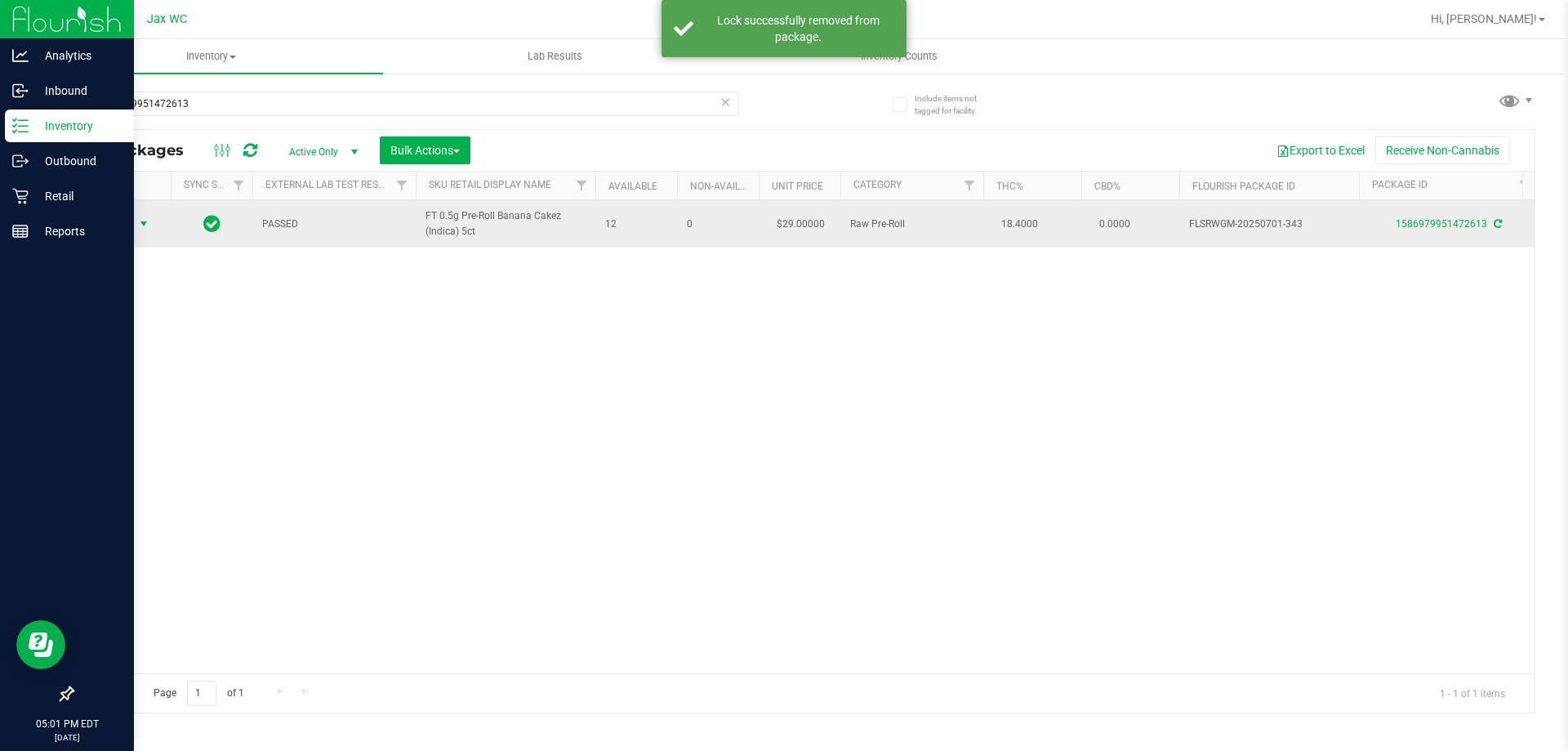
click at [119, 224] on span "Action" at bounding box center [111, 223] width 44 height 22
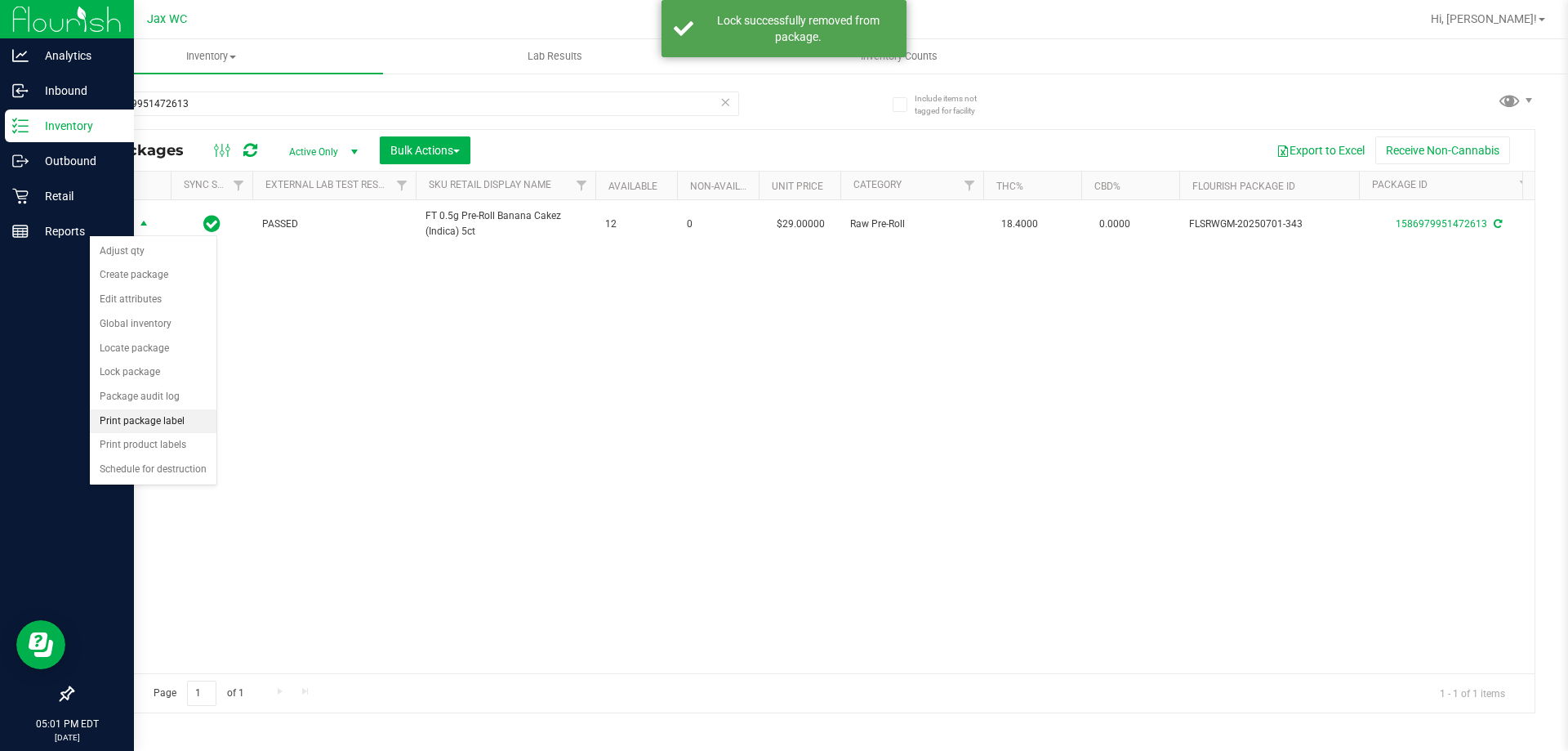
click at [143, 427] on li "Print package label" at bounding box center [153, 421] width 127 height 24
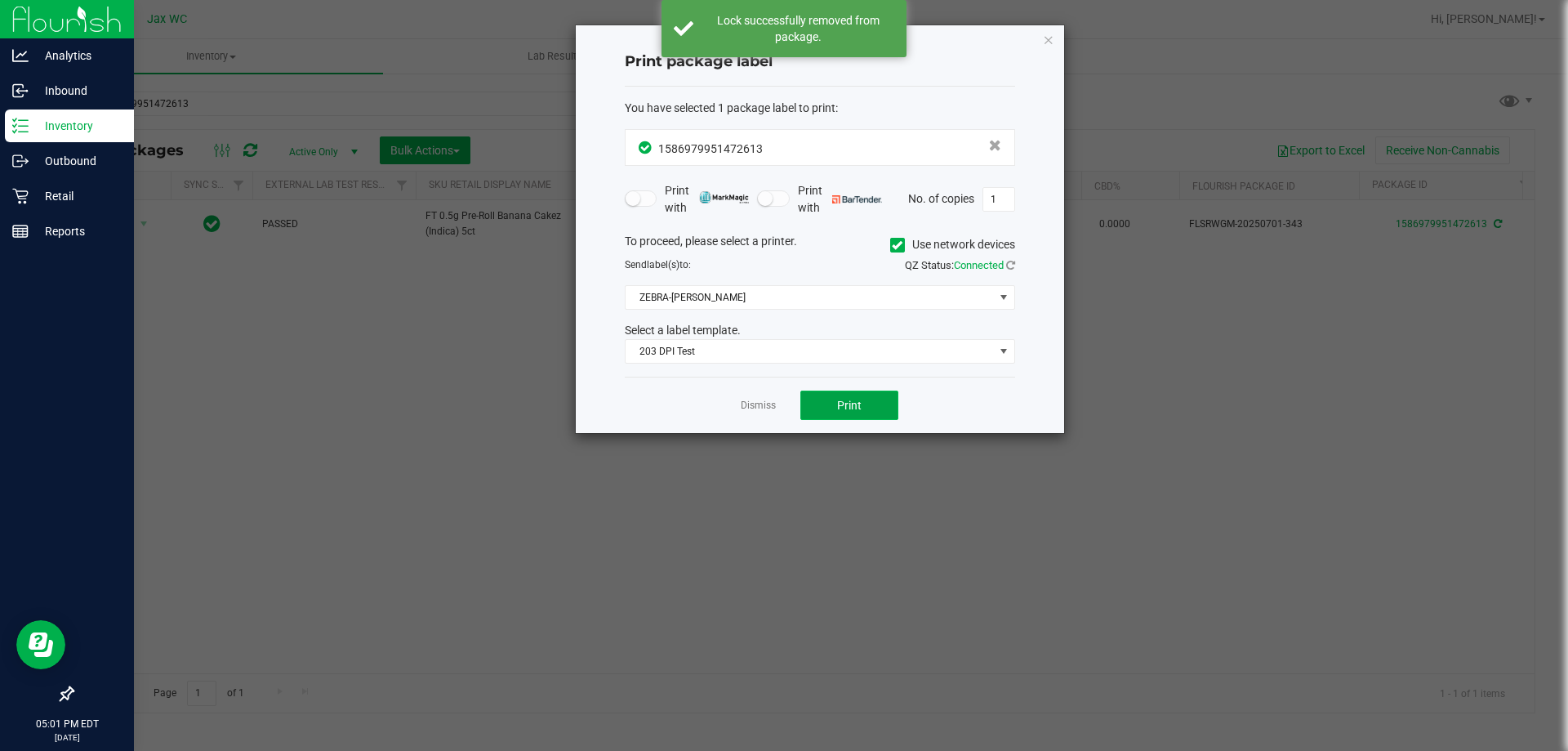
click at [829, 400] on button "Print" at bounding box center [849, 405] width 98 height 29
click at [752, 410] on link "Dismiss" at bounding box center [758, 405] width 35 height 14
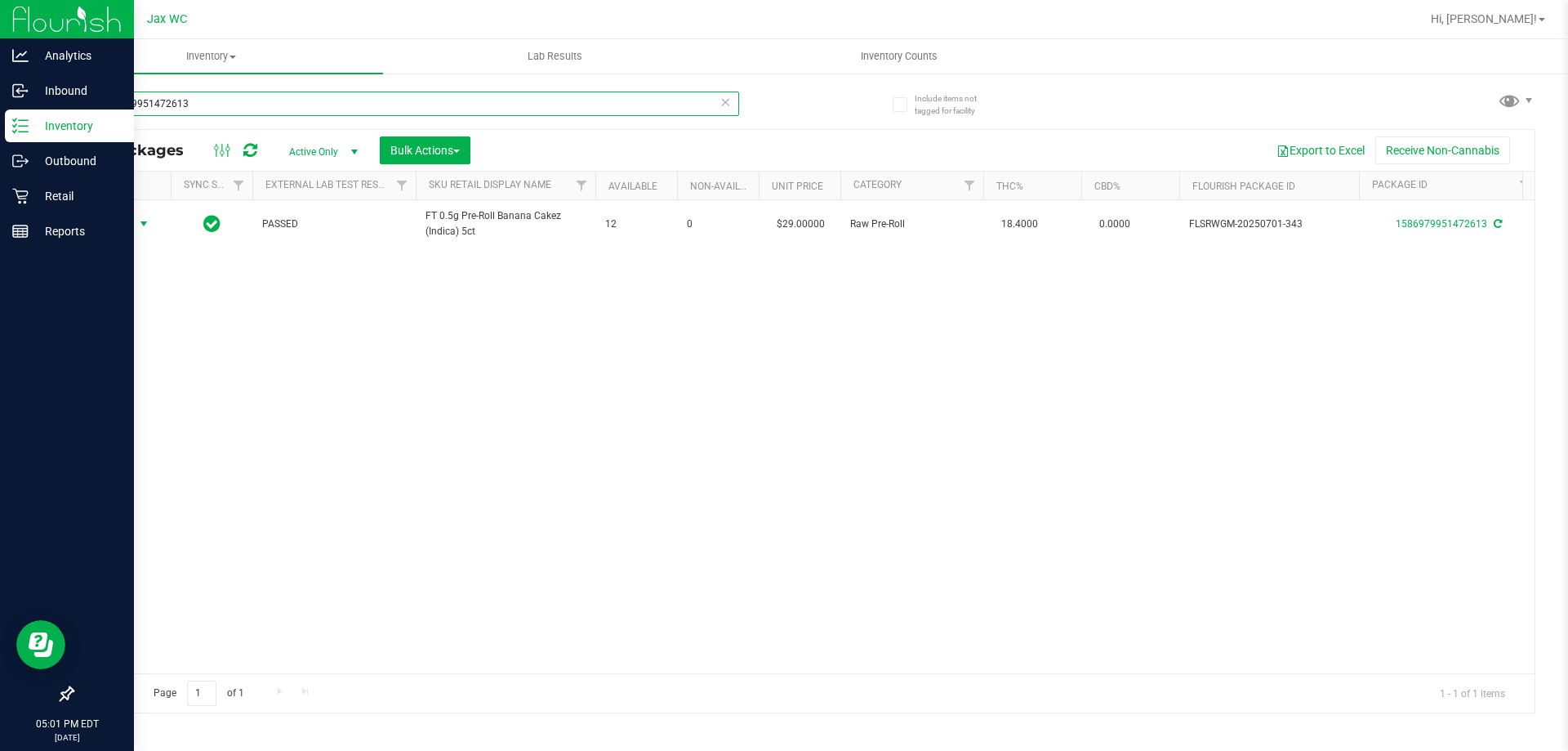
click at [277, 115] on input "1586979951472613" at bounding box center [405, 103] width 667 height 24
type input "7557501605562431"
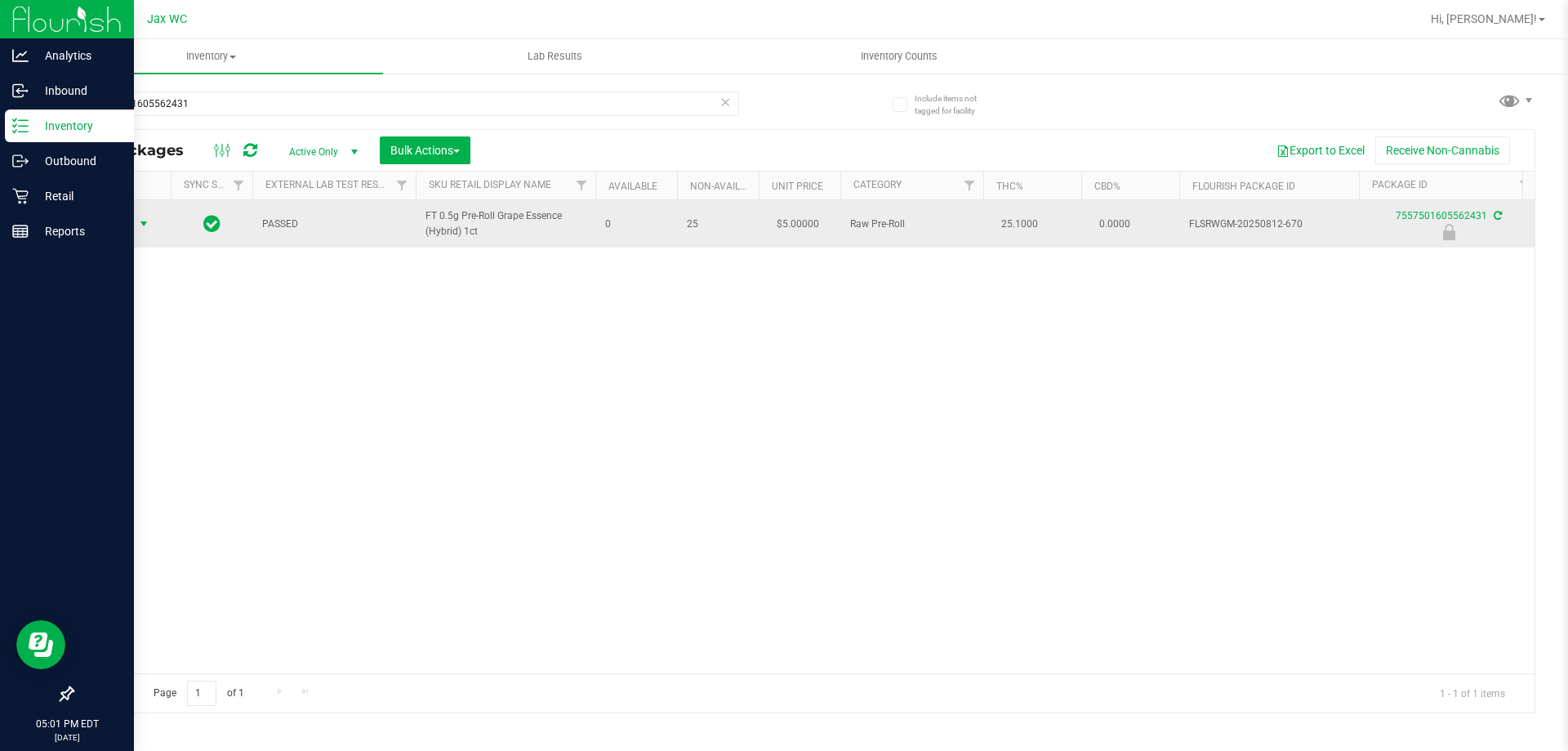
click at [102, 221] on span "Action" at bounding box center [111, 223] width 44 height 22
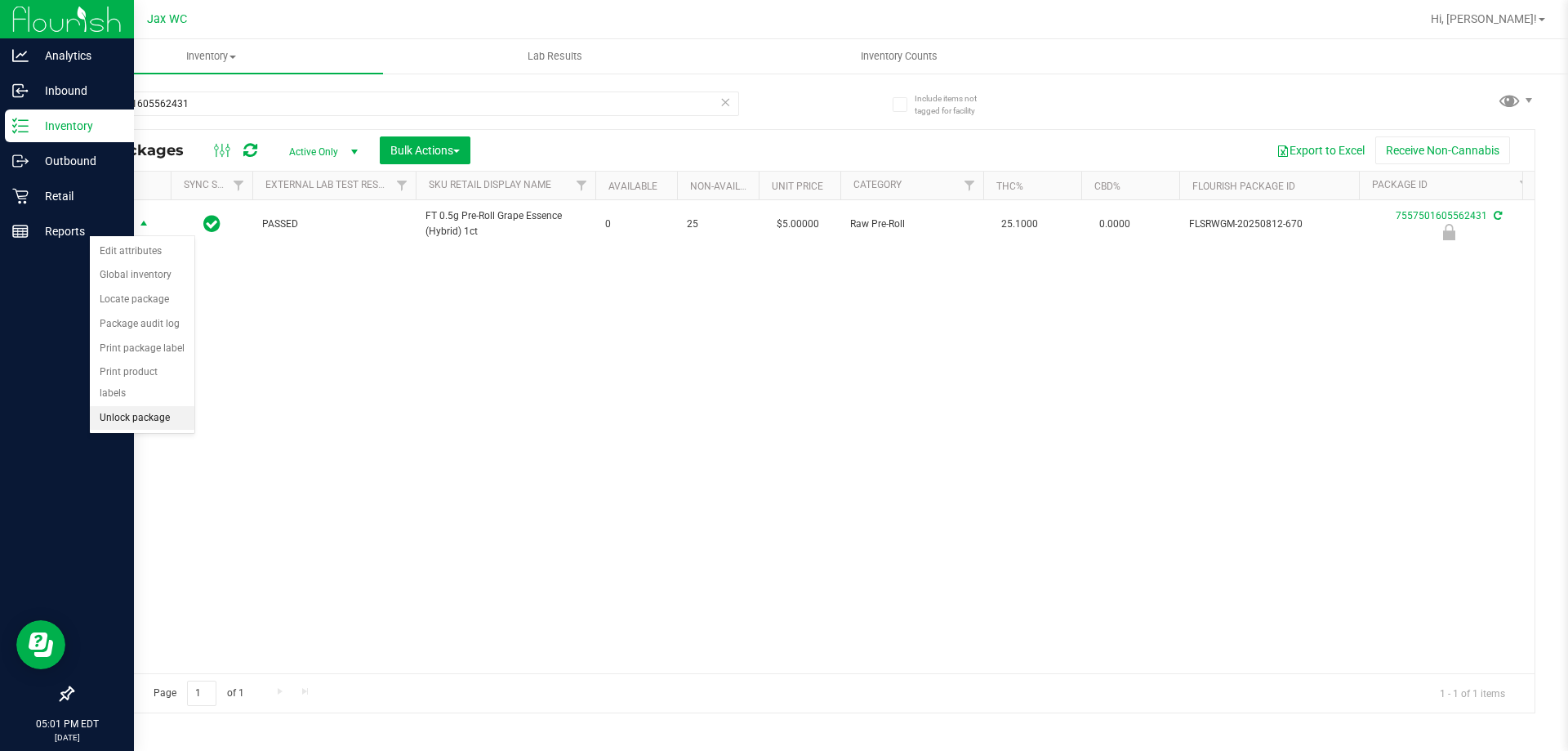
click at [149, 406] on li "Unlock package" at bounding box center [142, 418] width 105 height 24
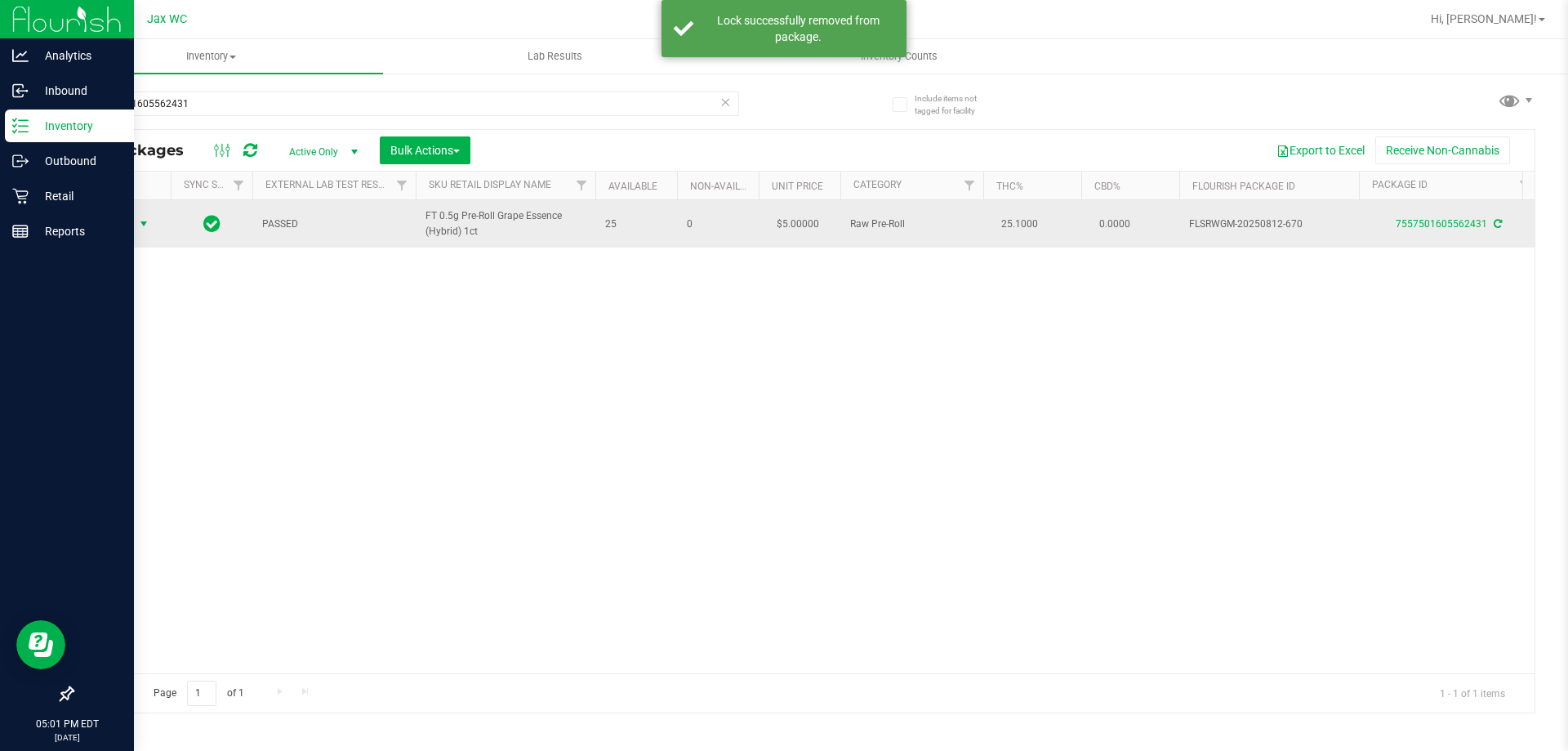
click at [131, 216] on span "Action" at bounding box center [111, 223] width 44 height 22
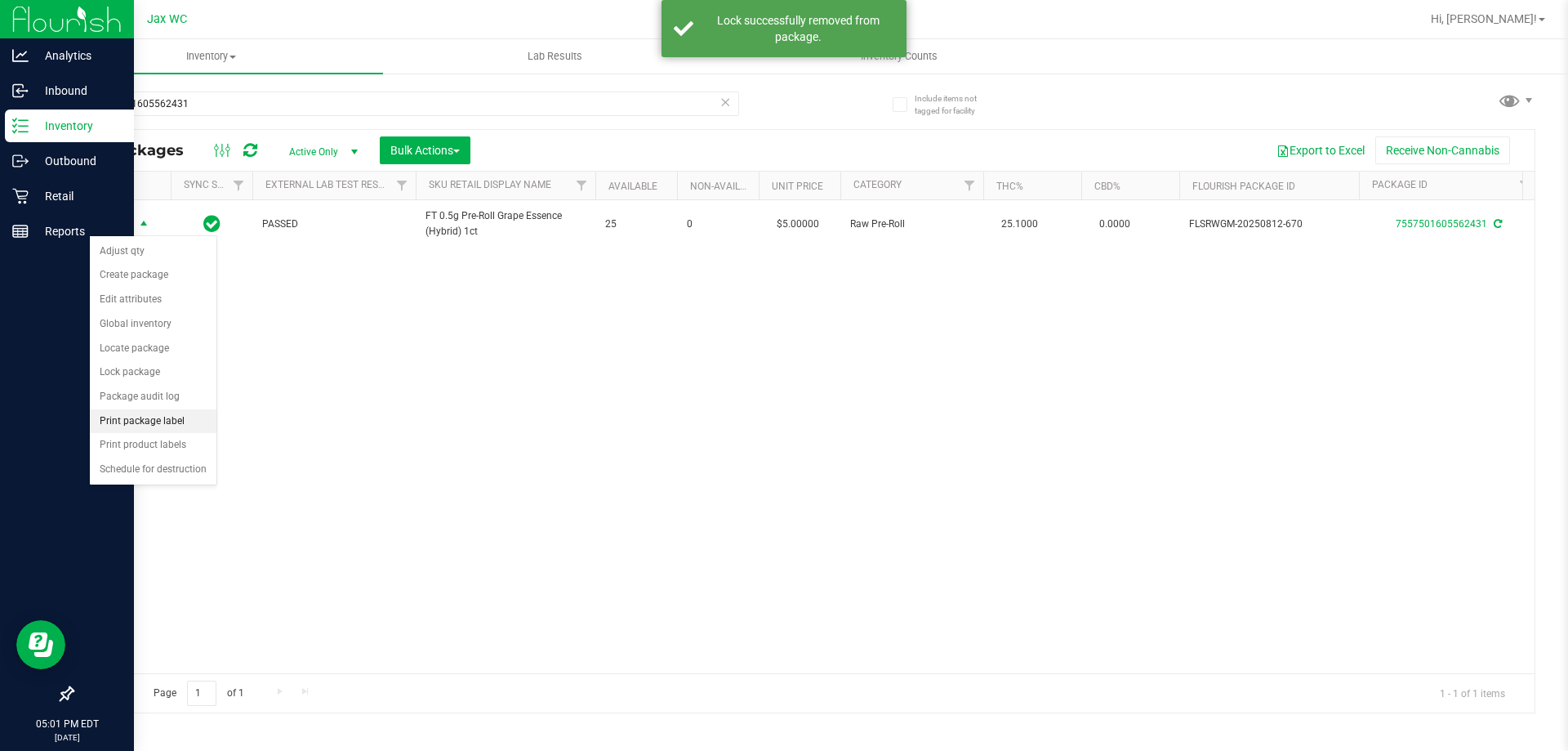
click at [186, 411] on li "Print package label" at bounding box center [153, 421] width 127 height 24
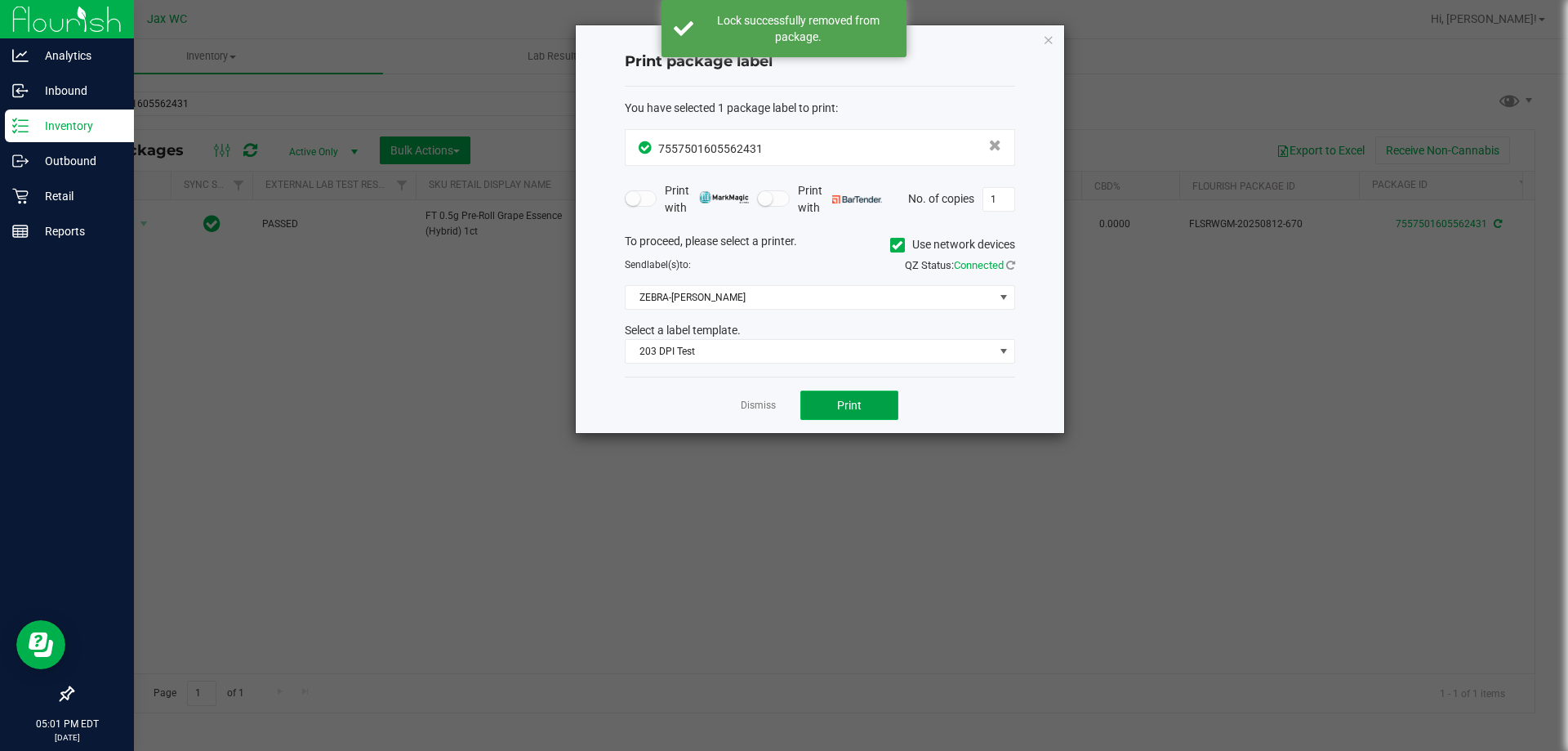
click at [870, 409] on button "Print" at bounding box center [849, 405] width 98 height 29
click at [757, 405] on link "Dismiss" at bounding box center [758, 405] width 35 height 14
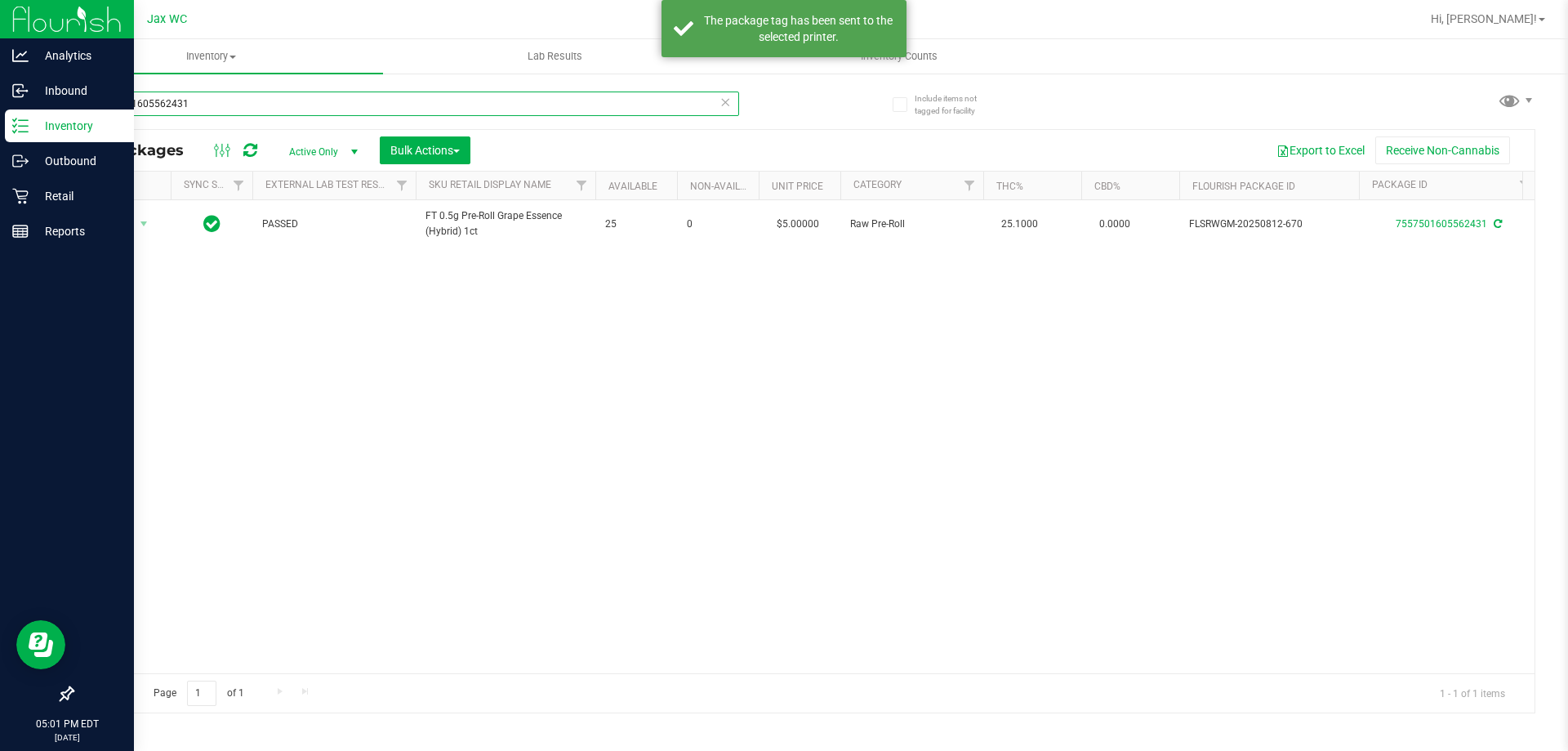
click at [363, 110] on input "7557501605562431" at bounding box center [405, 103] width 667 height 24
click at [360, 108] on input "7557501605562431" at bounding box center [405, 103] width 667 height 24
type input "2724887263931097"
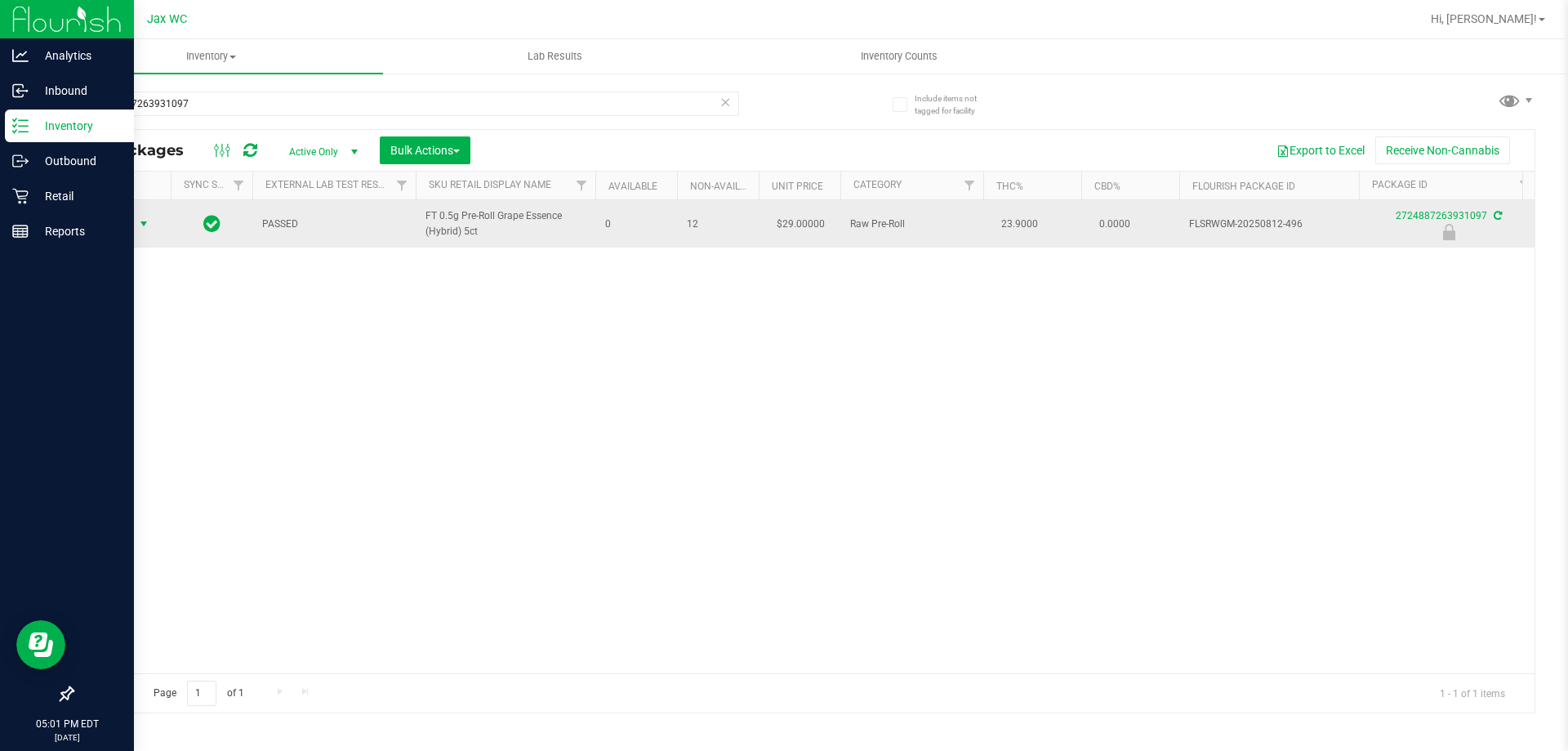
click at [116, 233] on span "Action" at bounding box center [111, 223] width 44 height 22
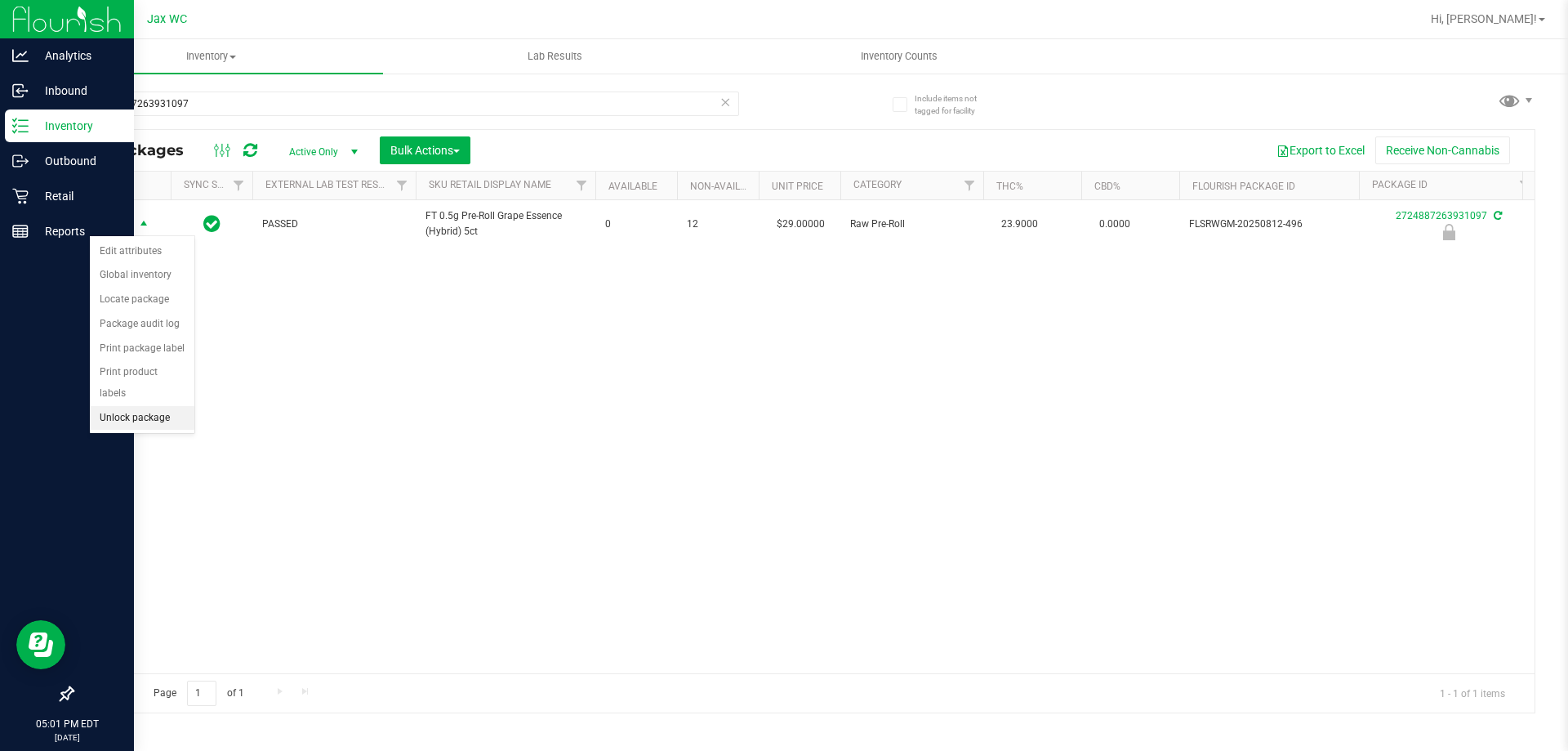
click at [155, 406] on li "Unlock package" at bounding box center [142, 418] width 105 height 24
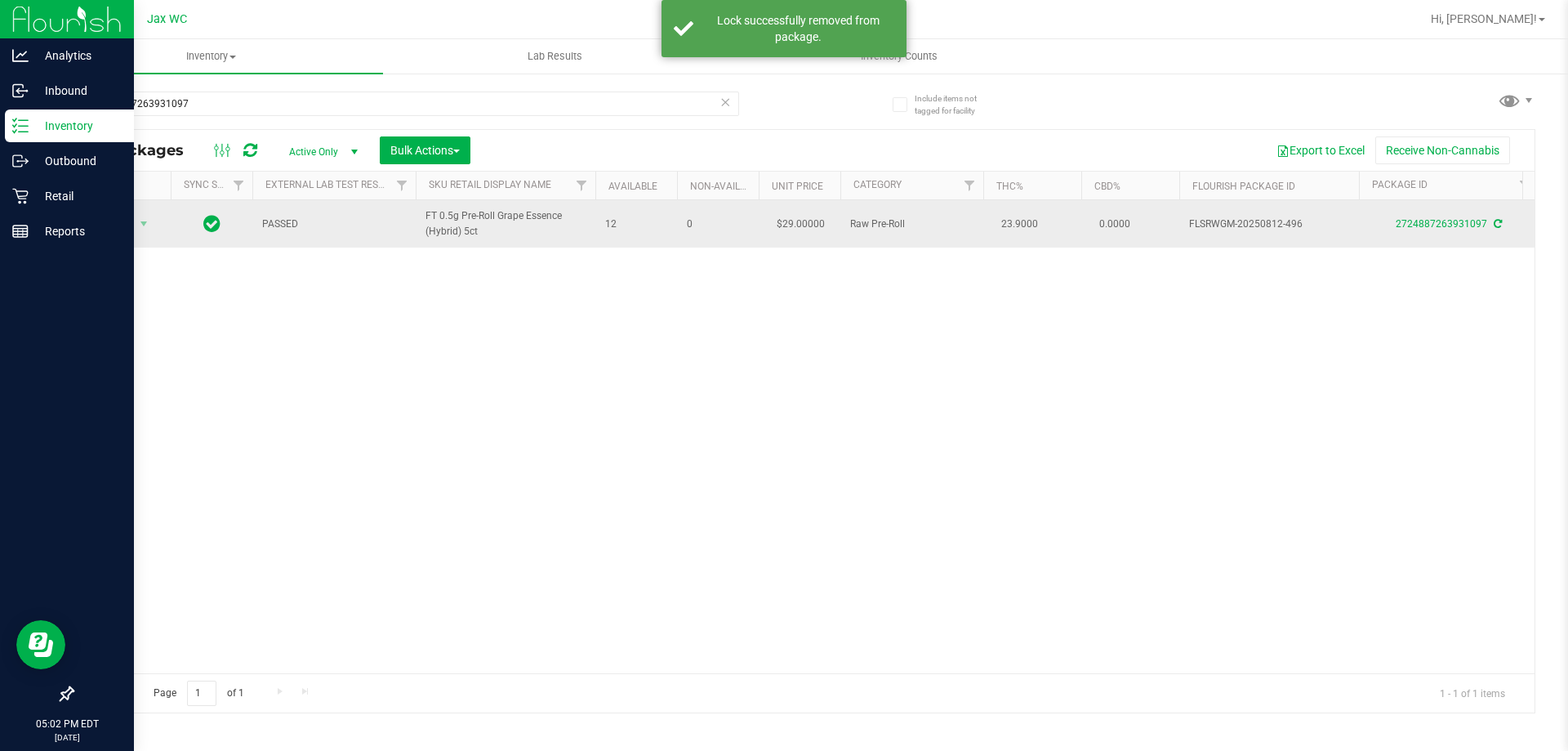
click at [161, 231] on td "Action Action Adjust qty Create package Edit attributes Global inventory Locate…" at bounding box center [122, 223] width 98 height 47
click at [141, 225] on span "select" at bounding box center [144, 224] width 13 height 13
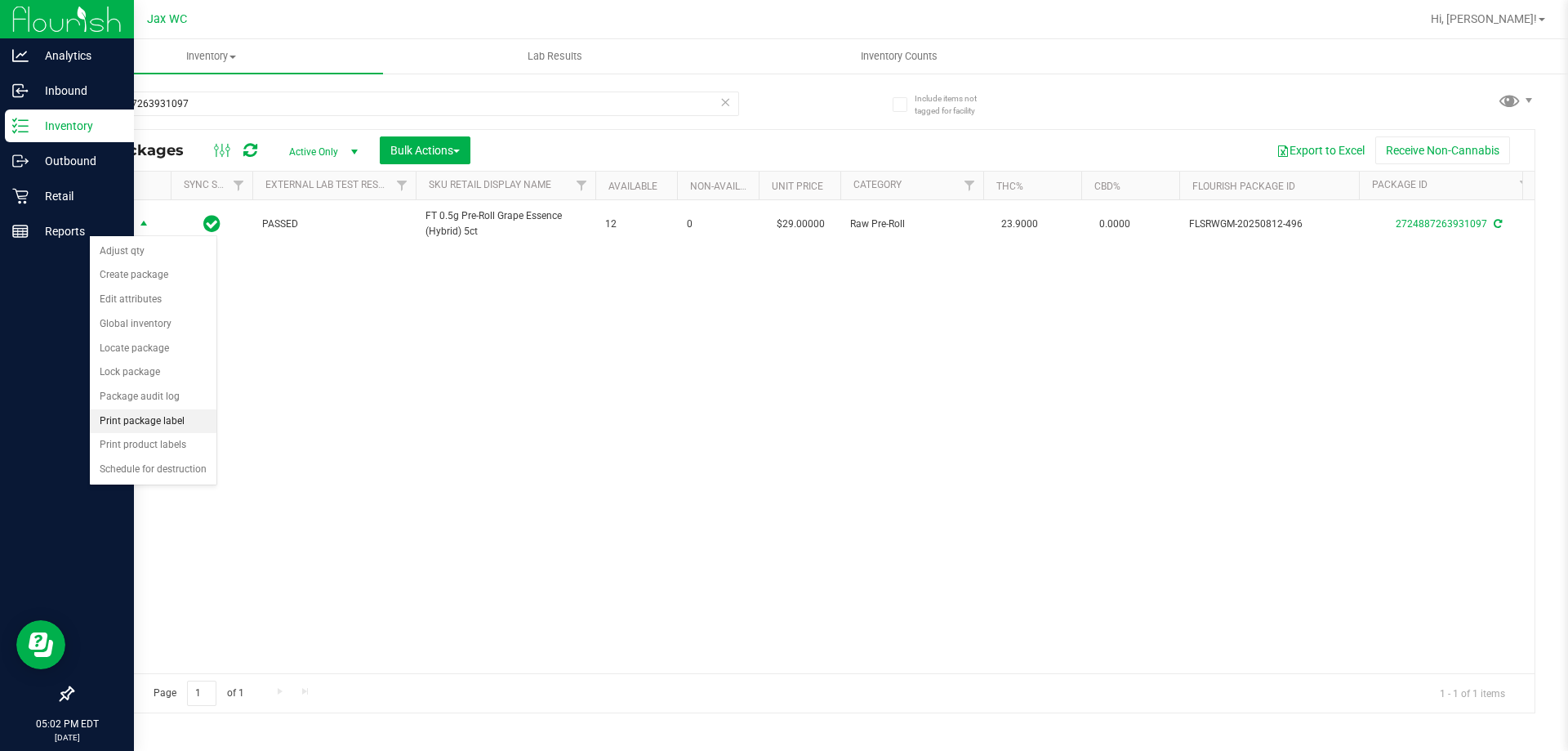
click at [188, 415] on li "Print package label" at bounding box center [153, 421] width 127 height 24
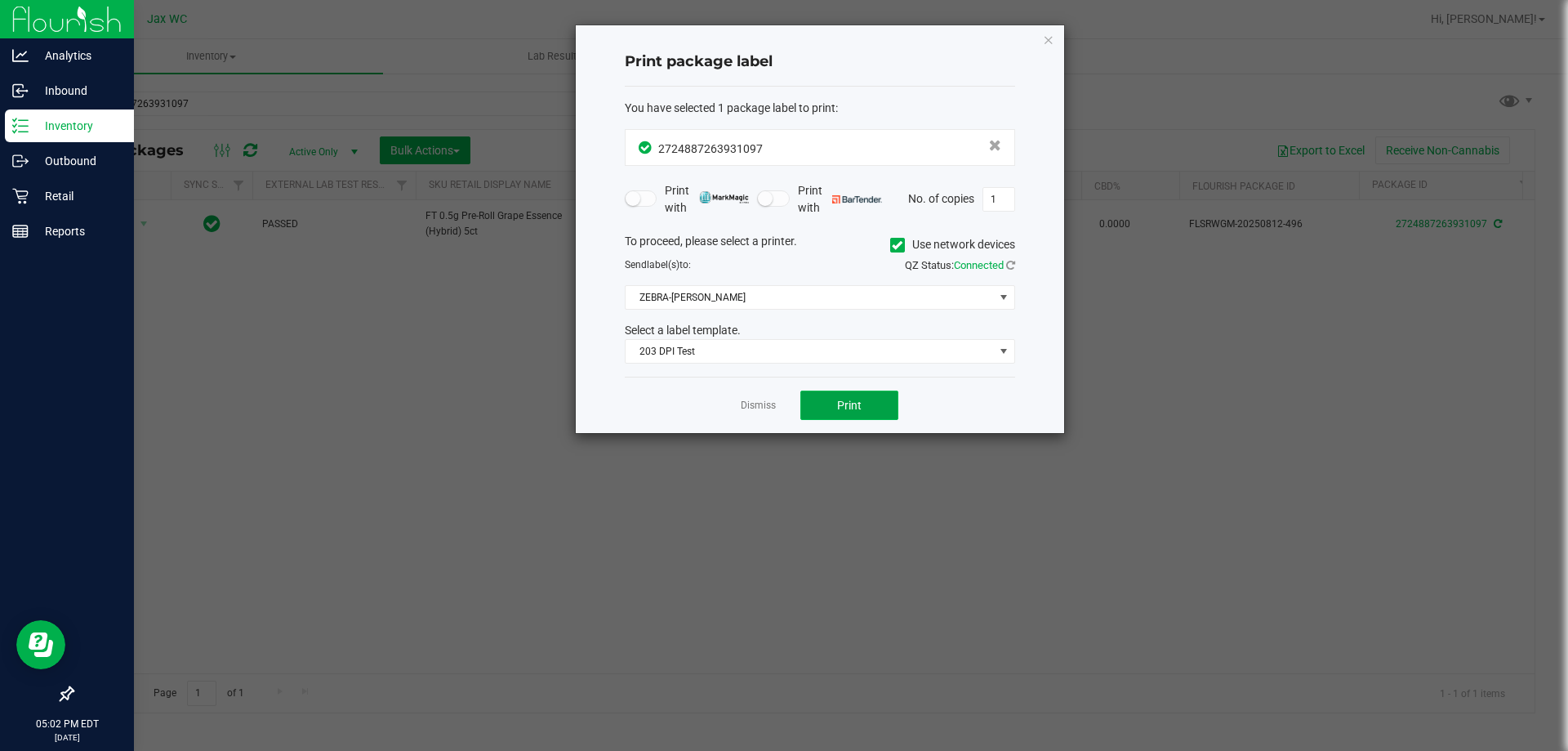
click at [866, 400] on button "Print" at bounding box center [849, 405] width 98 height 29
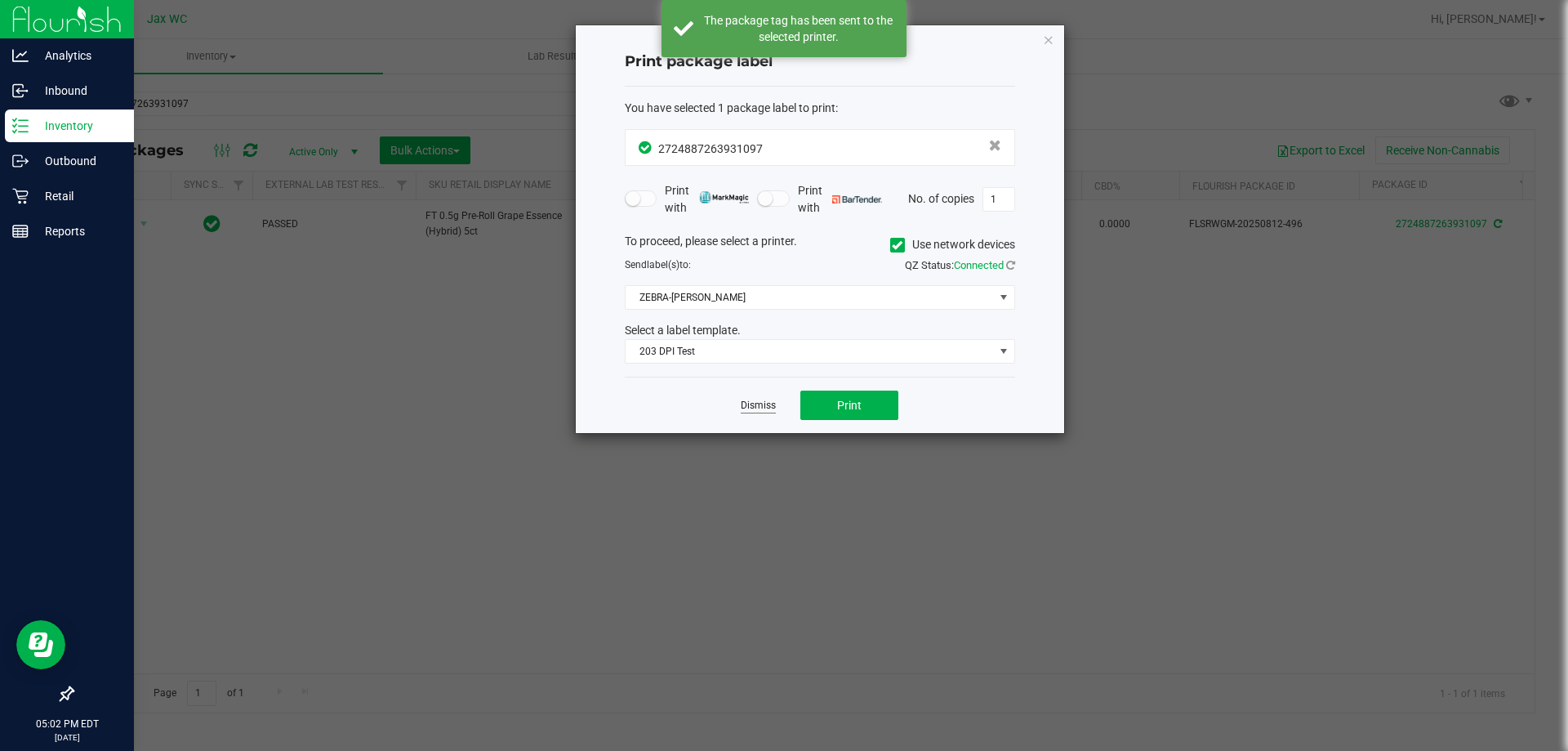
click at [749, 402] on link "Dismiss" at bounding box center [758, 405] width 35 height 14
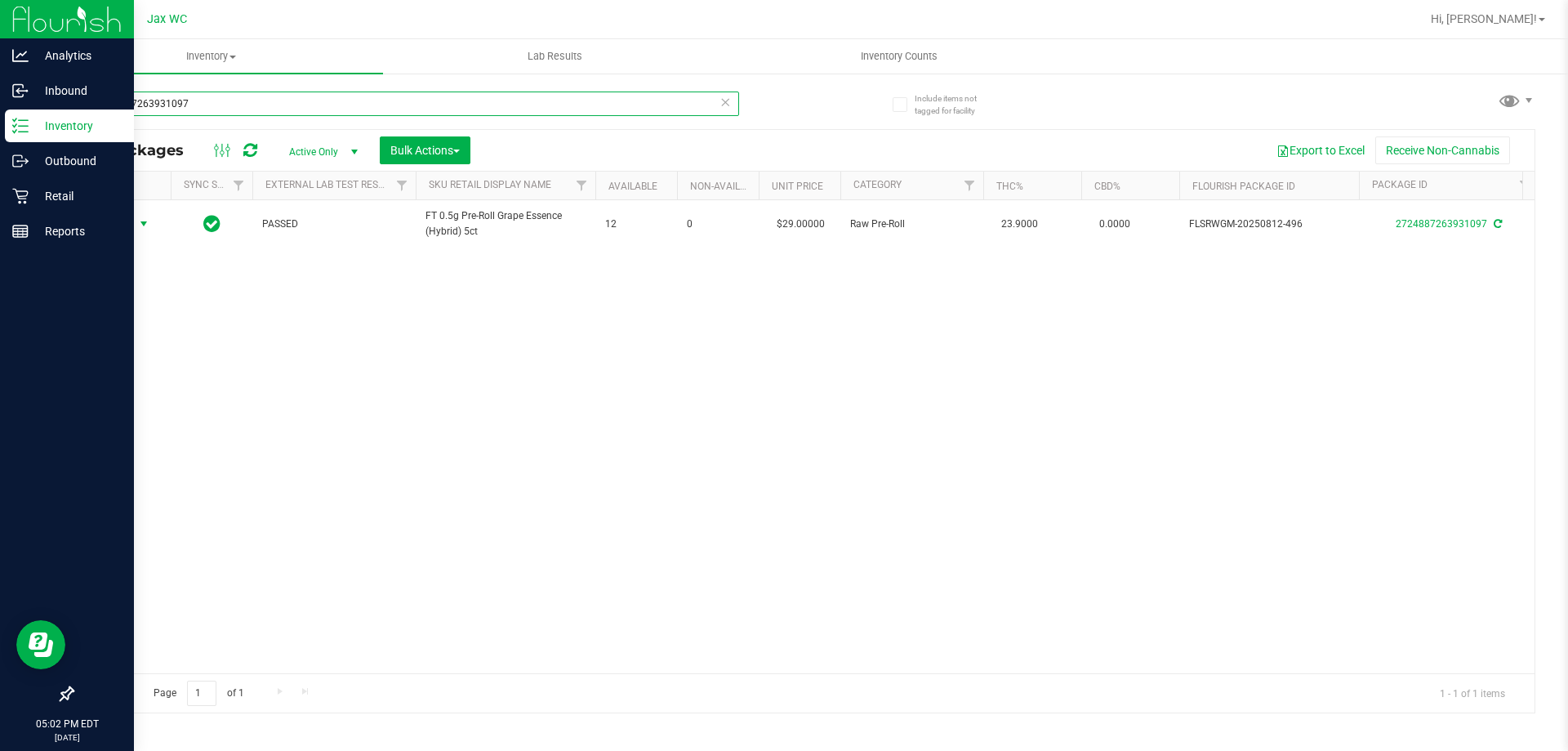
click at [281, 110] on input "2724887263931097" at bounding box center [405, 103] width 667 height 24
click at [281, 111] on input "2724887263931097" at bounding box center [405, 103] width 667 height 24
type input "6525987806626674"
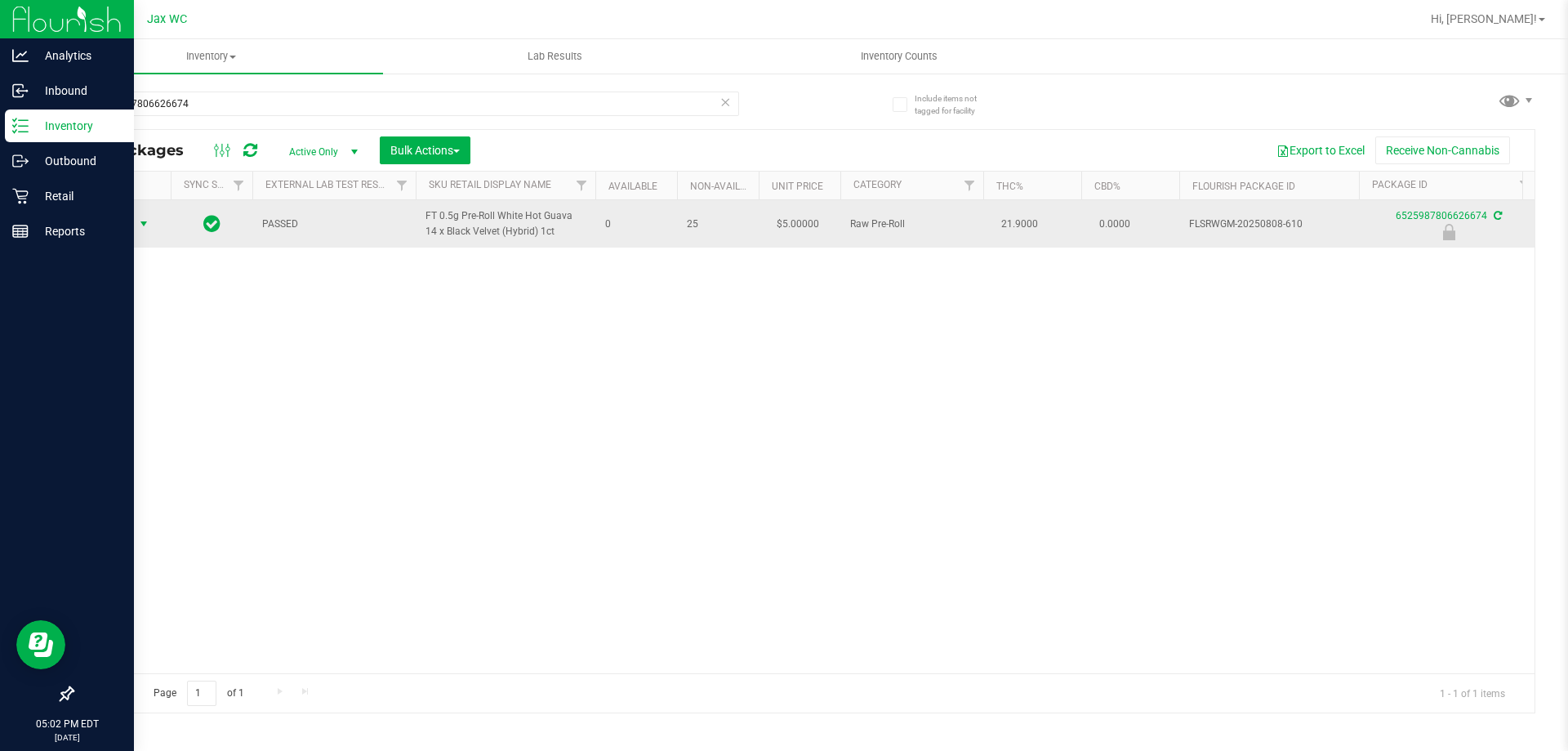
click at [114, 226] on span "Action" at bounding box center [111, 223] width 44 height 22
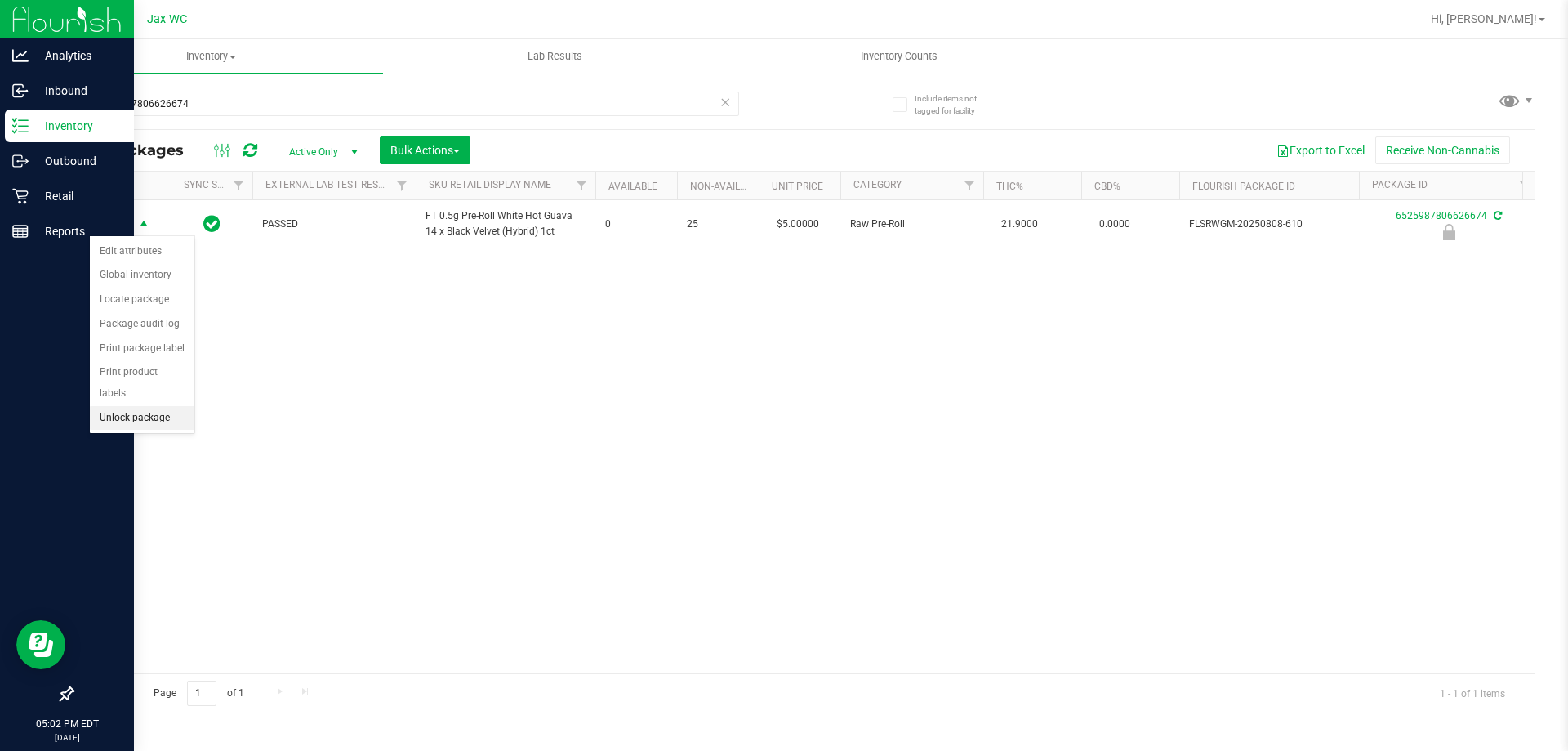
click at [176, 406] on li "Unlock package" at bounding box center [142, 418] width 105 height 24
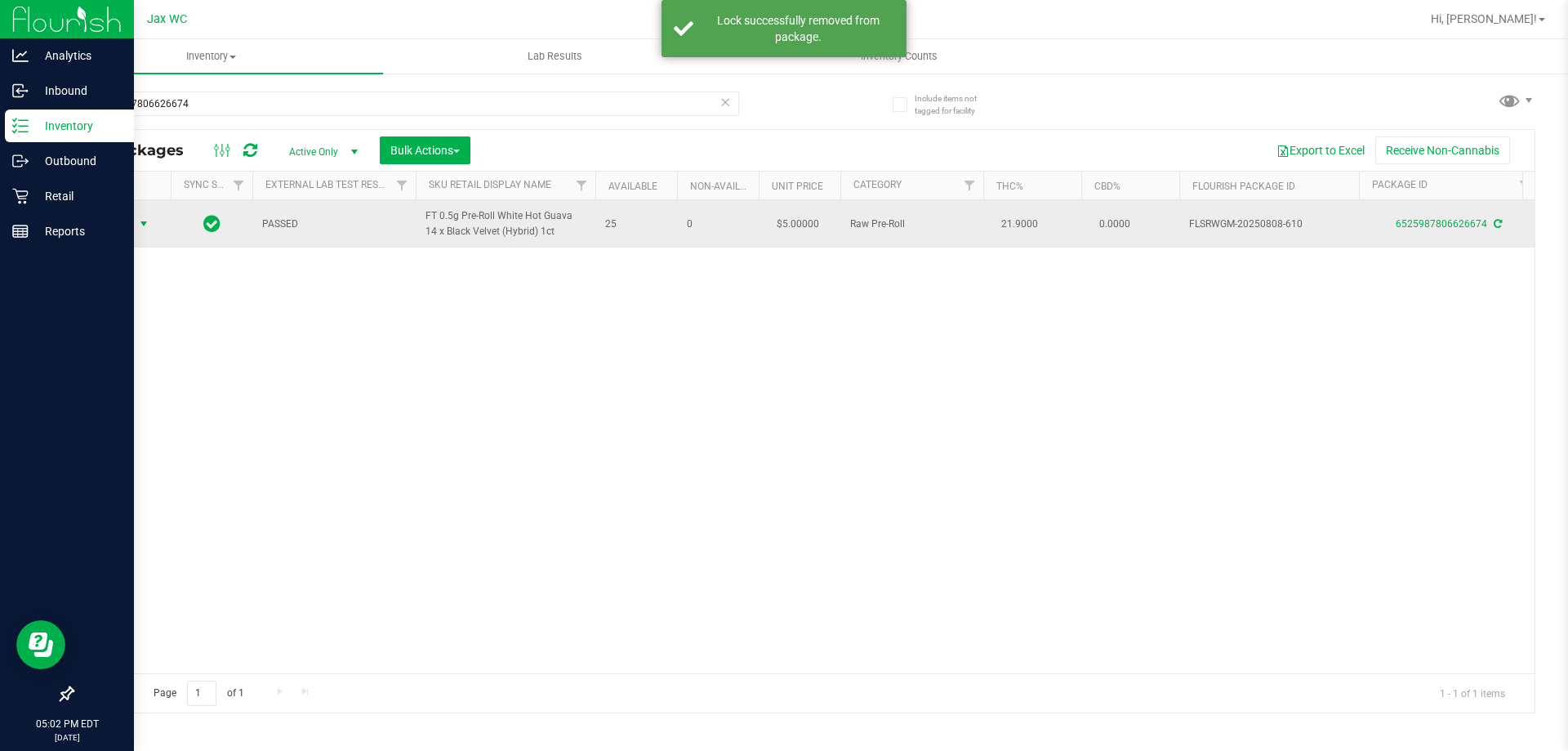
click at [136, 222] on span "select" at bounding box center [144, 223] width 21 height 22
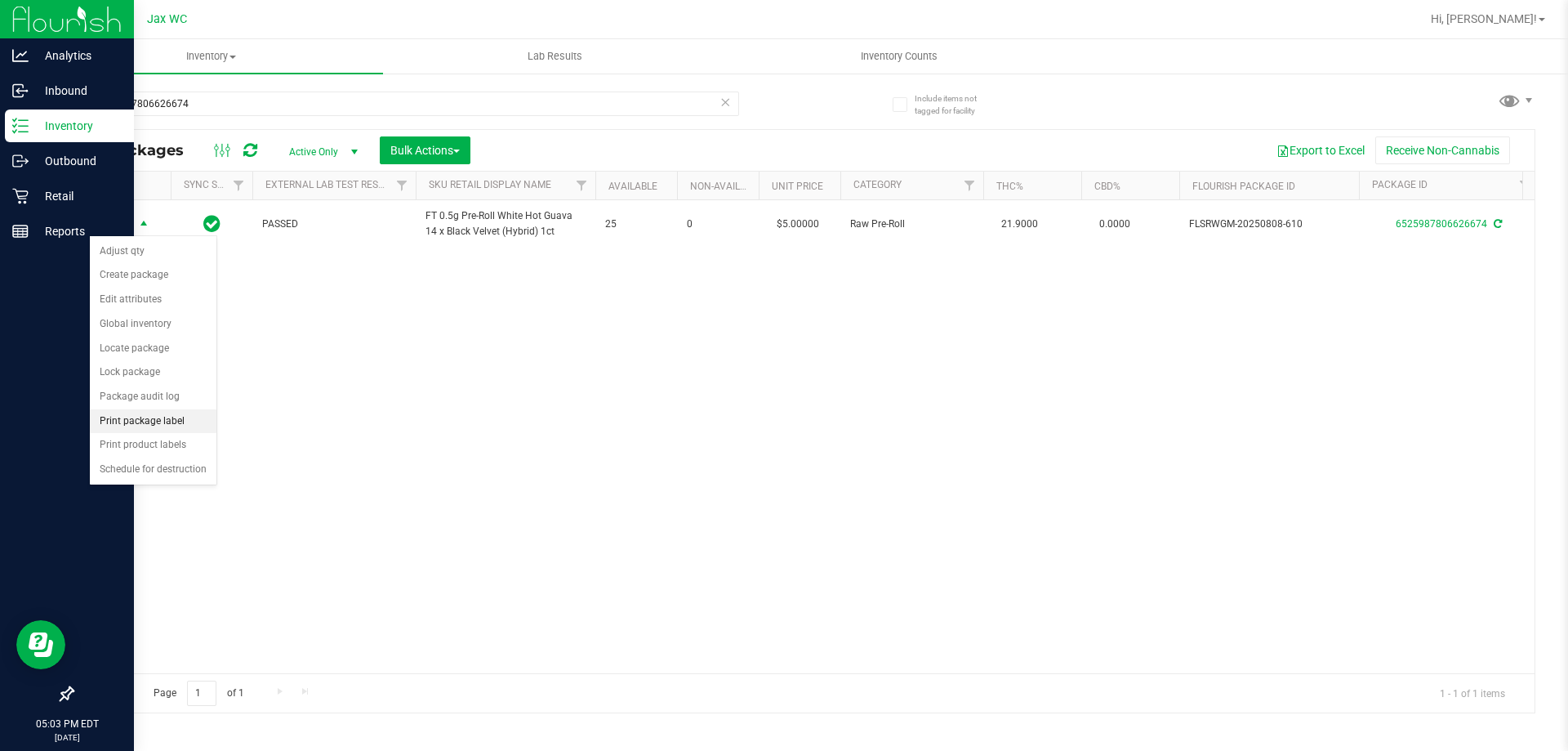
click at [194, 419] on li "Print package label" at bounding box center [153, 421] width 127 height 24
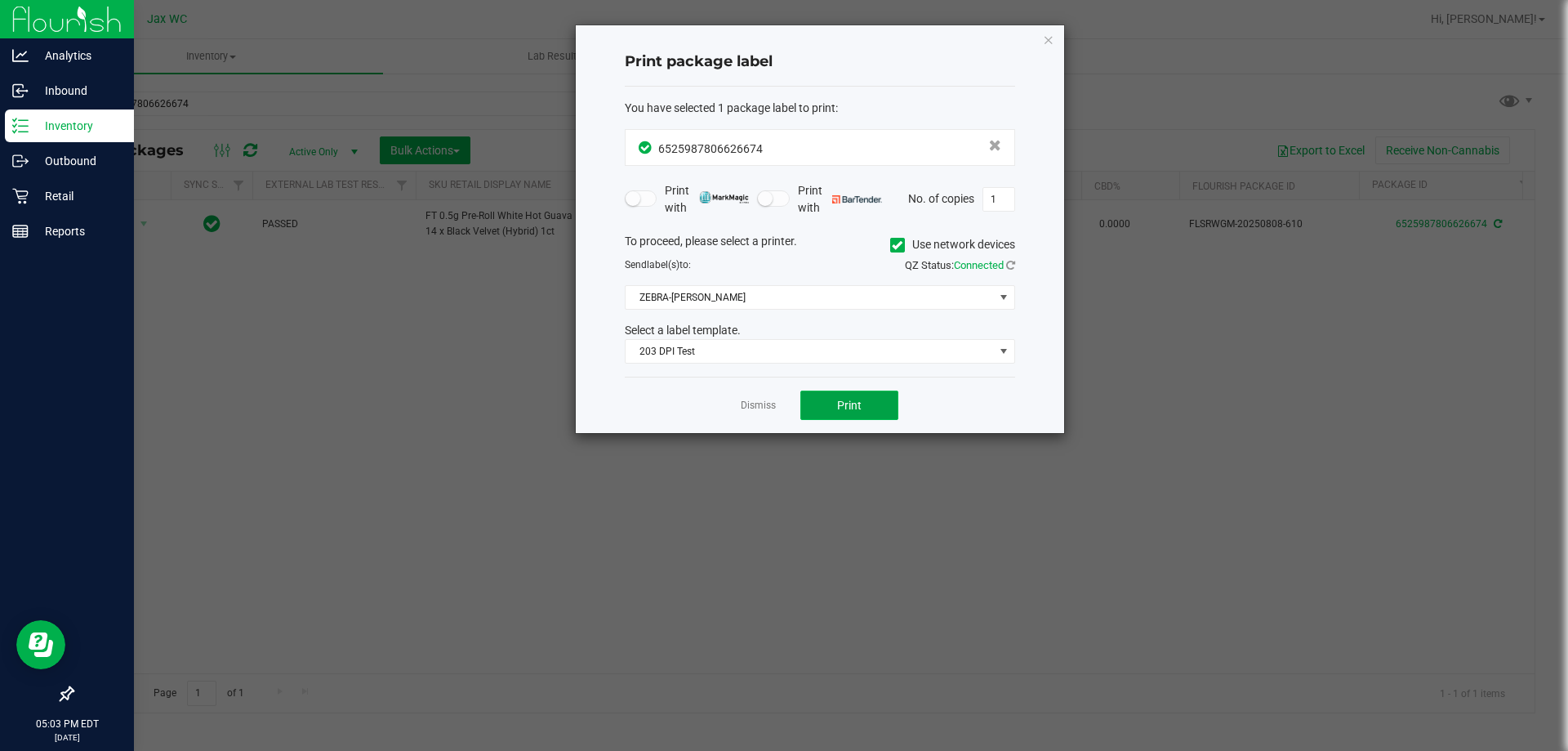
click at [873, 402] on button "Print" at bounding box center [849, 405] width 98 height 29
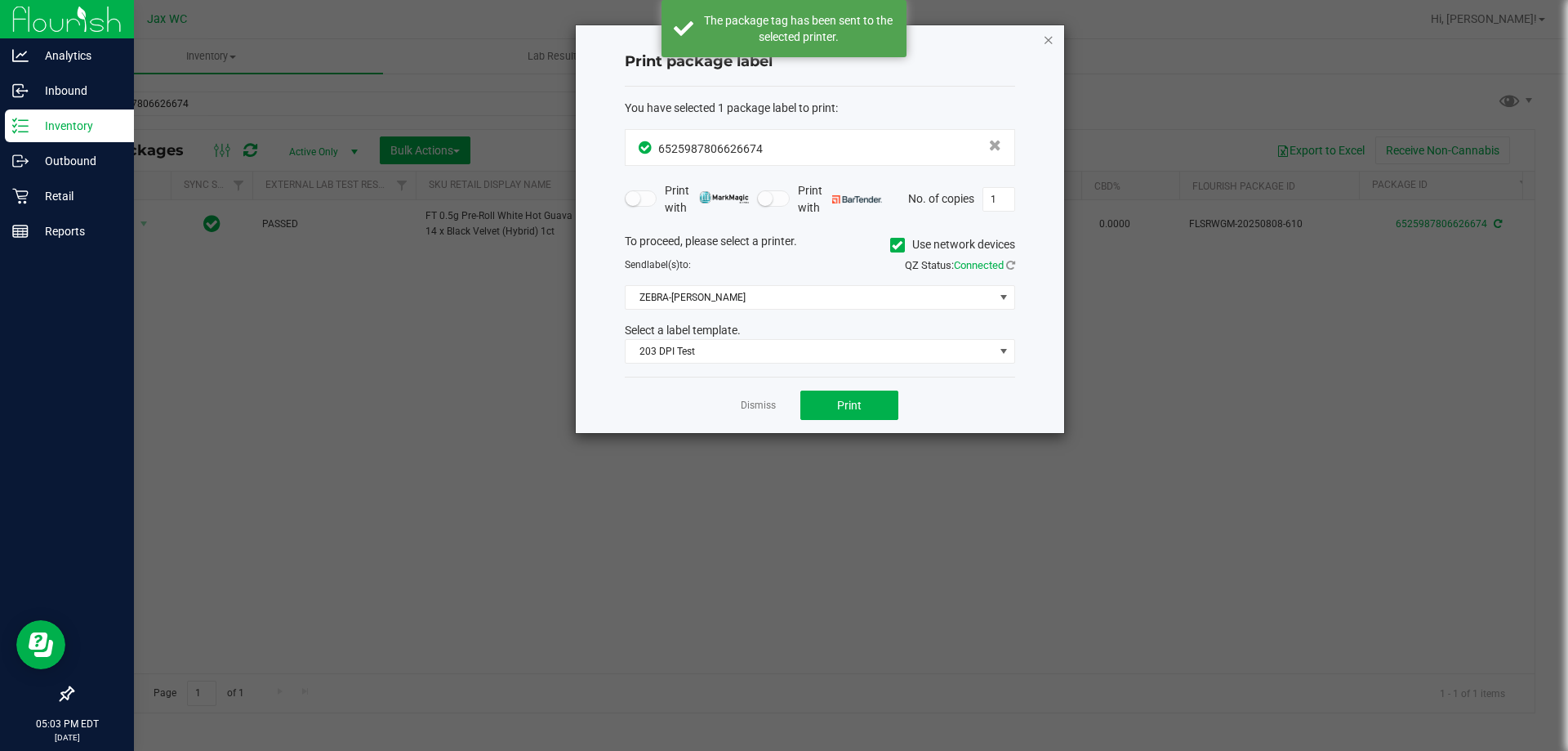
click at [1047, 40] on icon "button" at bounding box center [1049, 39] width 12 height 20
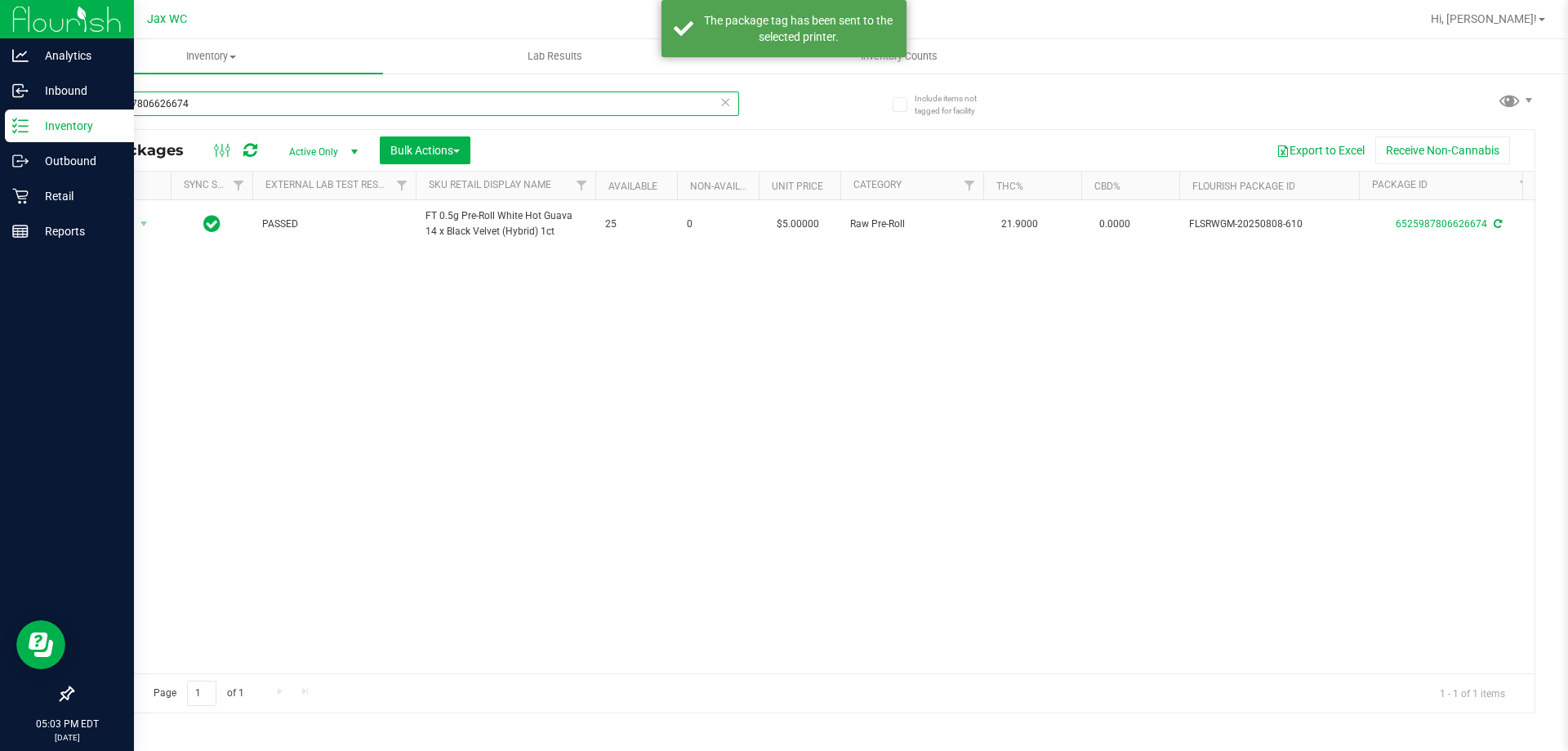
click at [242, 104] on input "6525987806626674" at bounding box center [405, 103] width 667 height 24
type input "4958248708613811"
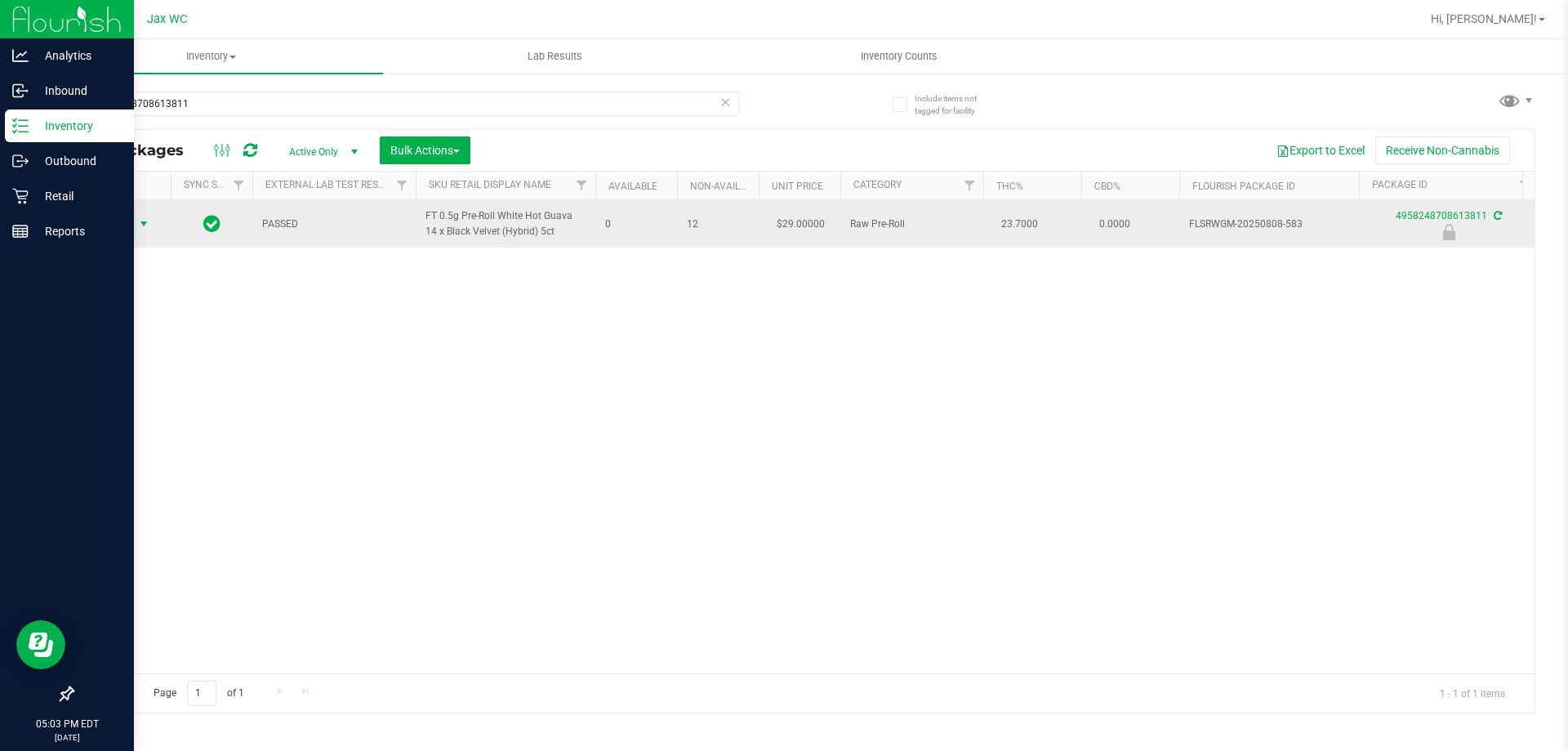
click at [116, 218] on span "Action" at bounding box center [111, 223] width 44 height 22
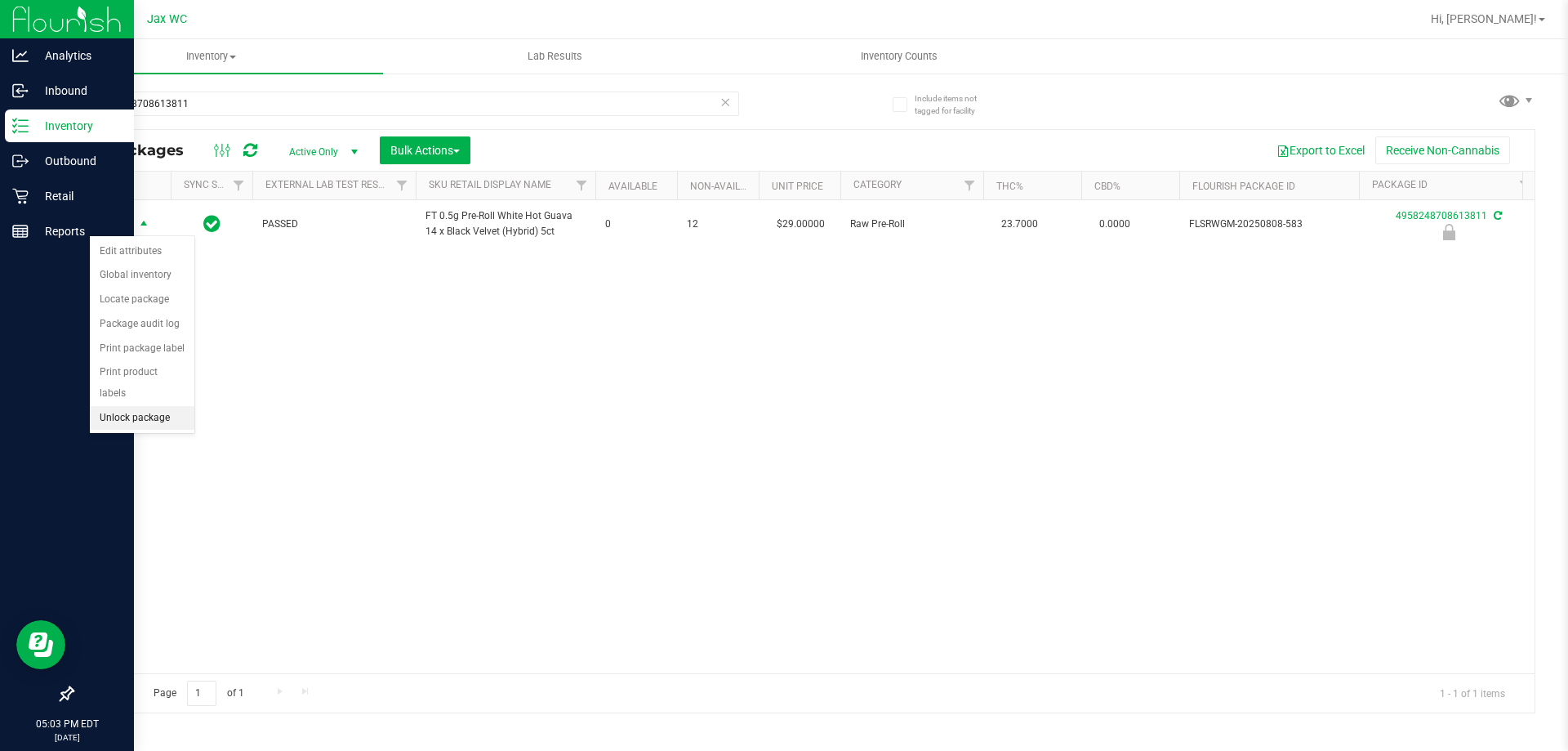
click at [144, 406] on li "Unlock package" at bounding box center [142, 418] width 105 height 24
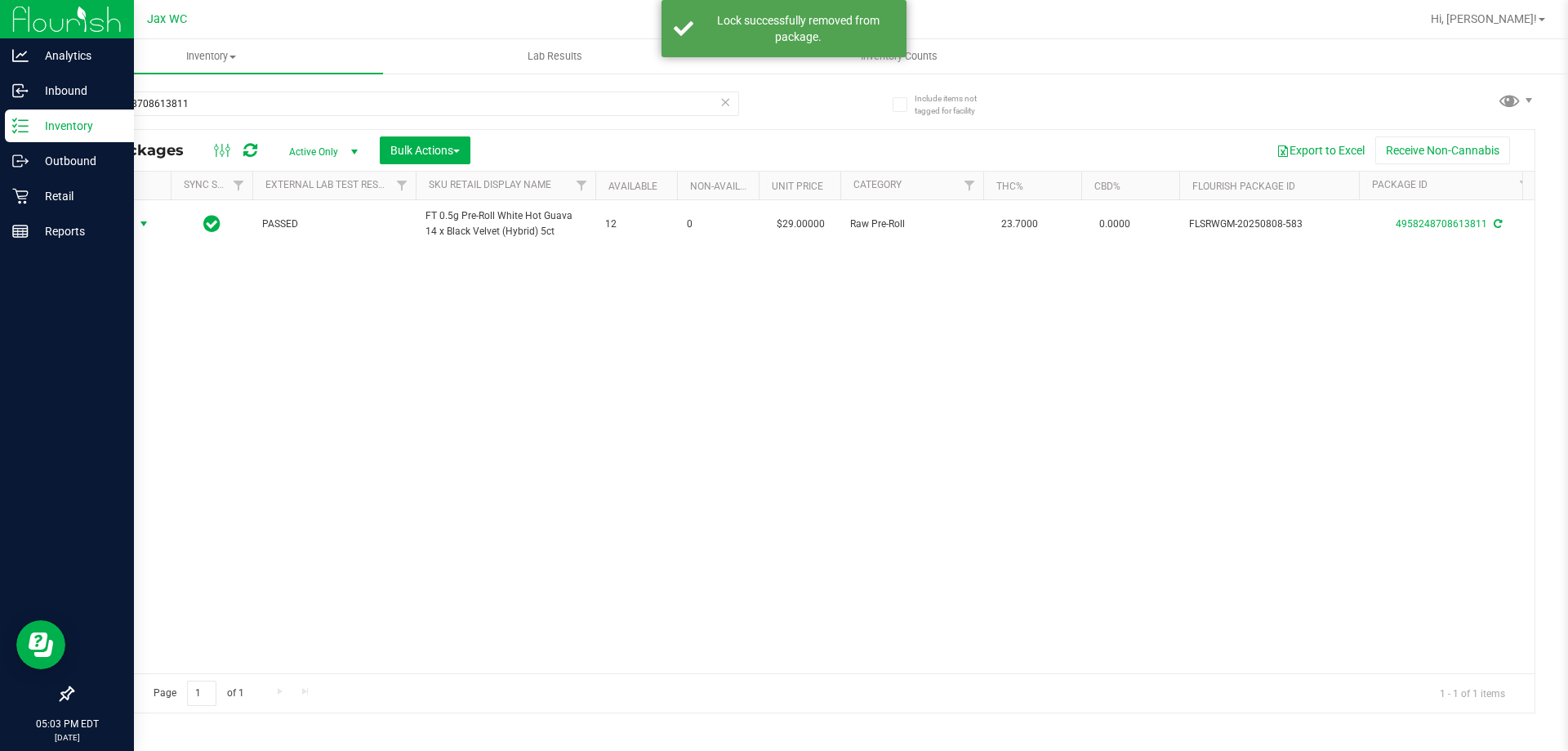
click at [122, 222] on span "Action" at bounding box center [111, 223] width 44 height 22
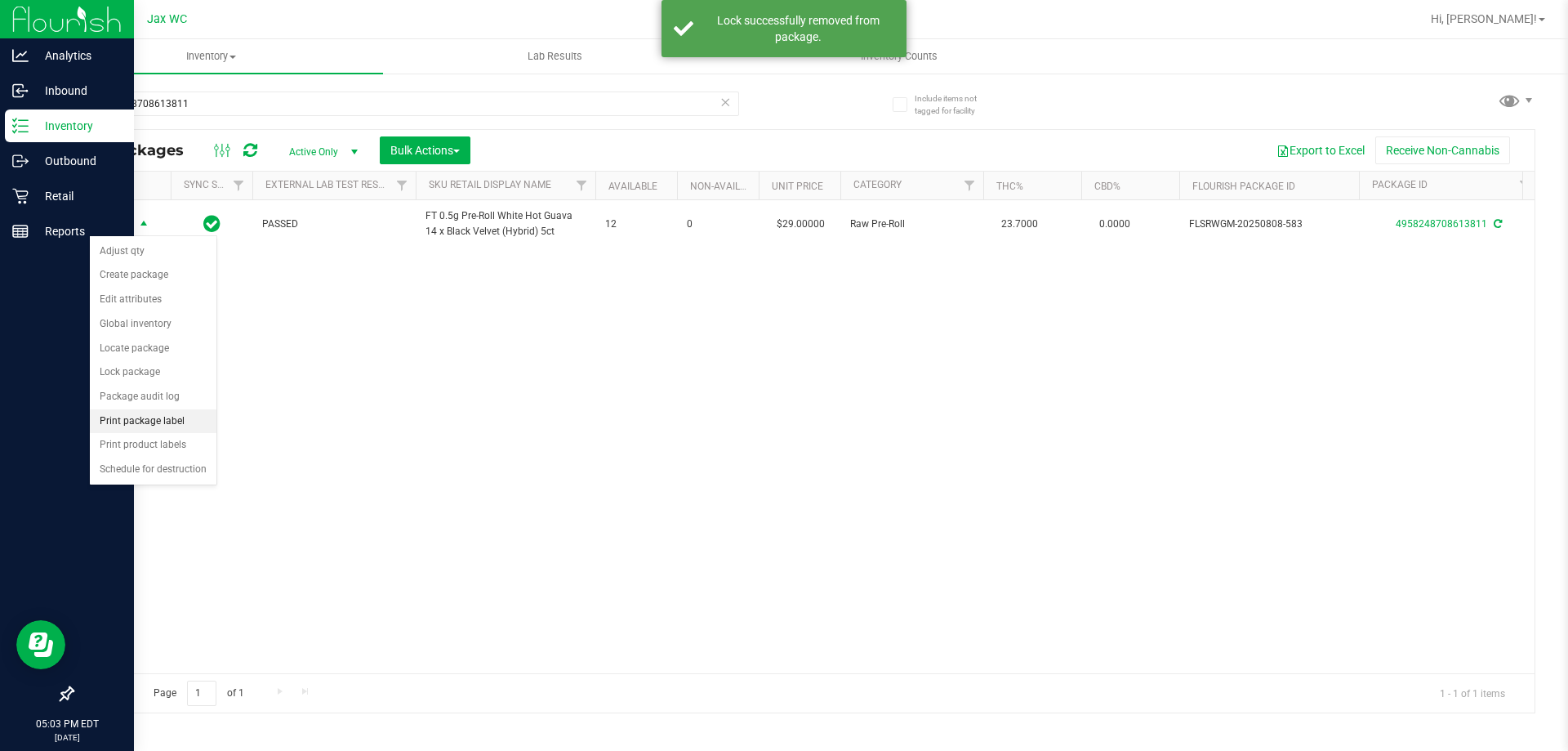
click at [160, 424] on li "Print package label" at bounding box center [153, 421] width 127 height 24
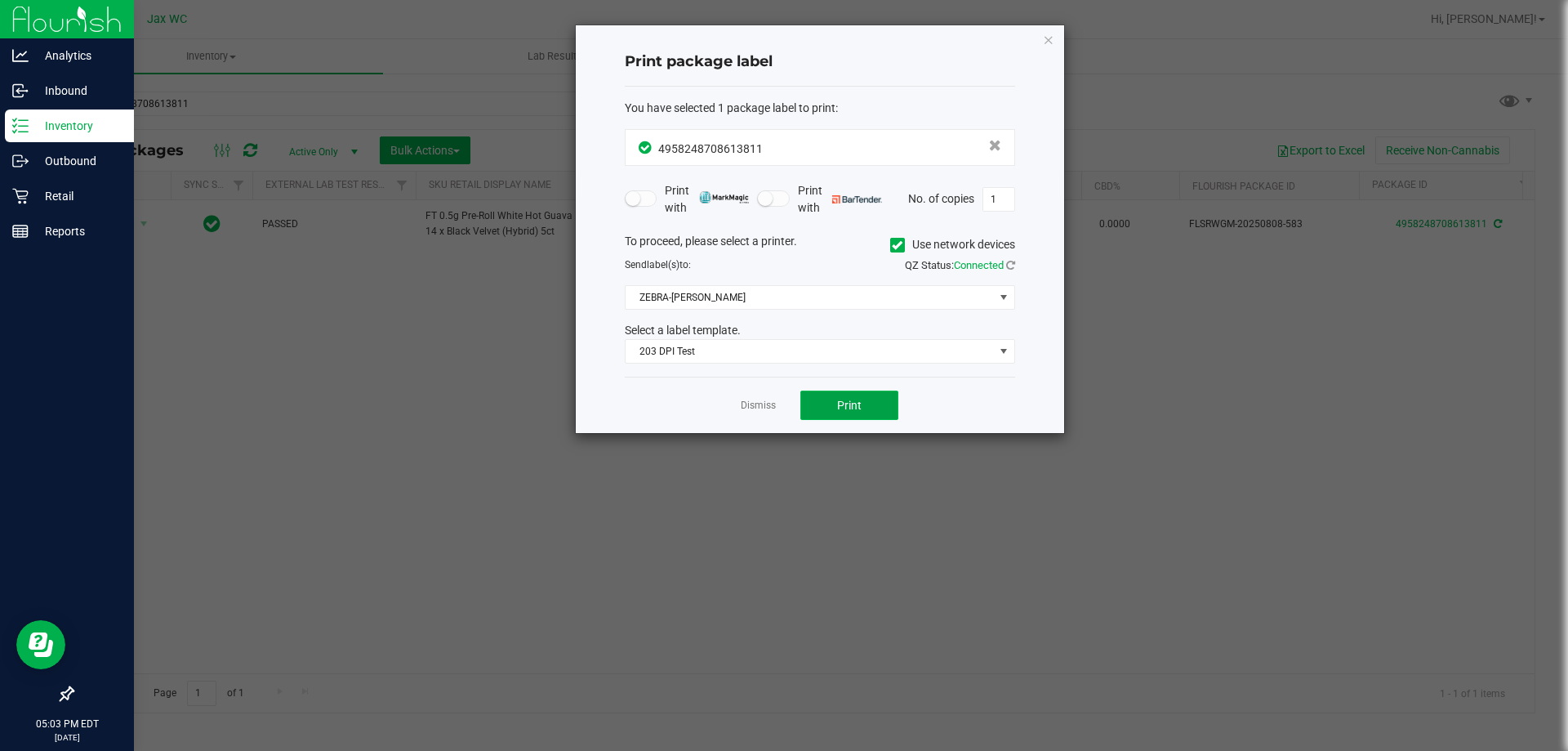
click at [853, 405] on span "Print" at bounding box center [849, 405] width 24 height 13
click at [755, 410] on link "Dismiss" at bounding box center [758, 405] width 35 height 14
